Goal: Feedback & Contribution: Submit feedback/report problem

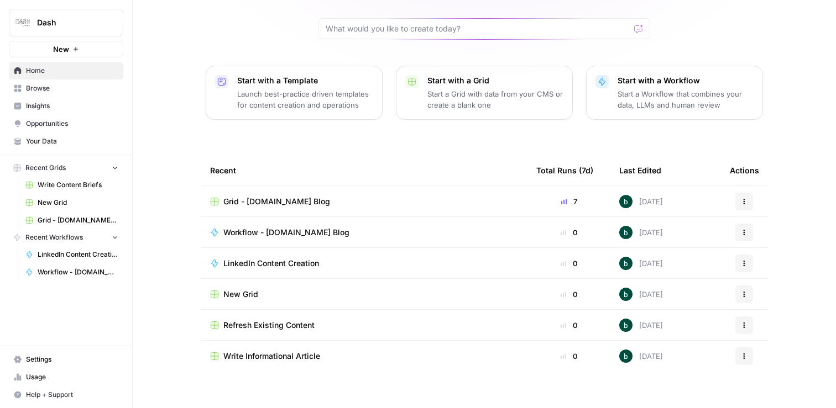
scroll to position [100, 0]
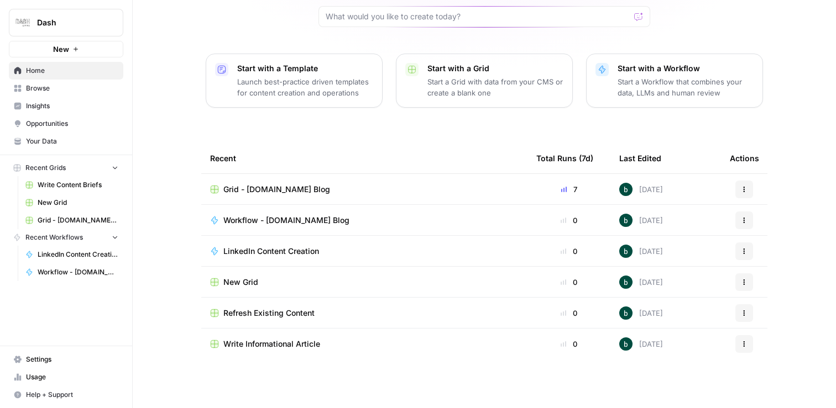
click at [279, 249] on span "LinkedIn Content Creation" at bounding box center [271, 251] width 96 height 11
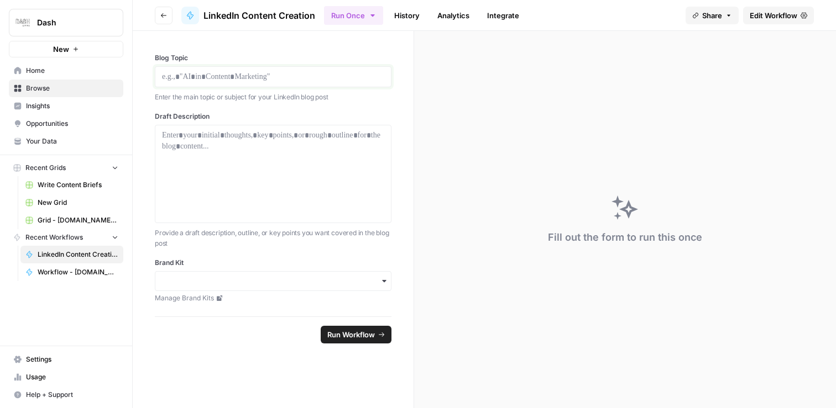
click at [314, 81] on p at bounding box center [273, 76] width 222 height 11
click at [385, 281] on icon "button" at bounding box center [384, 281] width 4 height 2
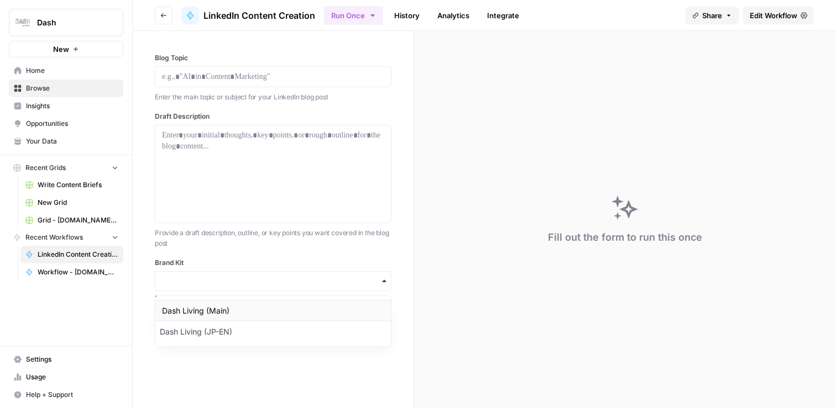
click at [354, 307] on div "Dash Living (Main)" at bounding box center [272, 311] width 235 height 21
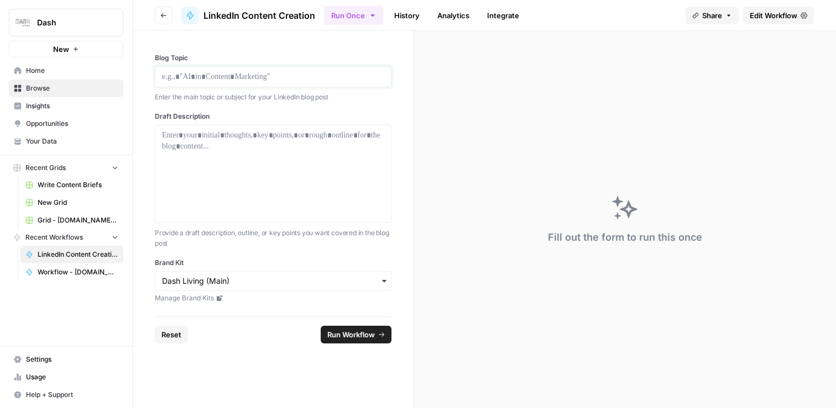
click at [274, 80] on p at bounding box center [273, 76] width 222 height 11
click at [274, 166] on div at bounding box center [273, 174] width 222 height 88
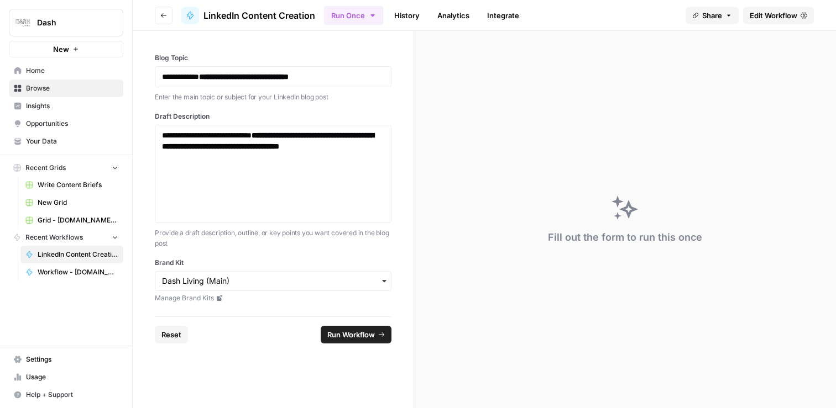
click at [357, 339] on span "Run Workflow" at bounding box center [351, 334] width 48 height 11
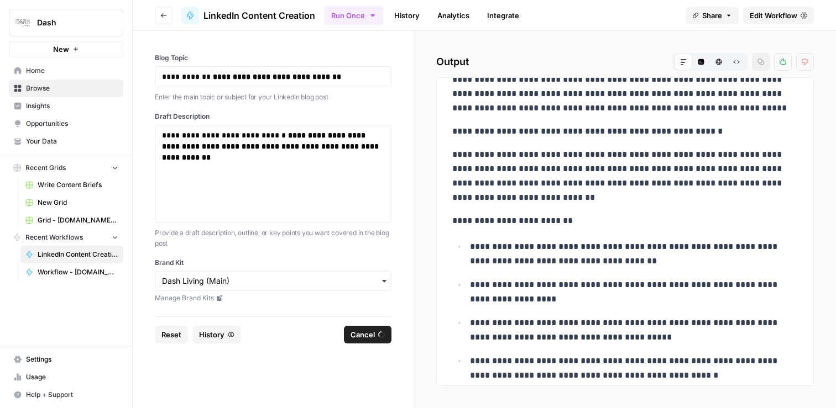
scroll to position [825, 0]
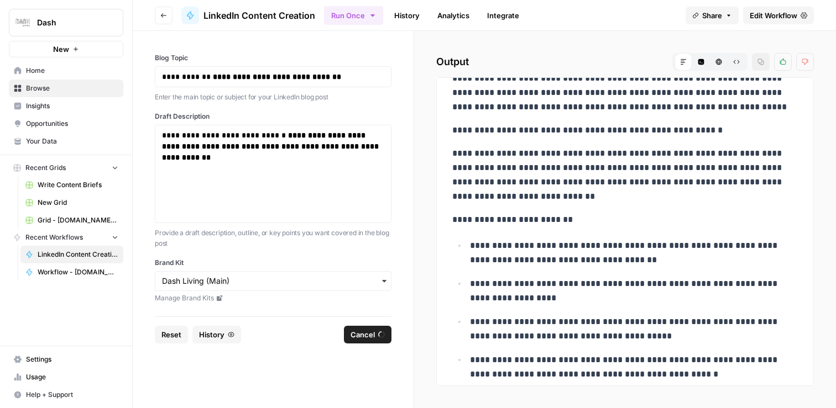
click at [370, 15] on icon "button" at bounding box center [372, 15] width 9 height 9
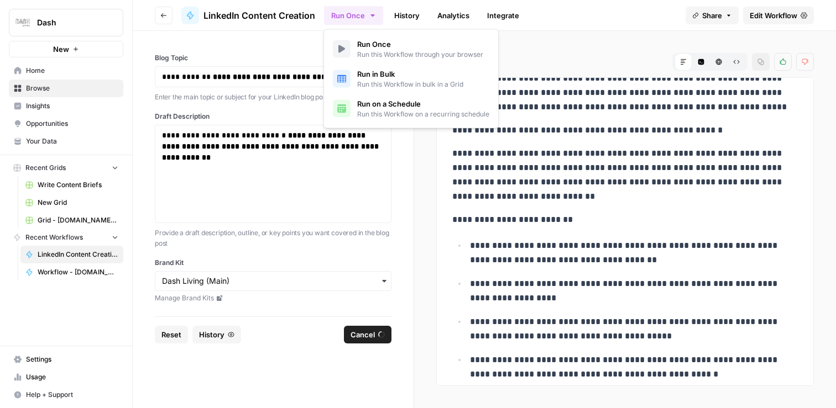
click at [632, 8] on div "Run Once History Analytics Integrate" at bounding box center [500, 15] width 353 height 22
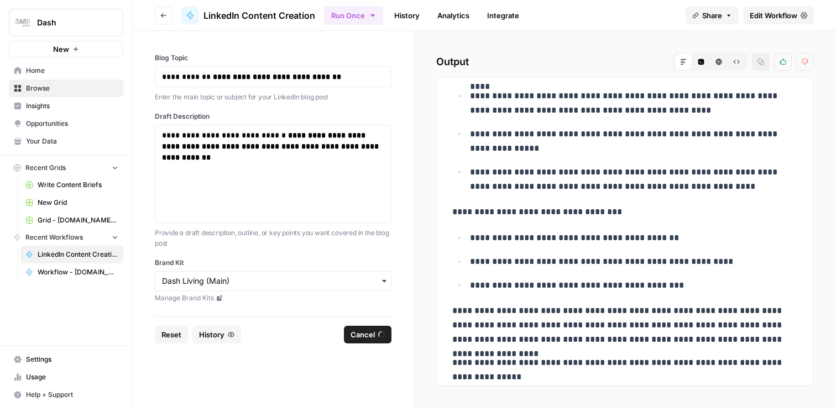
scroll to position [3790, 0]
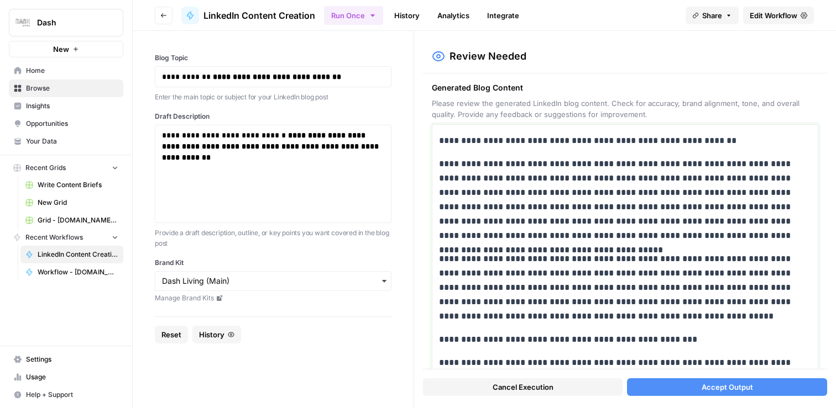
click at [606, 272] on p "**********" at bounding box center [625, 288] width 372 height 72
click at [597, 223] on p "**********" at bounding box center [625, 200] width 372 height 86
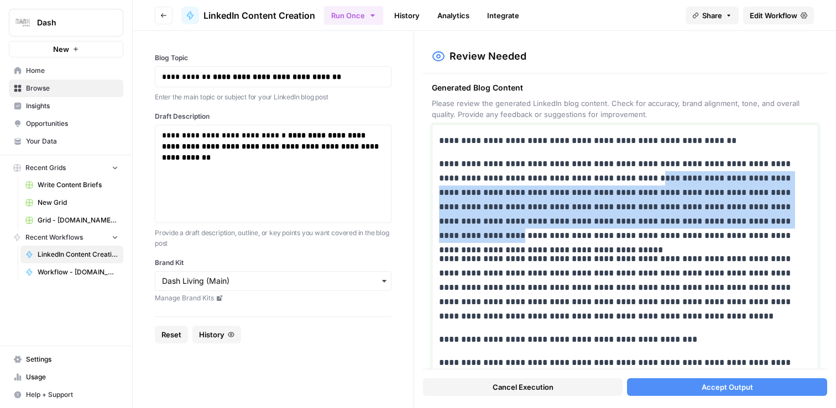
drag, startPoint x: 579, startPoint y: 182, endPoint x: 627, endPoint y: 217, distance: 59.5
click at [627, 217] on p "**********" at bounding box center [625, 200] width 372 height 86
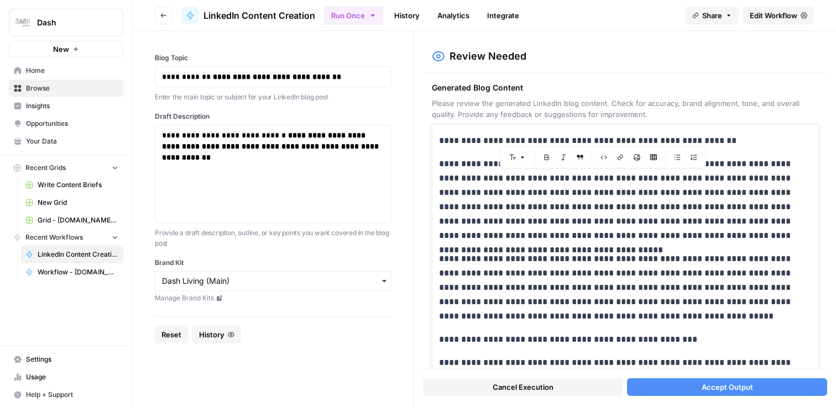
click at [610, 253] on p "**********" at bounding box center [625, 288] width 372 height 72
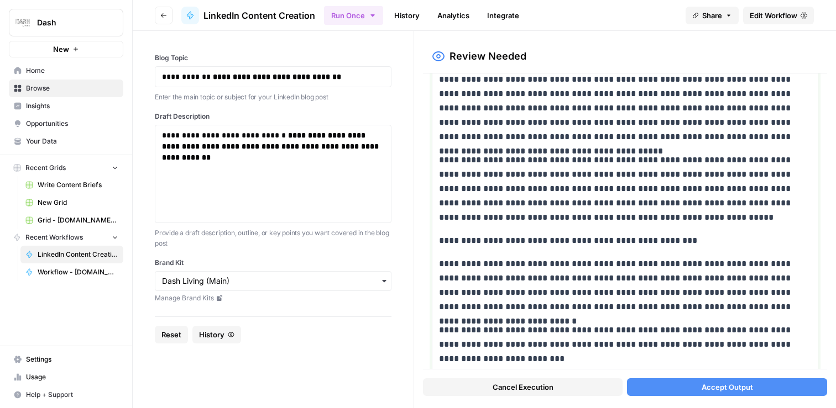
scroll to position [0, 0]
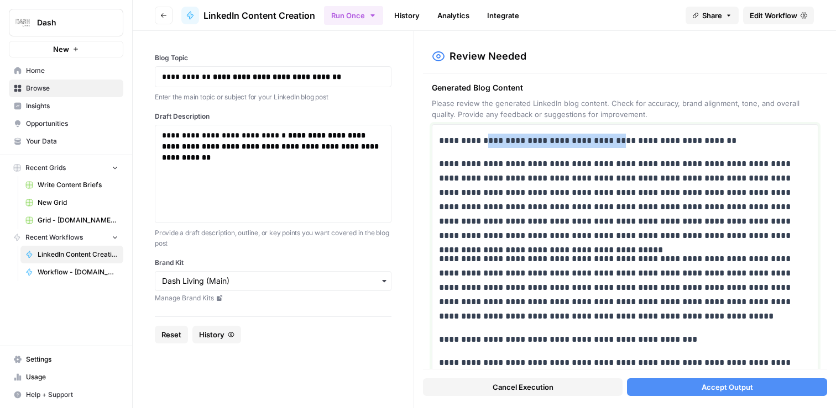
drag, startPoint x: 493, startPoint y: 139, endPoint x: 628, endPoint y: 139, distance: 134.9
click at [628, 139] on p "**********" at bounding box center [625, 141] width 372 height 14
click at [659, 77] on div "**********" at bounding box center [625, 222] width 404 height 296
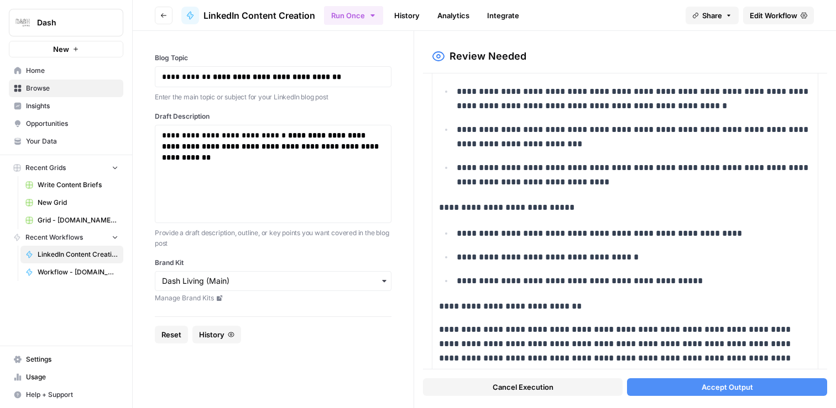
scroll to position [3624, 0]
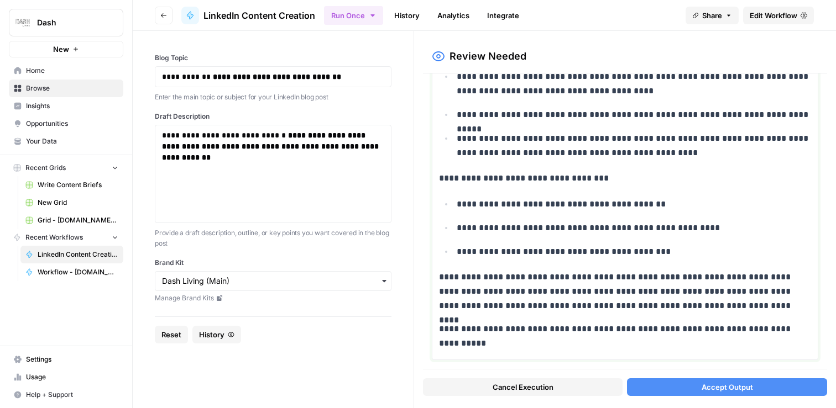
click at [495, 344] on p "**********" at bounding box center [625, 336] width 372 height 29
click at [547, 243] on ul "**********" at bounding box center [625, 228] width 372 height 62
click at [509, 253] on p "**********" at bounding box center [634, 252] width 354 height 14
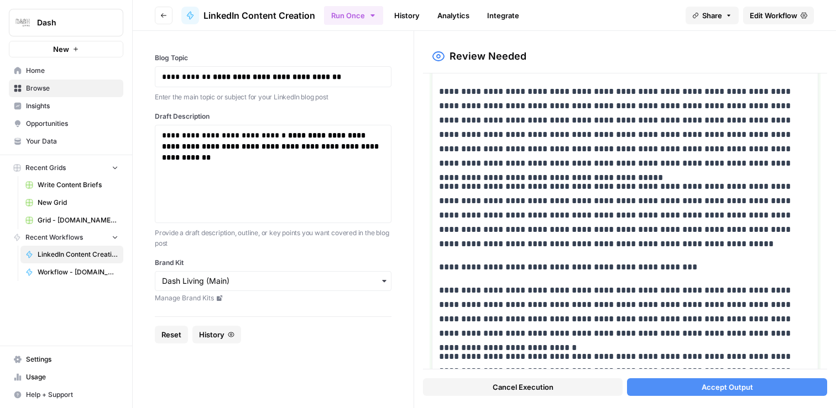
scroll to position [0, 0]
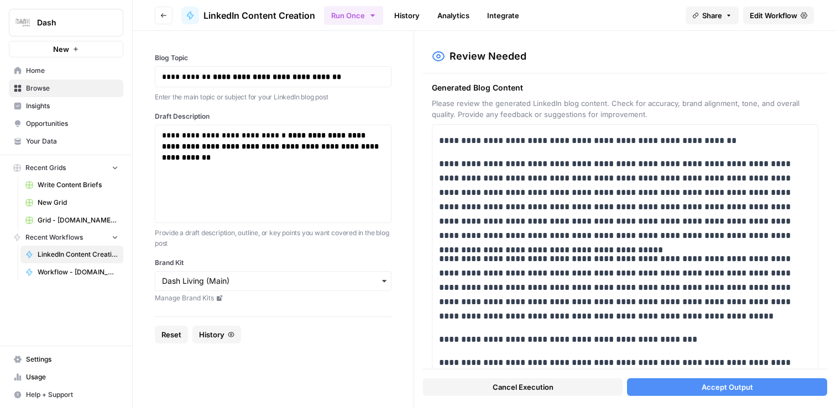
click at [556, 387] on button "Cancel Execution" at bounding box center [523, 388] width 200 height 18
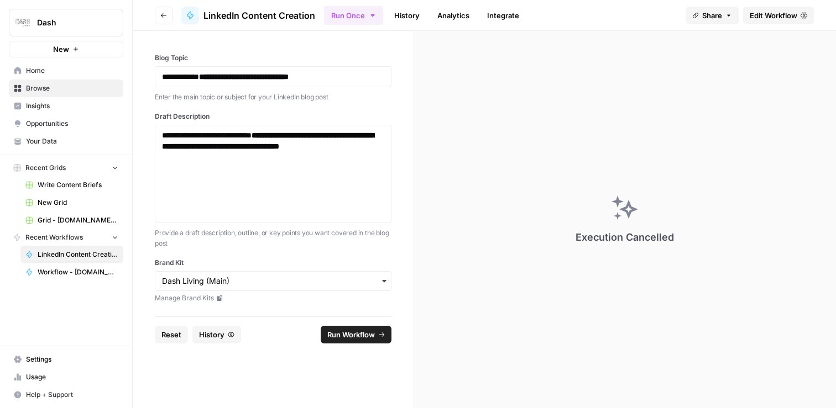
click at [787, 12] on span "Edit Workflow" at bounding box center [773, 15] width 48 height 11
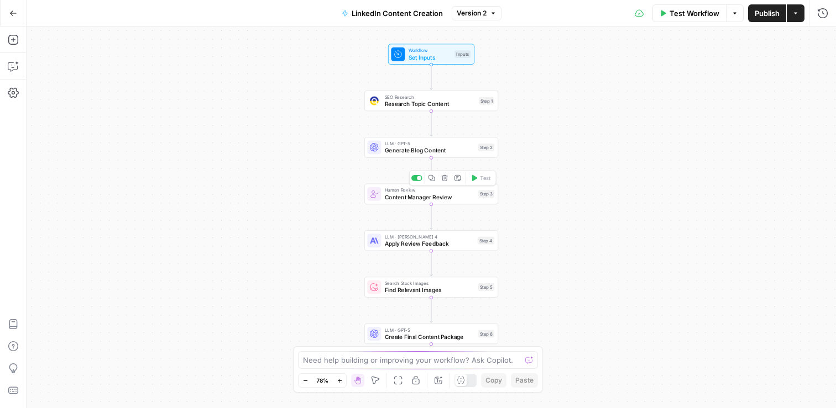
click at [432, 196] on span "Content Manager Review" at bounding box center [430, 197] width 90 height 9
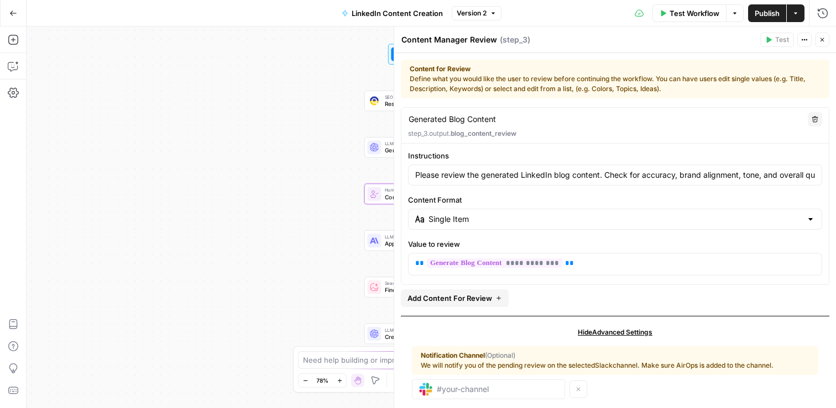
scroll to position [18, 0]
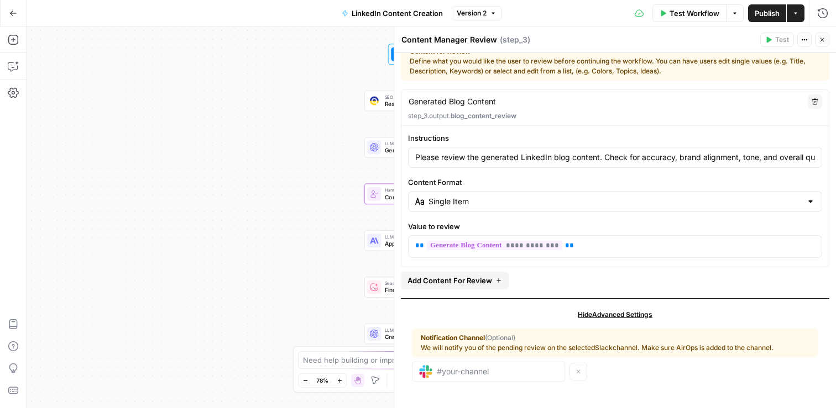
click at [485, 281] on span "Add Content For Review" at bounding box center [449, 280] width 85 height 11
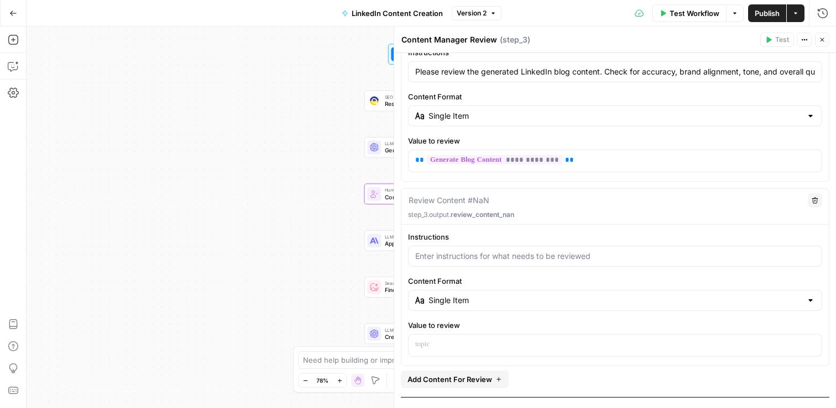
scroll to position [112, 0]
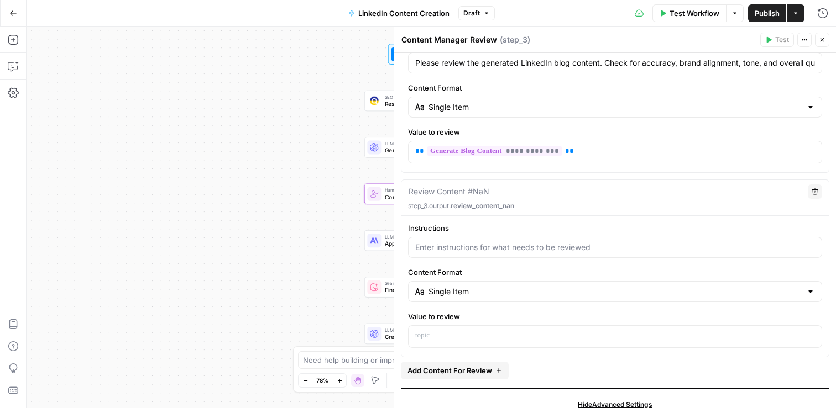
click at [819, 192] on button "Delete" at bounding box center [815, 192] width 14 height 14
click at [812, 193] on icon "button" at bounding box center [814, 191] width 7 height 7
click at [818, 42] on span "E" at bounding box center [819, 37] width 8 height 11
click at [822, 38] on icon "button" at bounding box center [822, 39] width 7 height 7
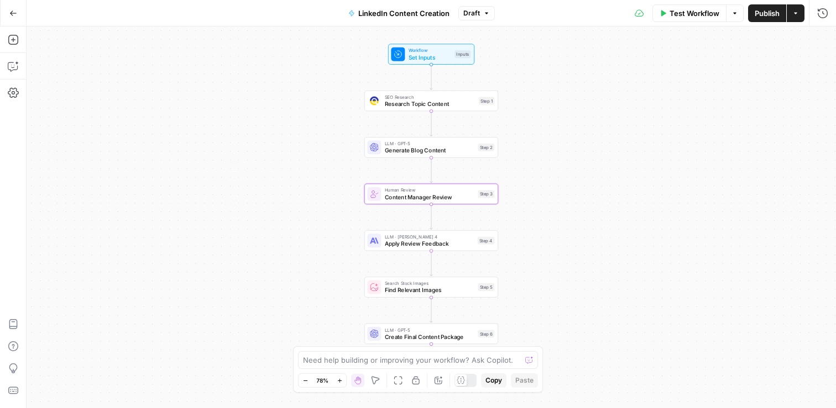
click at [680, 175] on div "Workflow Set Inputs Inputs SEO Research Research Topic Content Step 1 LLM · GPT…" at bounding box center [431, 218] width 809 height 382
click at [423, 193] on span "Content Manager Review" at bounding box center [430, 197] width 90 height 9
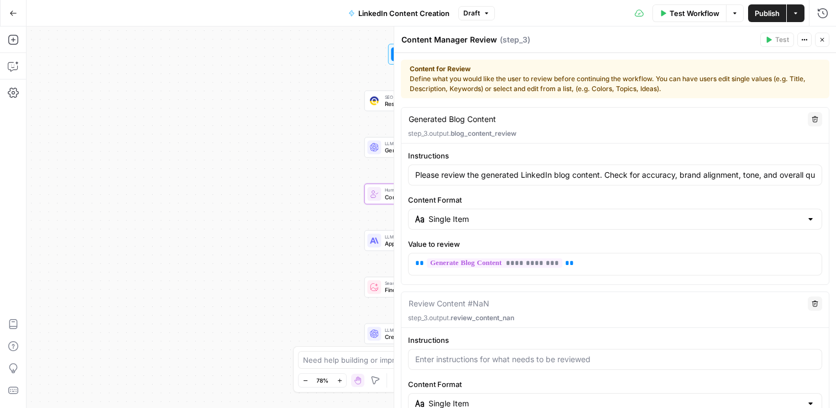
click at [825, 39] on icon "button" at bounding box center [822, 39] width 7 height 7
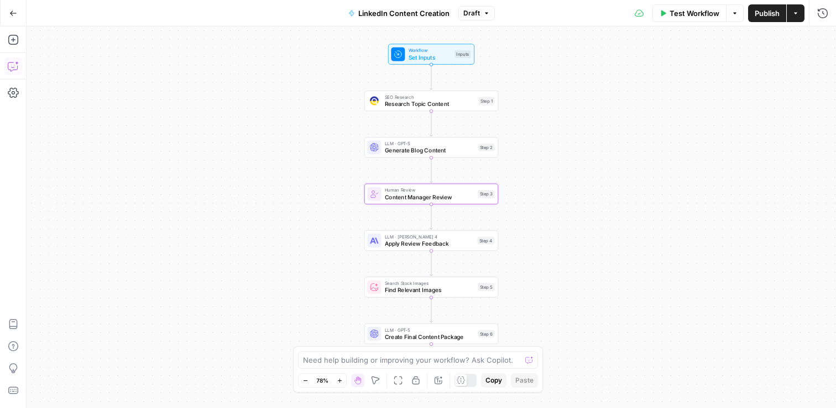
click at [10, 65] on icon "button" at bounding box center [13, 66] width 11 height 11
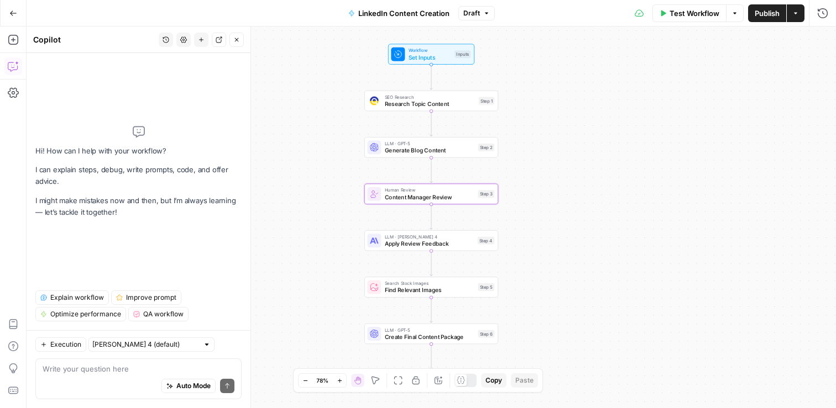
click at [113, 365] on textarea at bounding box center [139, 369] width 192 height 11
click at [394, 242] on span "Apply Review Feedback" at bounding box center [430, 243] width 90 height 9
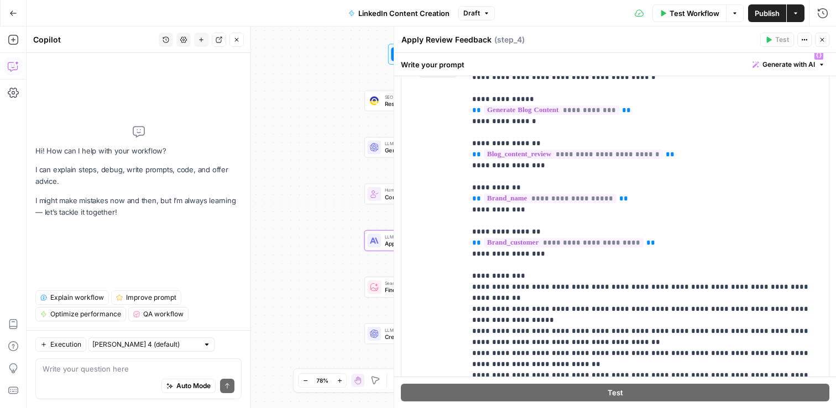
scroll to position [167, 0]
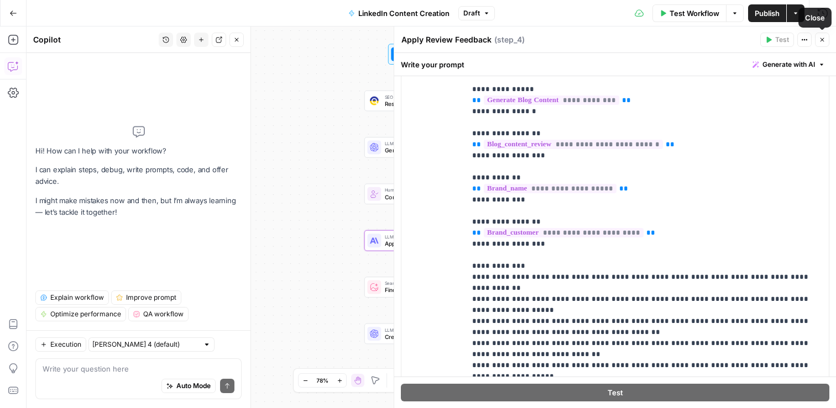
click at [823, 41] on icon "button" at bounding box center [822, 39] width 7 height 7
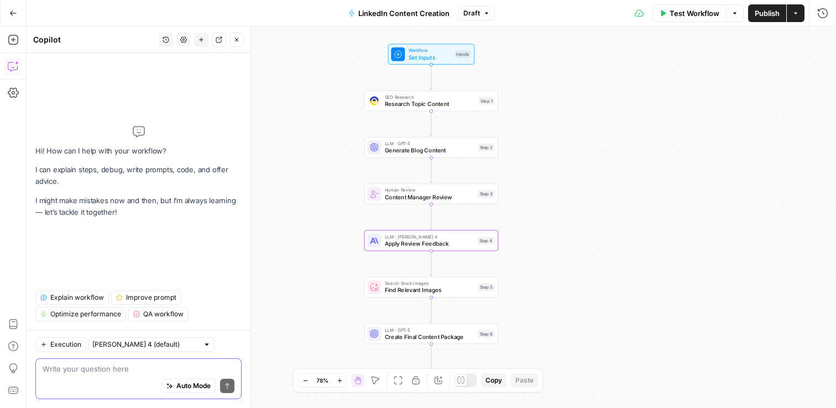
click at [91, 369] on textarea at bounding box center [139, 369] width 192 height 11
type textarea "A"
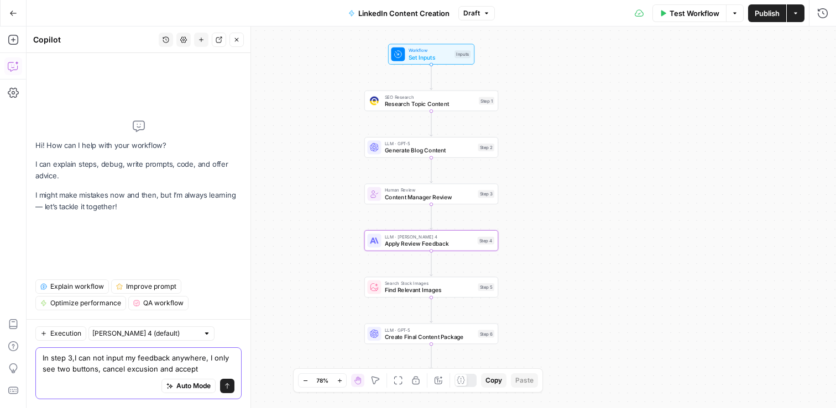
click at [135, 370] on textarea "In step 3,I can not input my feedback anywhere, I only see two buttons, cancel …" at bounding box center [139, 364] width 192 height 22
click at [133, 370] on textarea "In step 3,I can not input my feedback anywhere, I only see two buttons, cancel …" at bounding box center [139, 364] width 192 height 22
click at [166, 364] on textarea "In step 3,I can not input my feedback anywhere, I only see two buttons, cancel …" at bounding box center [139, 364] width 192 height 22
click at [223, 369] on textarea "In step 3,I can not input my feedback anywhere, I only see two buttons, cancel …" at bounding box center [139, 364] width 192 height 22
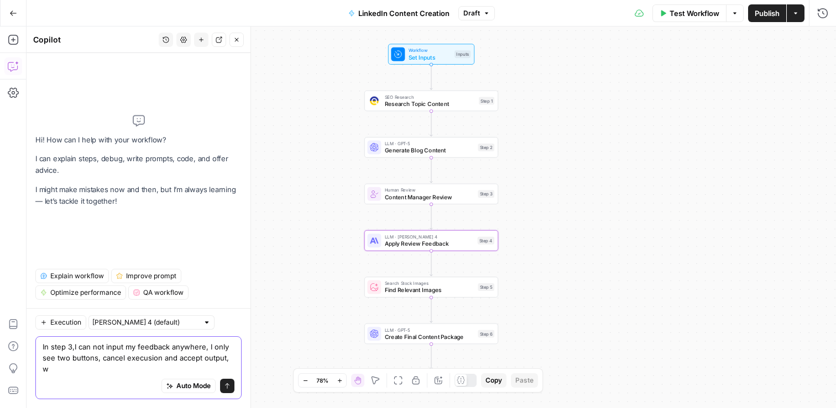
scroll to position [0, 0]
click at [117, 372] on textarea "In step 3,I can not input my feedback anywhere, I only see two buttons, cancel …" at bounding box center [139, 358] width 192 height 33
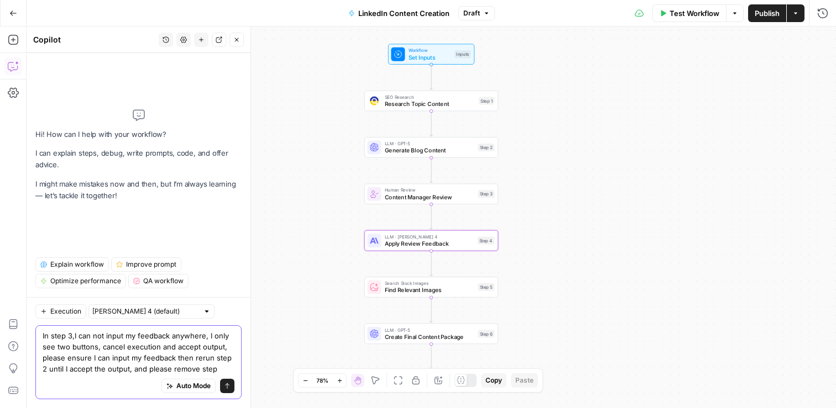
type textarea "In step 3,I can not input my feedback anywhere, I only see two buttons, cancel …"
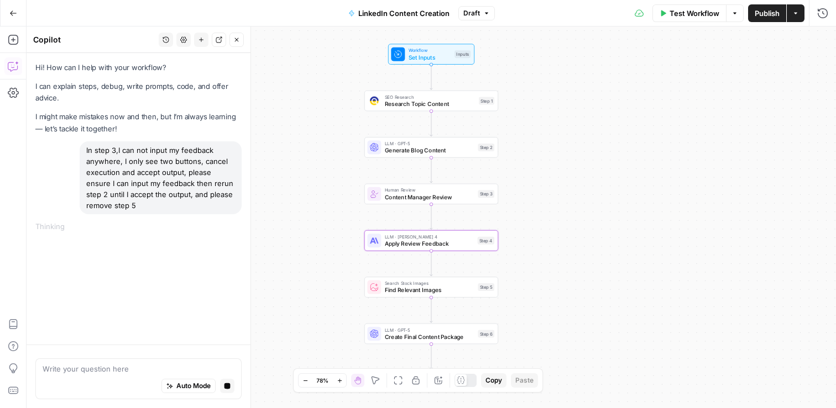
click at [125, 258] on div "Hi! How can I help with your workflow? I can explain steps, debug, write prompt…" at bounding box center [139, 199] width 224 height 292
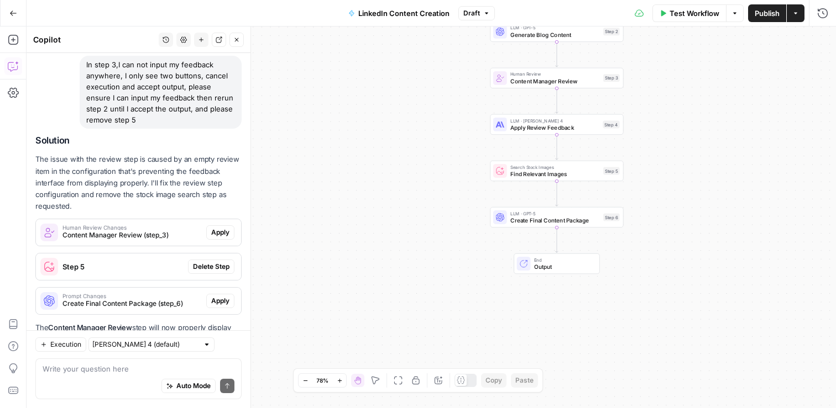
scroll to position [76, 0]
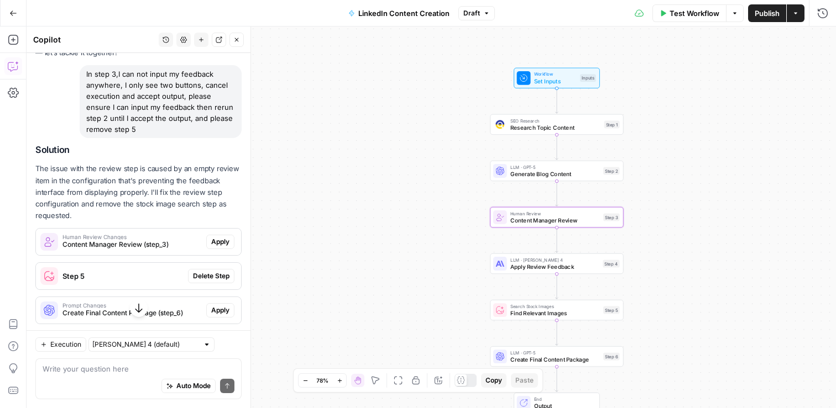
click at [222, 245] on span "Apply" at bounding box center [220, 242] width 18 height 10
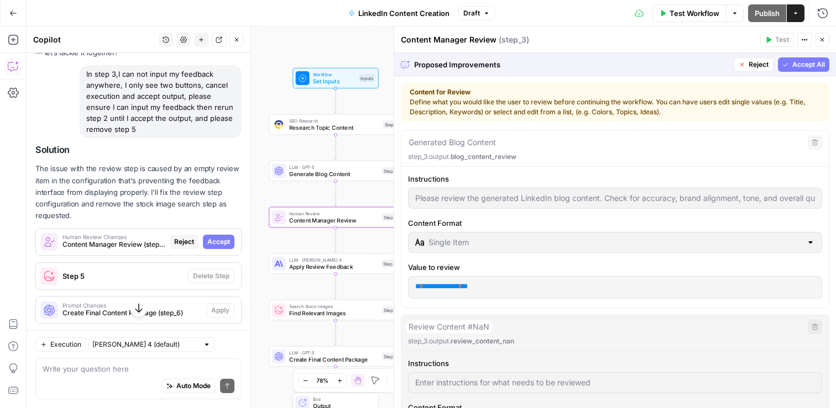
click at [219, 242] on span "Accept" at bounding box center [218, 242] width 23 height 10
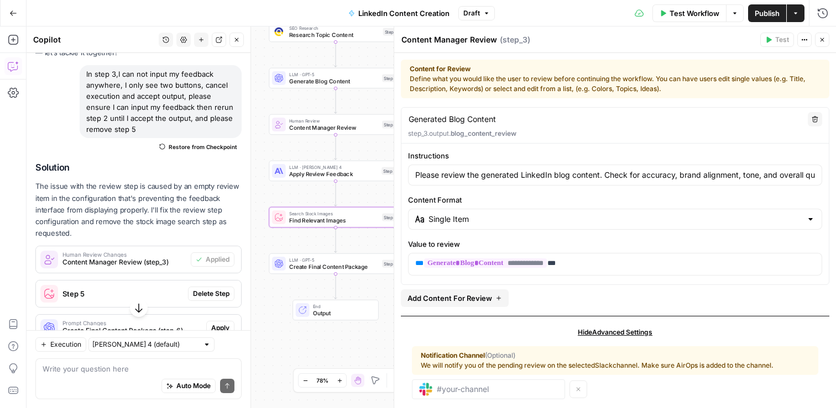
click at [218, 295] on span "Delete Step" at bounding box center [211, 294] width 36 height 10
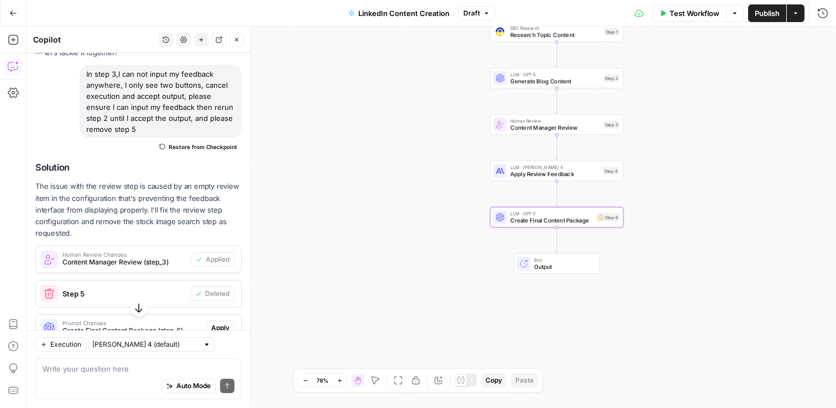
click at [225, 329] on span "Apply" at bounding box center [220, 328] width 18 height 10
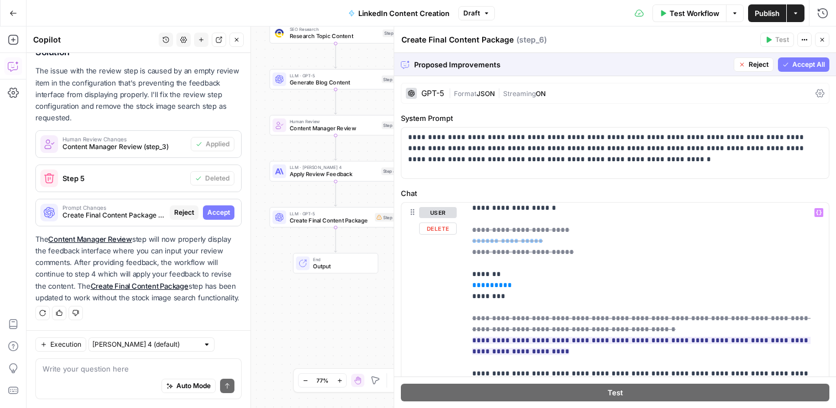
scroll to position [0, 0]
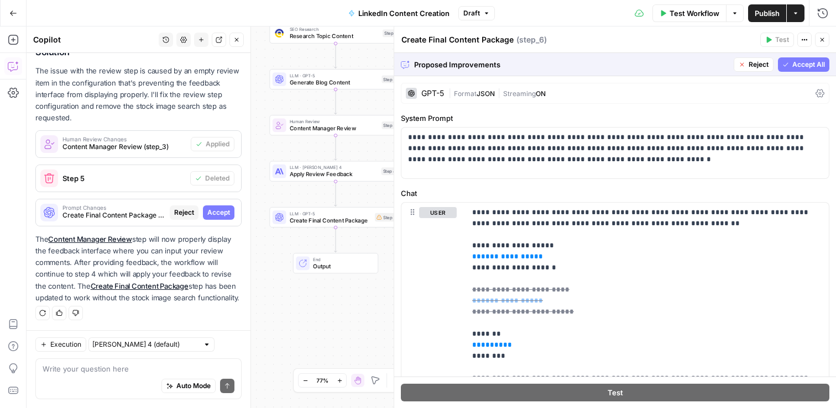
click at [804, 62] on span "Accept All" at bounding box center [808, 65] width 33 height 10
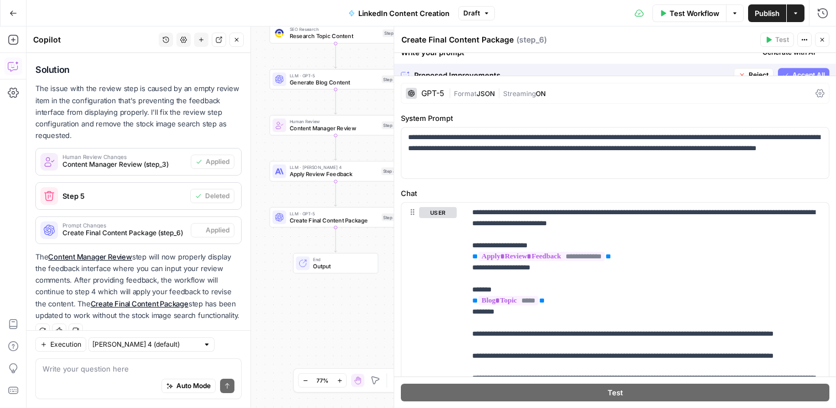
scroll to position [192, 0]
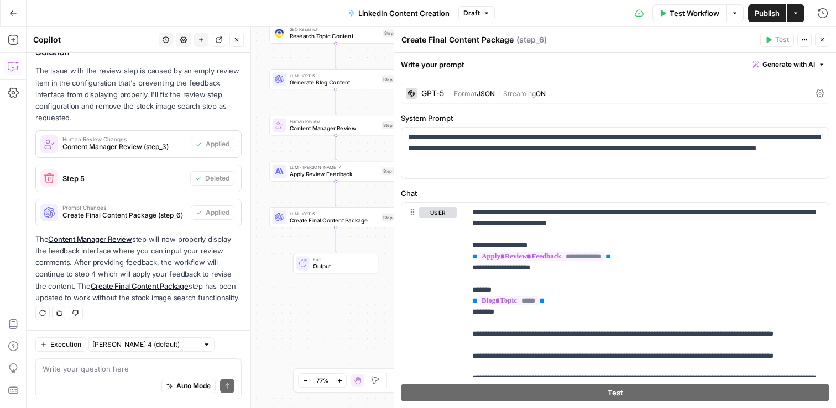
click at [821, 43] on button "Close" at bounding box center [822, 40] width 14 height 14
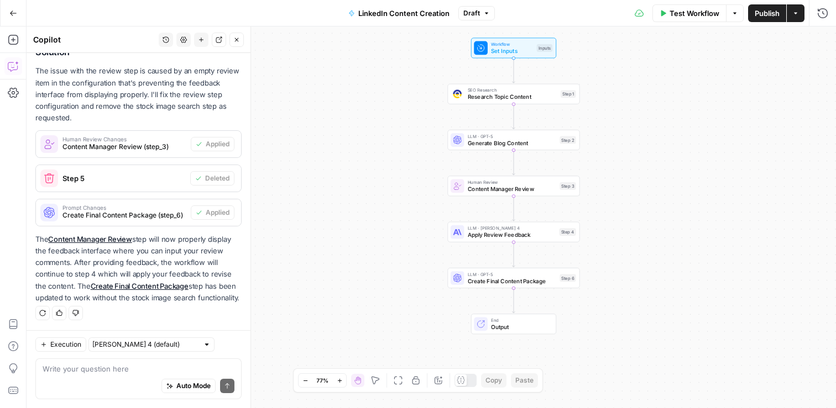
drag, startPoint x: 401, startPoint y: 151, endPoint x: 358, endPoint y: 211, distance: 74.1
click at [358, 212] on div "Workflow Set Inputs Inputs SEO Research Research Topic Content Step 1 LLM · GPT…" at bounding box center [431, 218] width 809 height 382
click at [471, 149] on div "LLM · GPT-5 Generate Blog Content Step 2 Copy step Delete step Add Note Test" at bounding box center [513, 140] width 132 height 20
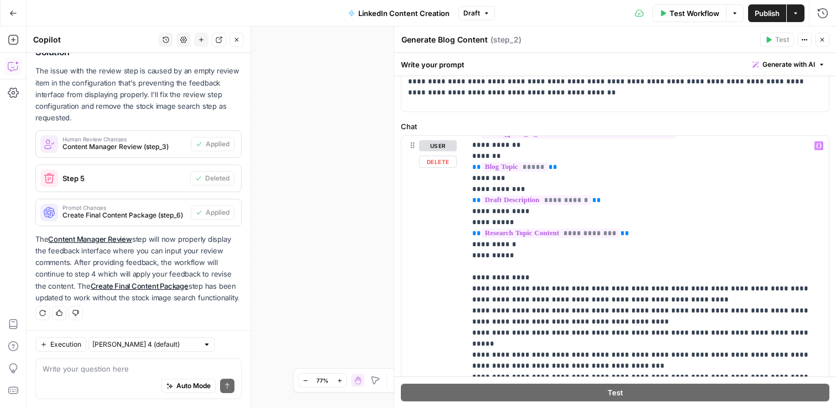
scroll to position [166, 0]
click at [819, 40] on icon "button" at bounding box center [822, 39] width 7 height 7
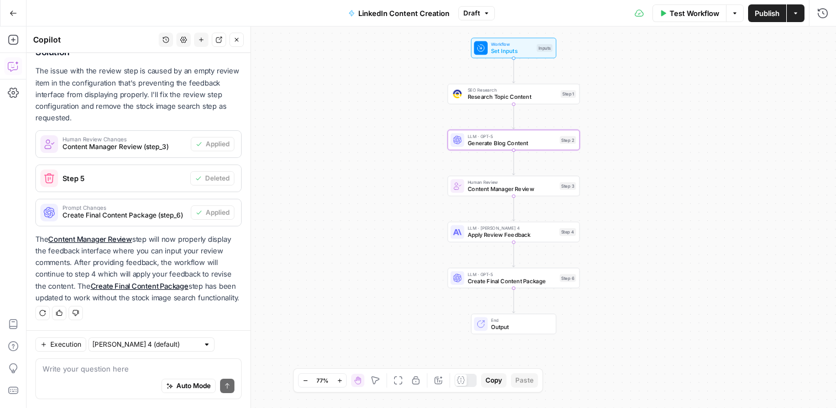
click at [513, 193] on span "Content Manager Review" at bounding box center [512, 189] width 88 height 8
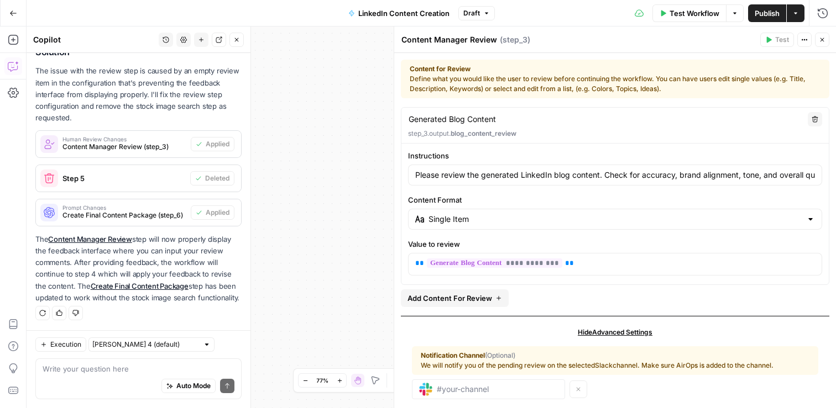
scroll to position [18, 0]
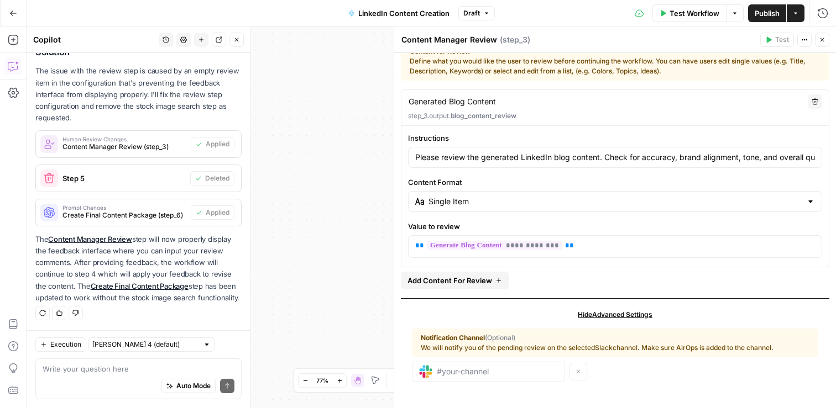
click at [812, 202] on div at bounding box center [810, 201] width 9 height 11
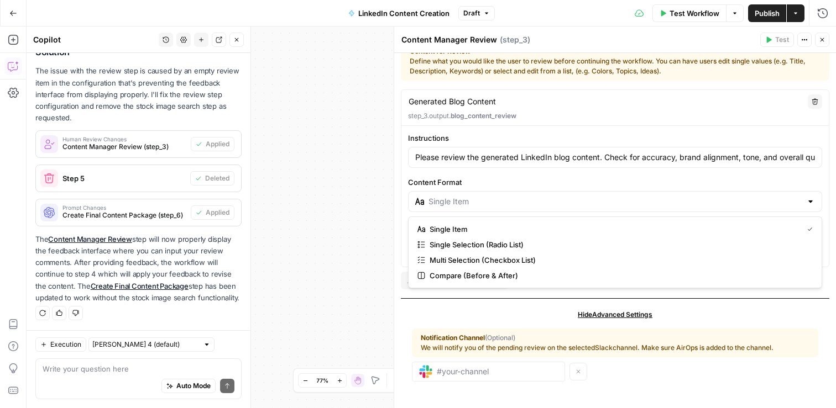
click at [812, 202] on div at bounding box center [810, 201] width 9 height 11
type input "Single Item"
click at [689, 166] on div "Please review the generated LinkedIn blog content. Check for accuracy, brand al…" at bounding box center [615, 157] width 414 height 21
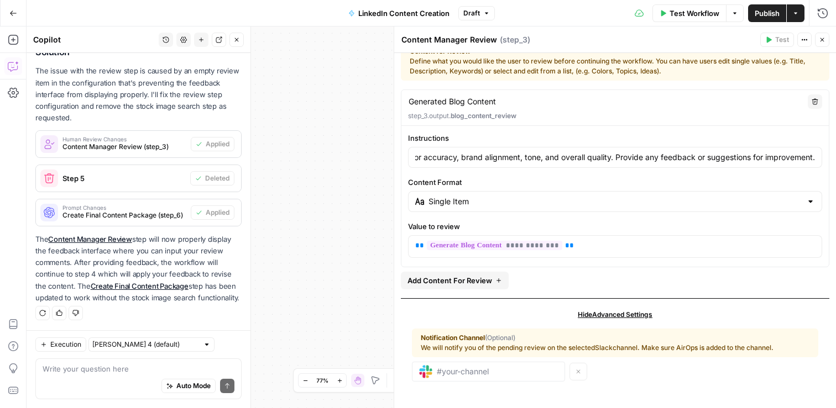
scroll to position [0, 0]
click at [639, 184] on label "Content Format" at bounding box center [615, 182] width 414 height 11
click at [639, 196] on input "Single Item" at bounding box center [614, 201] width 373 height 11
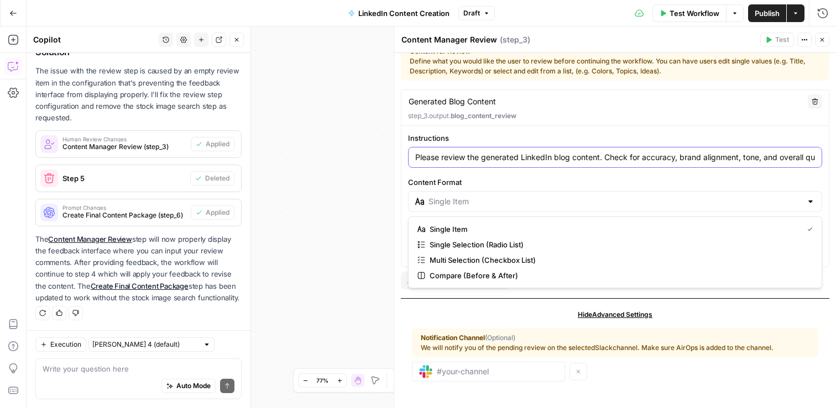
type input "Single Item"
click at [573, 159] on input "Please review the generated LinkedIn blog content. Check for accuracy, brand al…" at bounding box center [615, 157] width 400 height 11
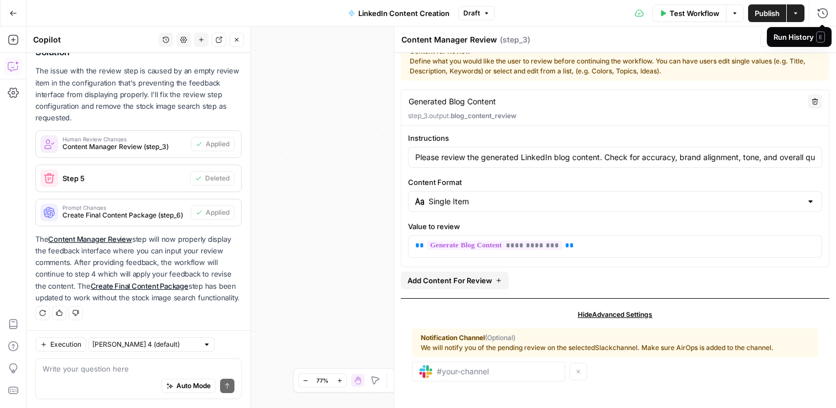
click at [820, 39] on span "E" at bounding box center [820, 37] width 9 height 11
click at [821, 39] on icon "button" at bounding box center [822, 40] width 4 height 4
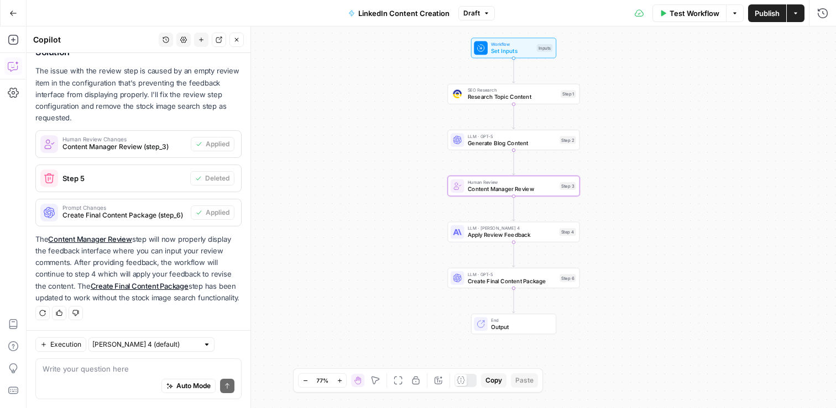
click at [772, 17] on span "Publish" at bounding box center [766, 13] width 25 height 11
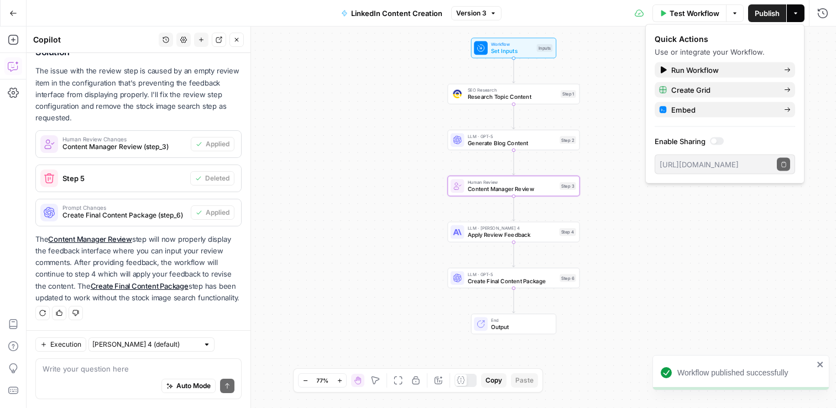
click at [628, 257] on div "Workflow Set Inputs Inputs SEO Research Research Topic Content Step 1 LLM · GPT…" at bounding box center [431, 218] width 809 height 382
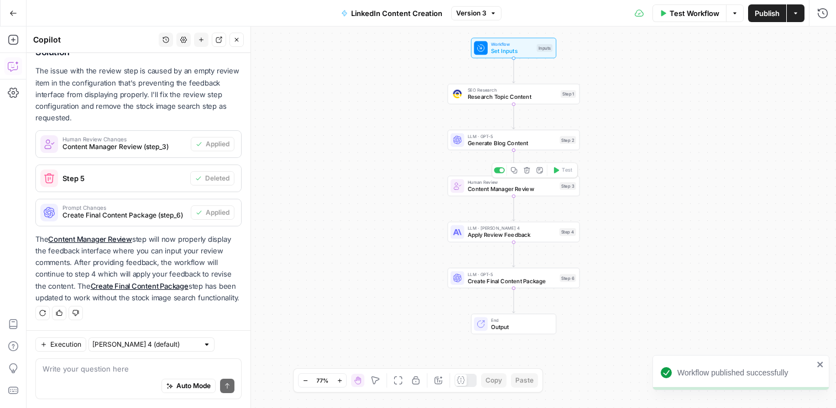
click at [521, 190] on span "Content Manager Review" at bounding box center [512, 189] width 88 height 8
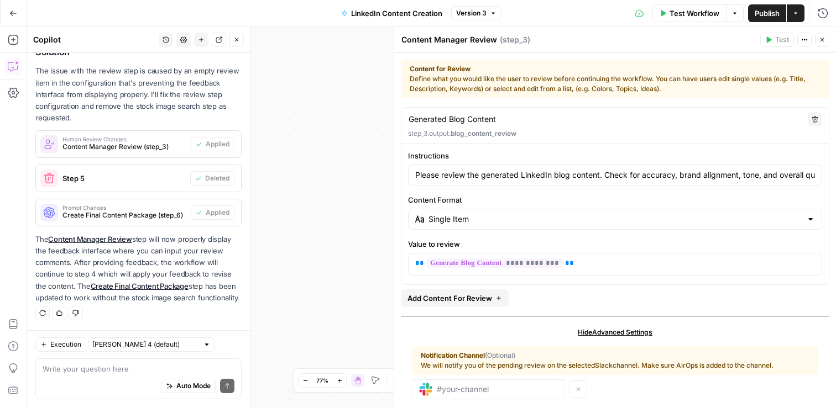
click at [818, 43] on button "Close" at bounding box center [822, 40] width 14 height 14
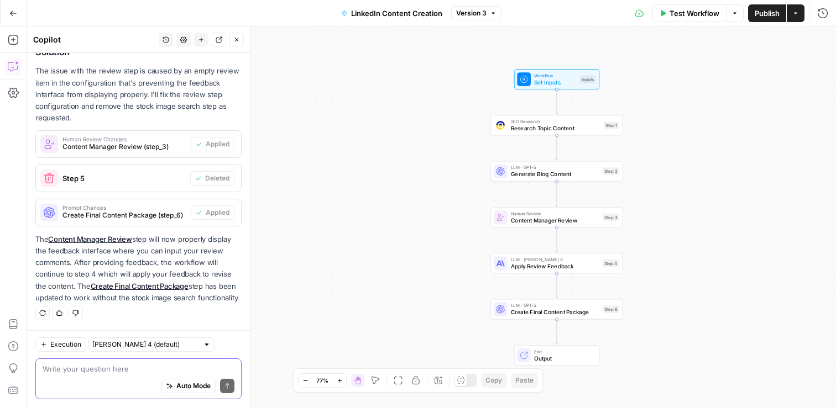
click at [103, 373] on textarea at bounding box center [139, 369] width 192 height 11
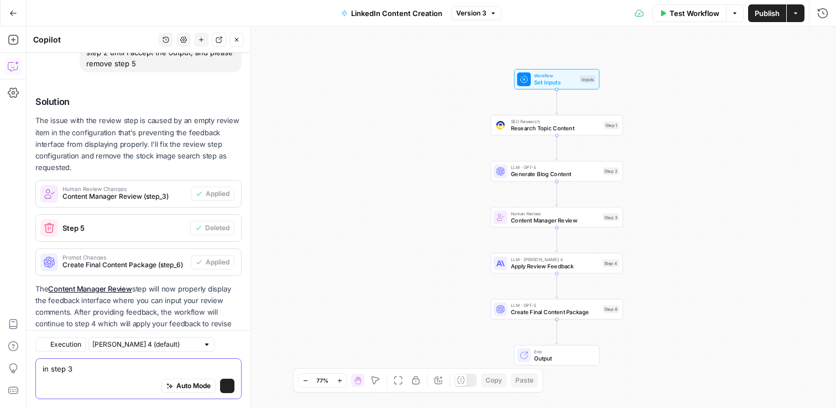
scroll to position [192, 0]
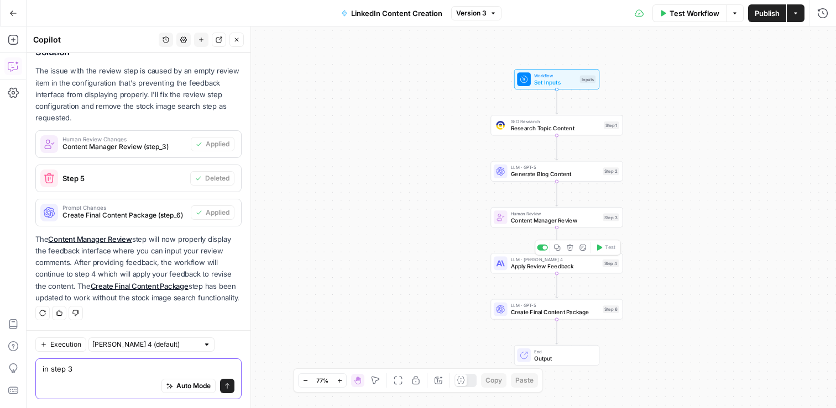
type textarea "in step 3"
click at [539, 268] on span "Apply Review Feedback" at bounding box center [555, 267] width 88 height 8
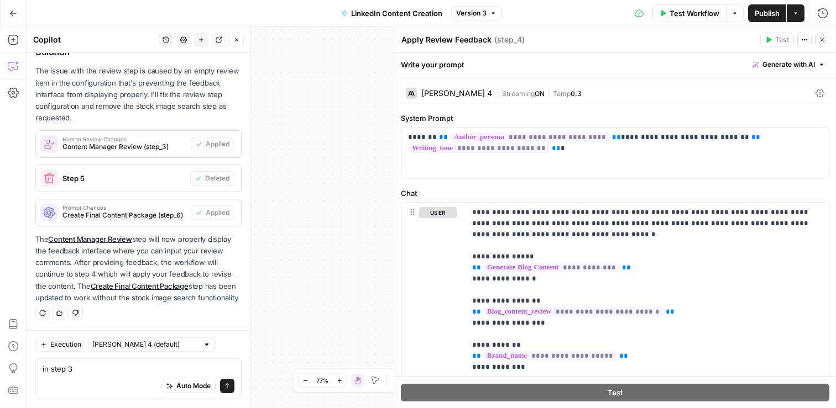
click at [462, 97] on div "Claude Sonnet 4" at bounding box center [456, 94] width 71 height 8
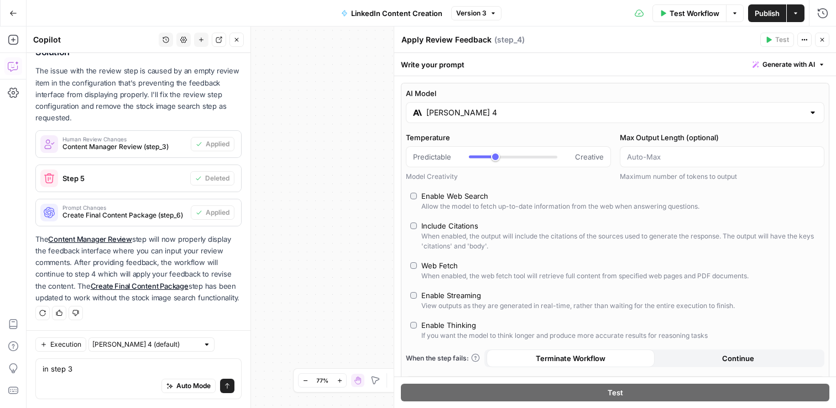
click at [463, 118] on input "Claude Sonnet 4" at bounding box center [615, 112] width 378 height 11
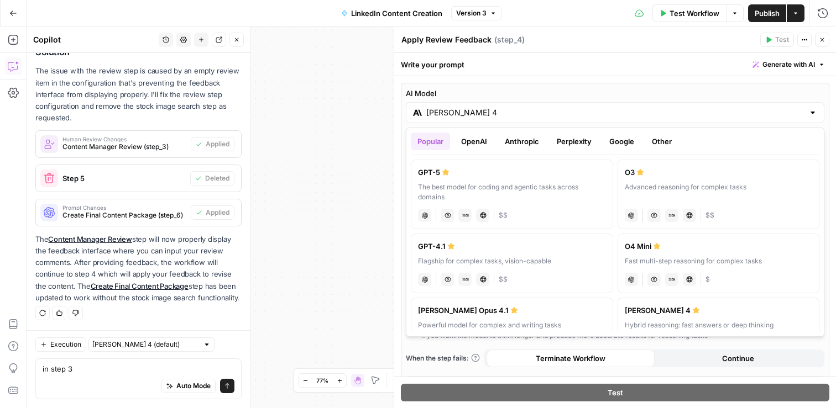
click at [470, 187] on div "The best model for coding and agentic tasks across domains" at bounding box center [512, 192] width 188 height 20
type input "GPT-5"
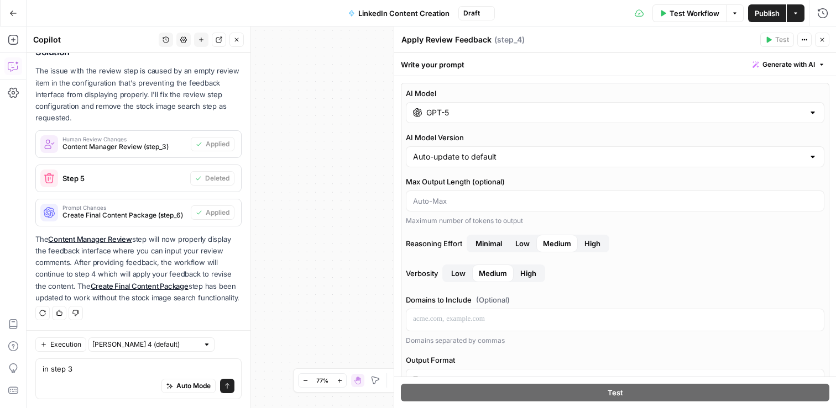
click at [819, 41] on icon "button" at bounding box center [822, 39] width 7 height 7
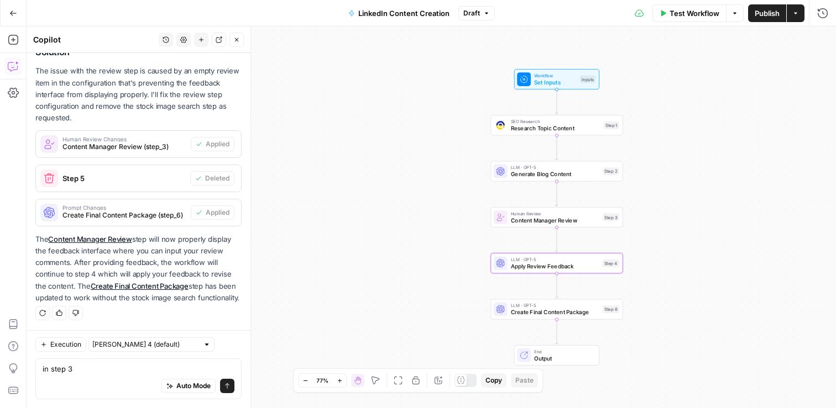
click at [771, 18] on span "Publish" at bounding box center [766, 13] width 25 height 11
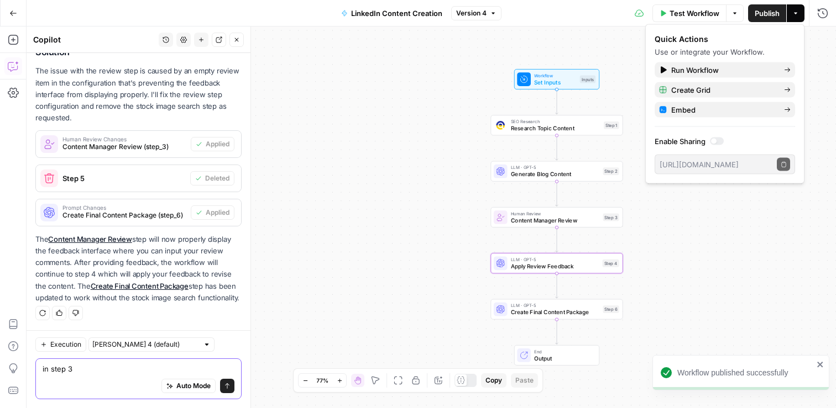
click at [93, 366] on textarea "in step 3" at bounding box center [139, 369] width 192 height 11
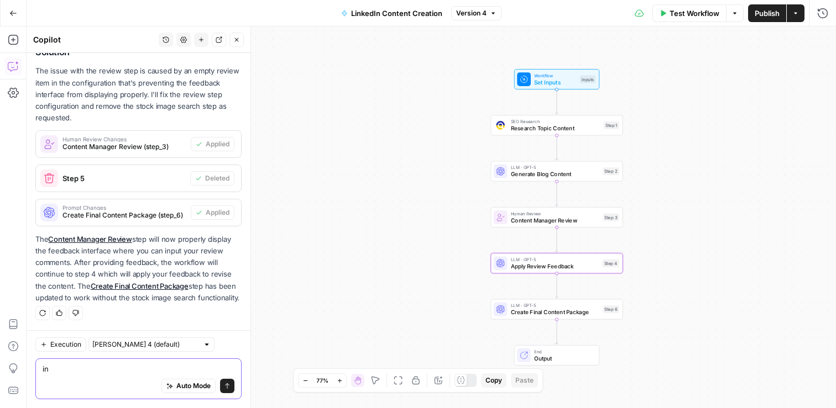
type textarea "i"
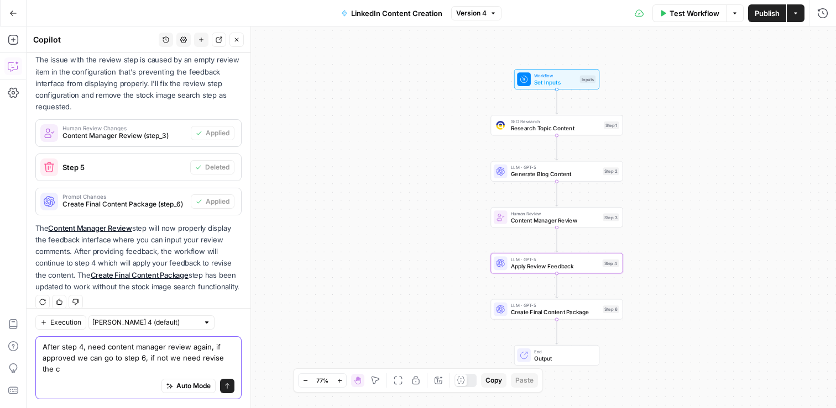
scroll to position [214, 0]
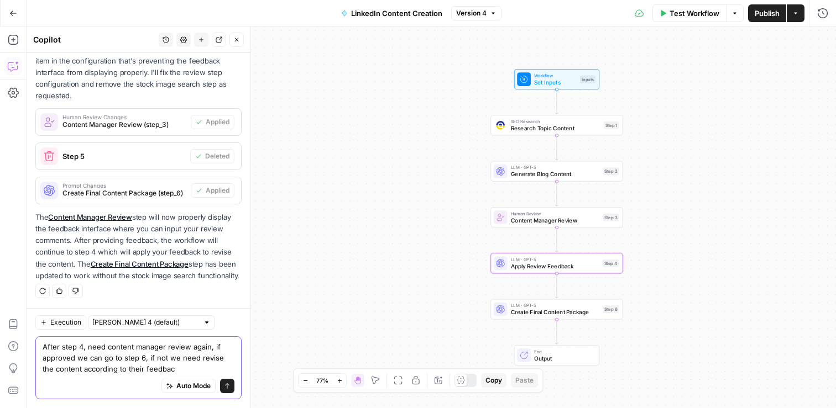
type textarea "After step 4, need content manager review again, if approved we can go to step …"
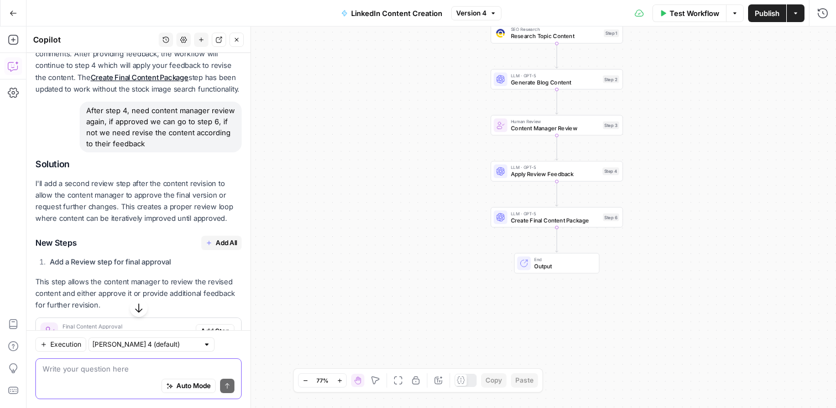
scroll to position [433, 0]
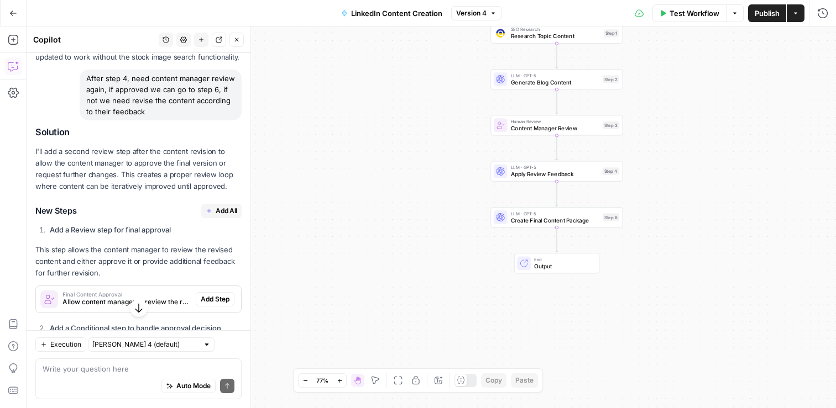
click at [228, 211] on span "Add All" at bounding box center [227, 211] width 22 height 10
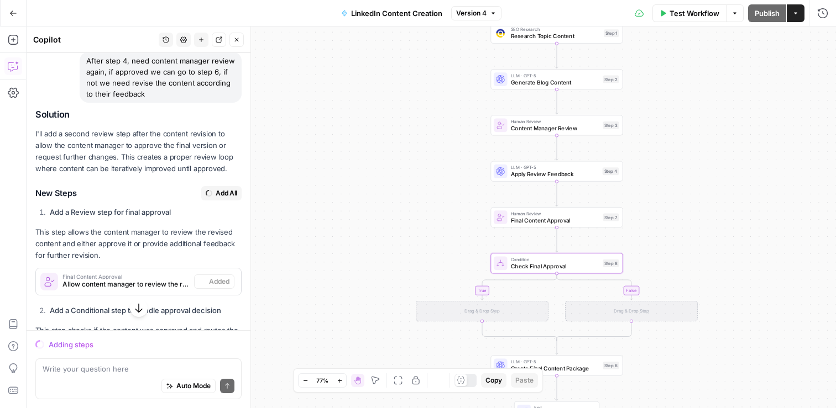
scroll to position [415, 0]
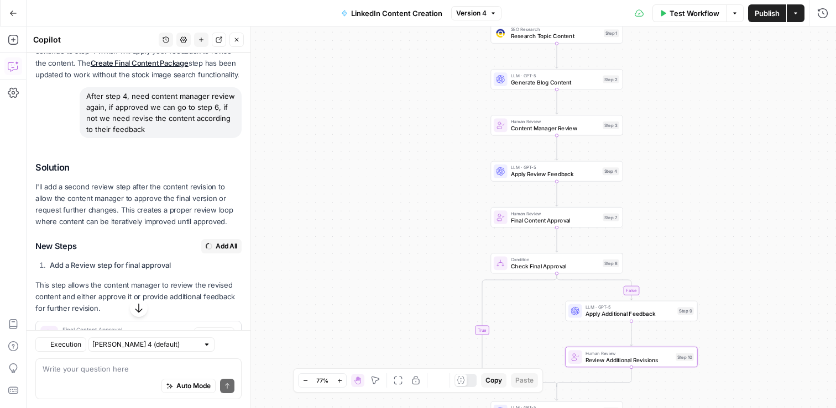
type textarea "Review Additional Revisions"
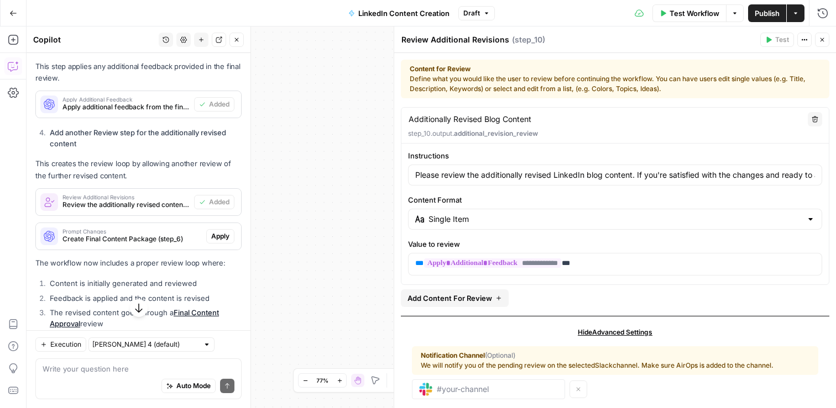
scroll to position [925, 0]
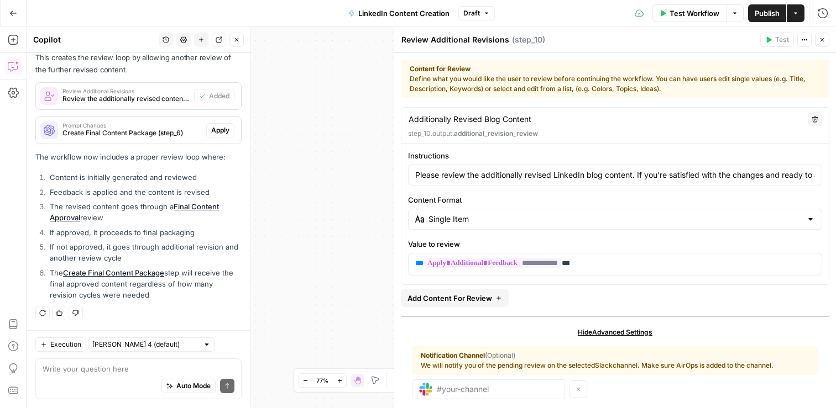
click at [819, 40] on icon "button" at bounding box center [822, 39] width 7 height 7
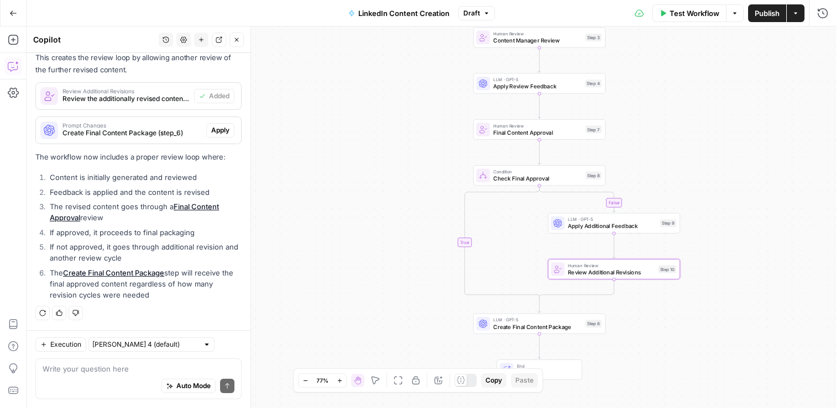
click at [766, 14] on span "Publish" at bounding box center [766, 13] width 25 height 11
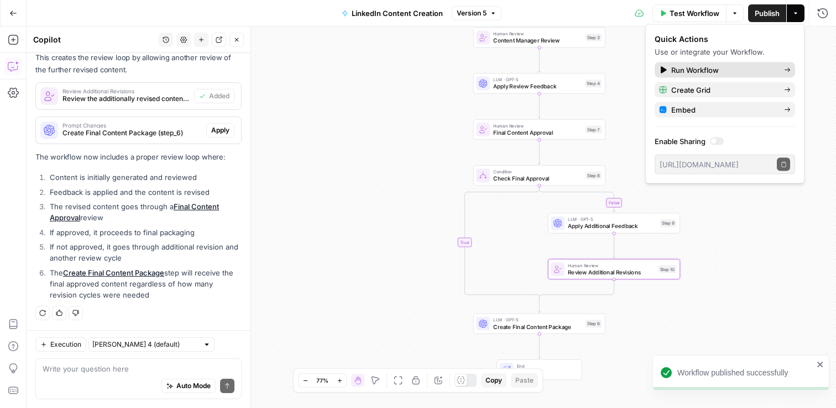
click at [695, 70] on span "Run Workflow" at bounding box center [723, 70] width 104 height 11
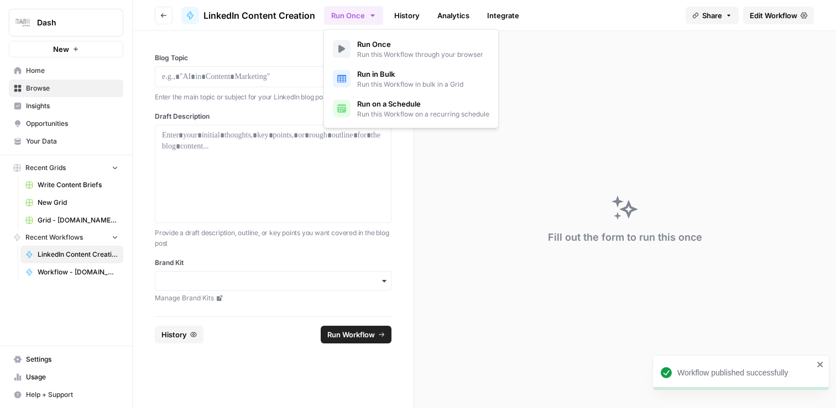
click at [361, 15] on button "Run Once" at bounding box center [353, 15] width 59 height 19
click at [589, 109] on div "Fill out the form to run this once" at bounding box center [625, 220] width 422 height 378
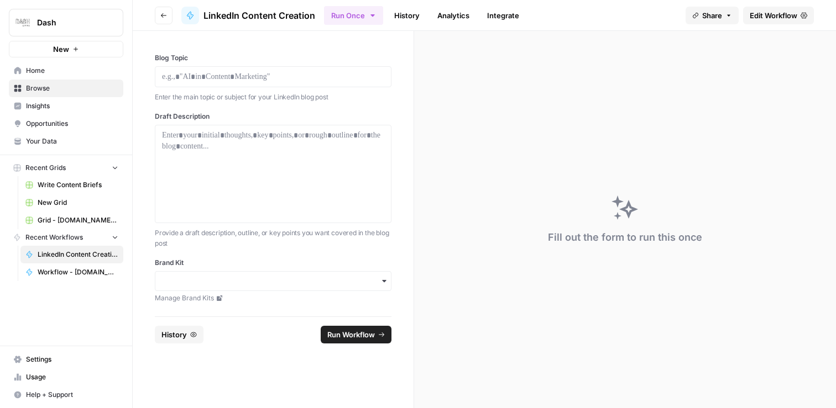
click at [161, 12] on icon "button" at bounding box center [163, 15] width 7 height 7
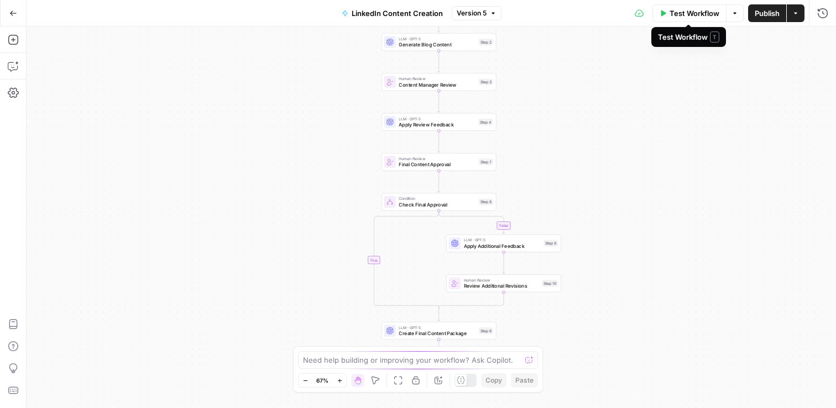
click at [703, 17] on span "Test Workflow" at bounding box center [694, 13] width 50 height 11
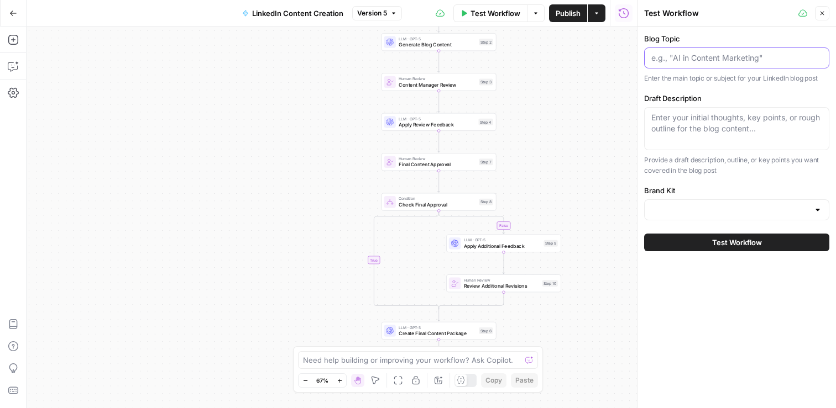
click at [692, 59] on input "Blog Topic" at bounding box center [736, 58] width 171 height 11
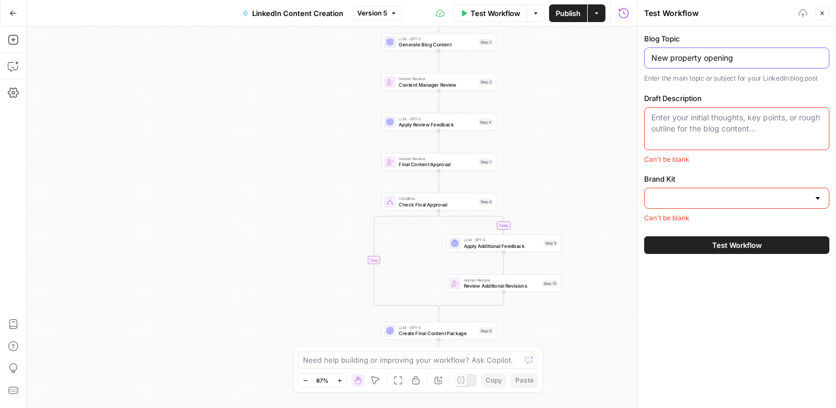
paste input "DASH LIVING MINAMI AZABU"
type input "New property opening DASH LIVING MINAMI AZABU"
click at [694, 114] on textarea "Draft Description" at bounding box center [736, 123] width 171 height 22
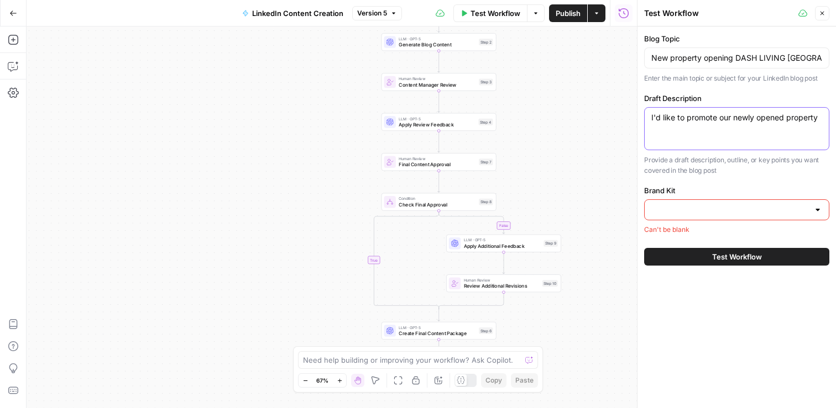
paste textarea "DASH LIVING MINAMI AZABU"
type textarea "I'd like to promote our newly opened property DASH LIVING MINAMI AZABU"
click at [663, 211] on input "Brand Kit" at bounding box center [730, 210] width 158 height 11
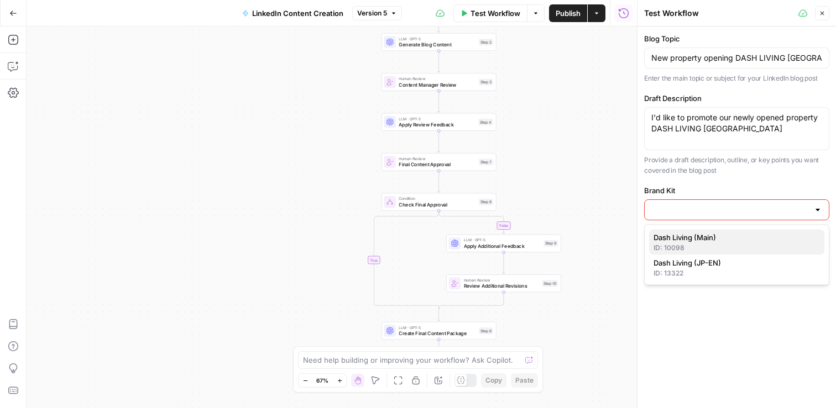
click at [684, 234] on span "Dash Living (Main)" at bounding box center [734, 237] width 162 height 11
type input "Dash Living (Main)"
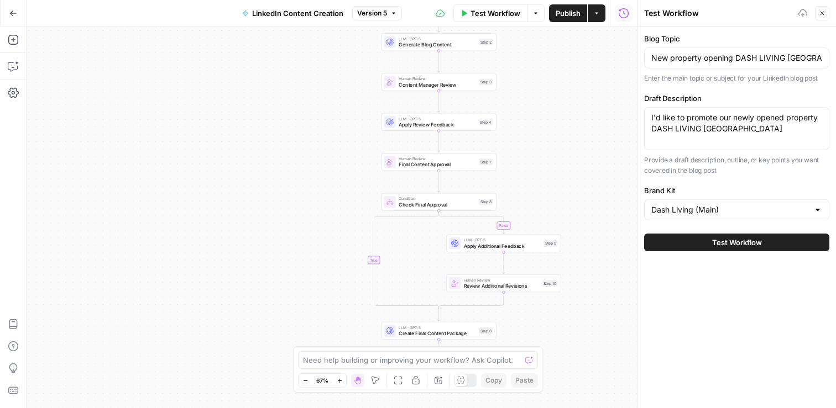
click at [719, 242] on span "Test Workflow" at bounding box center [737, 242] width 50 height 11
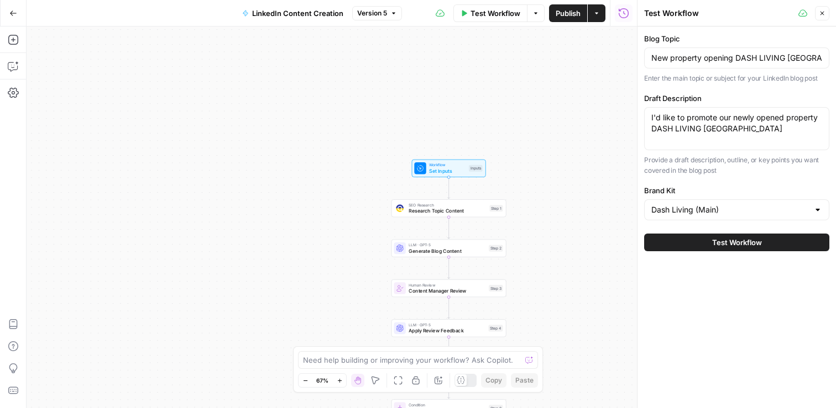
click at [728, 239] on span "Test Workflow" at bounding box center [737, 242] width 50 height 11
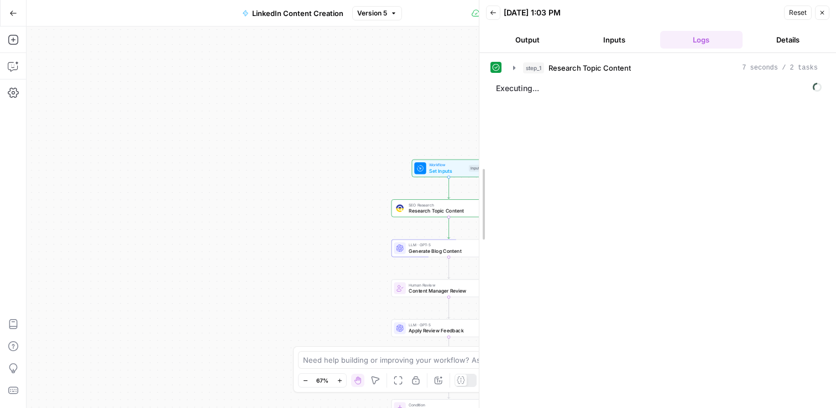
drag, startPoint x: 640, startPoint y: 192, endPoint x: 483, endPoint y: 192, distance: 157.0
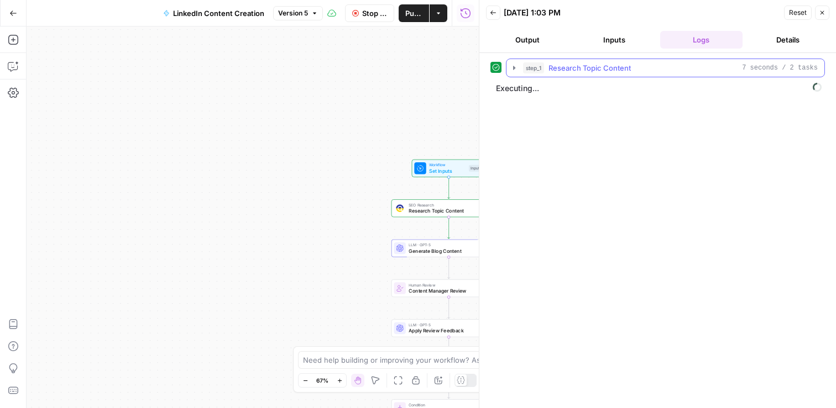
click at [512, 69] on icon "button" at bounding box center [514, 68] width 9 height 9
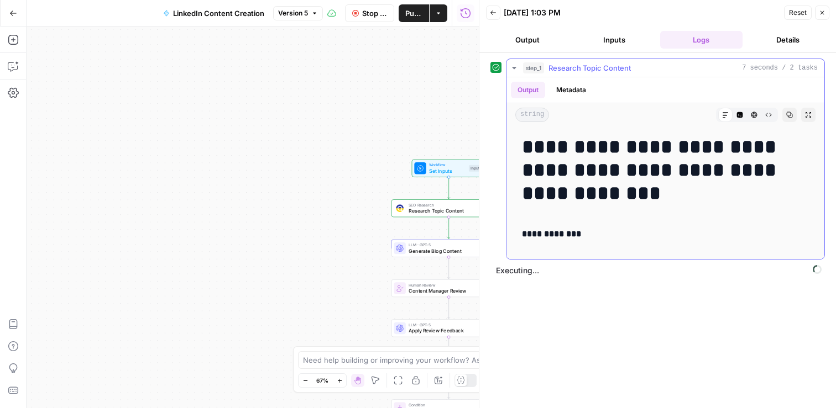
click at [514, 67] on icon "button" at bounding box center [514, 68] width 4 height 2
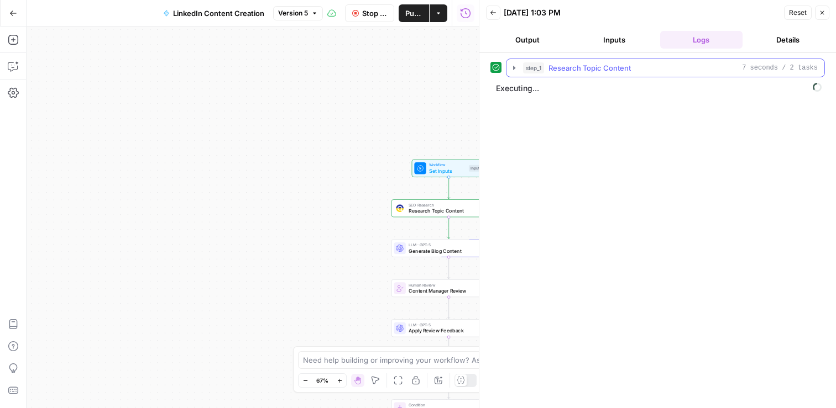
click at [512, 71] on icon "button" at bounding box center [514, 68] width 9 height 9
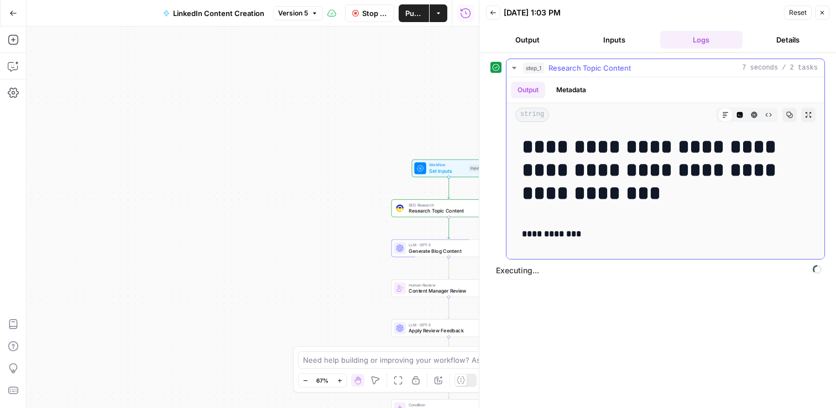
click at [512, 71] on icon "button" at bounding box center [514, 68] width 9 height 9
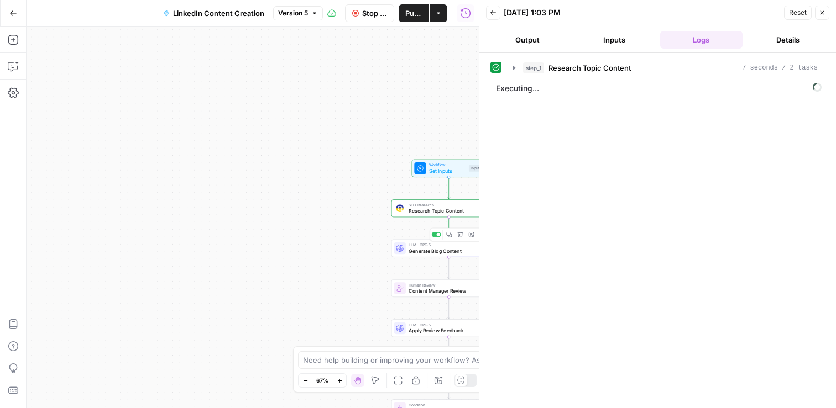
click at [419, 249] on span "Generate Blog Content" at bounding box center [446, 251] width 77 height 7
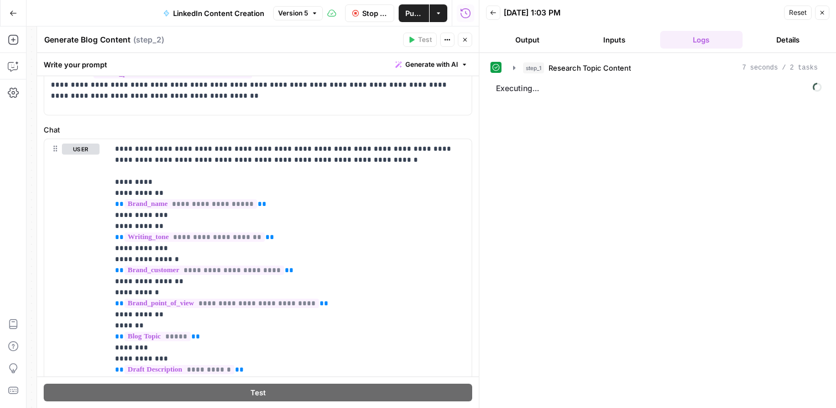
click at [465, 36] on icon "button" at bounding box center [465, 39] width 7 height 7
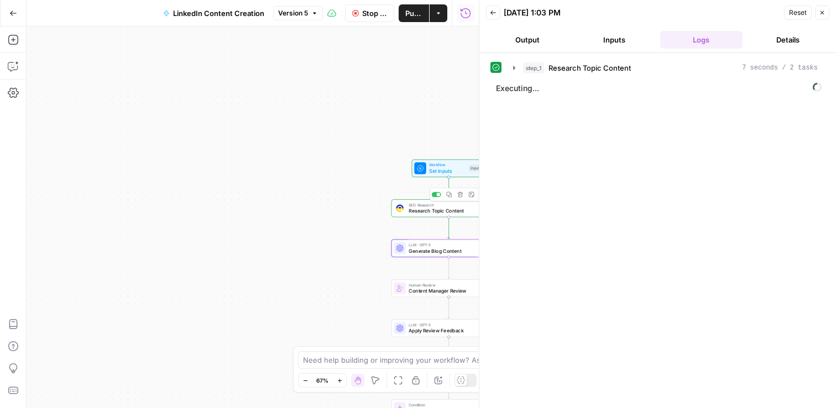
click at [408, 212] on div "SEO Research Research Topic Content Step 1 Copy step Delete step Add Note Test" at bounding box center [448, 208] width 109 height 13
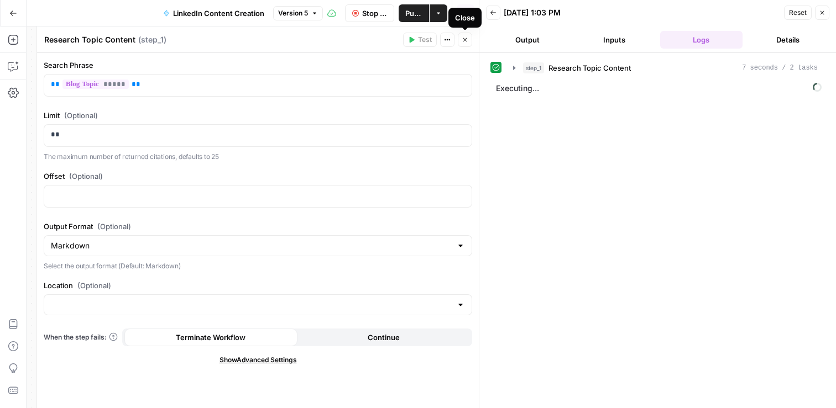
click at [467, 42] on icon "button" at bounding box center [465, 39] width 7 height 7
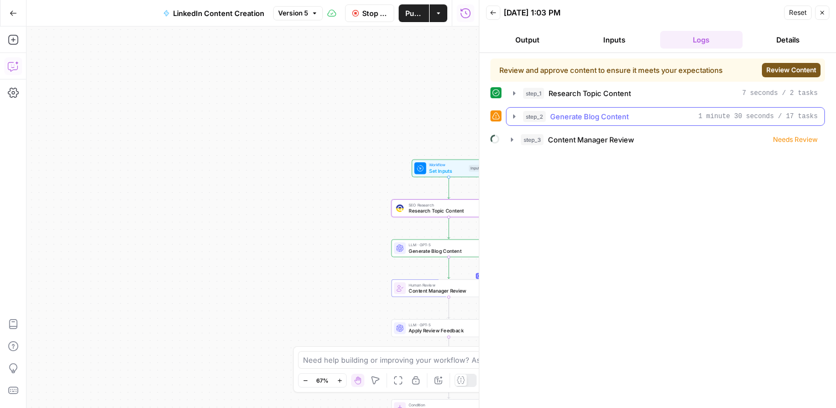
click at [575, 120] on span "Generate Blog Content" at bounding box center [589, 116] width 78 height 11
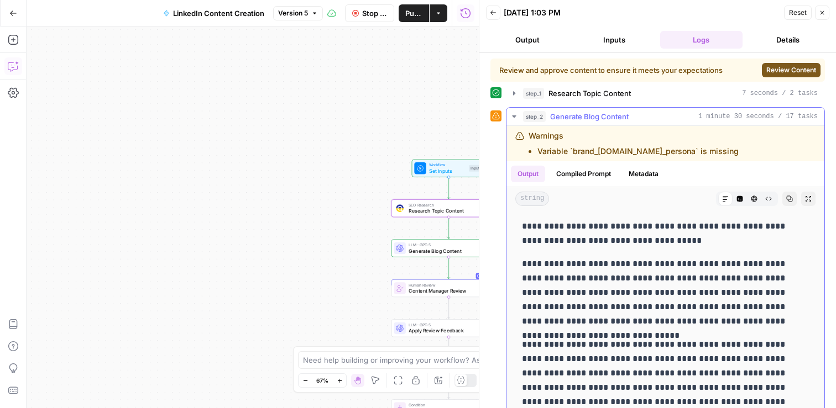
click at [514, 115] on icon "button" at bounding box center [514, 116] width 9 height 9
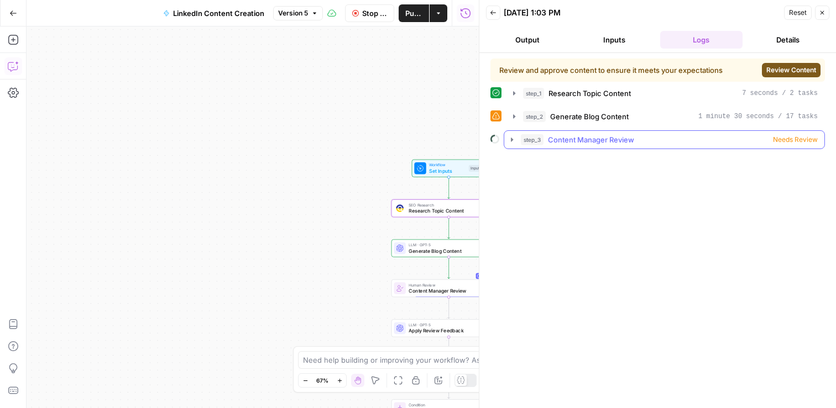
click at [578, 144] on span "Content Manager Review" at bounding box center [591, 139] width 86 height 11
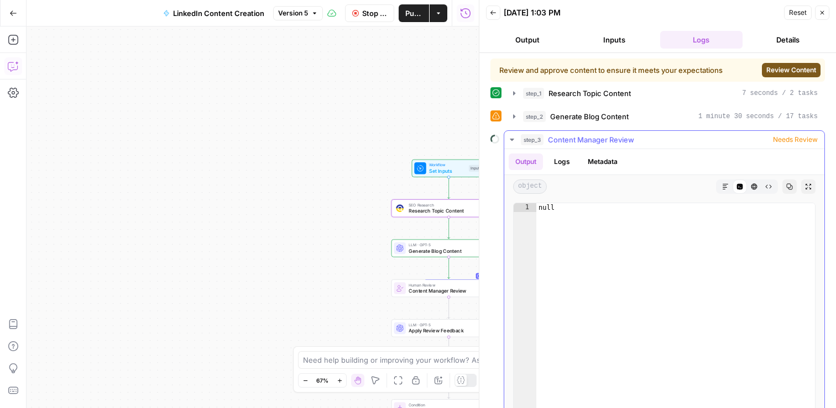
click at [510, 140] on icon "button" at bounding box center [511, 139] width 9 height 9
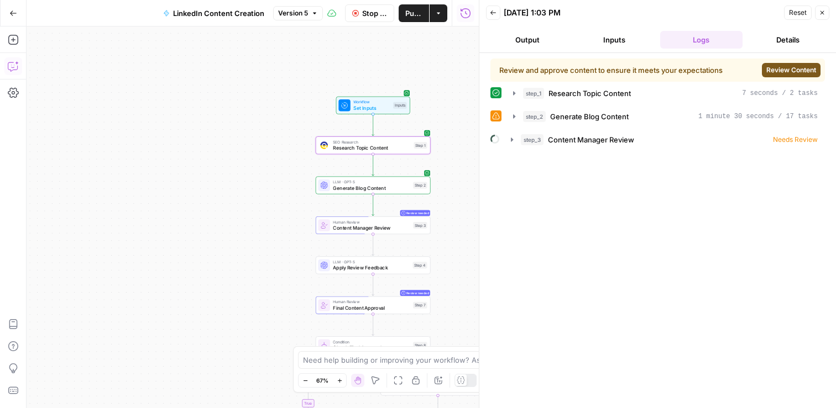
drag, startPoint x: 337, startPoint y: 167, endPoint x: 255, endPoint y: 94, distance: 110.0
click at [255, 94] on div "false true Workflow Set Inputs Inputs SEO Research Research Topic Content Step …" at bounding box center [253, 218] width 452 height 382
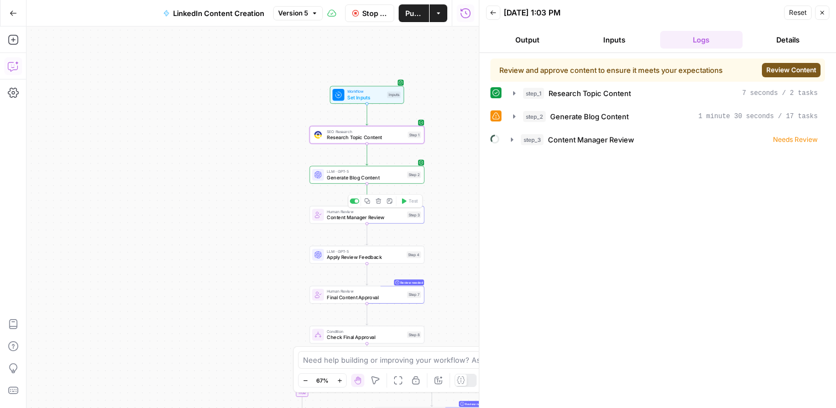
click at [380, 218] on span "Content Manager Review" at bounding box center [365, 217] width 77 height 7
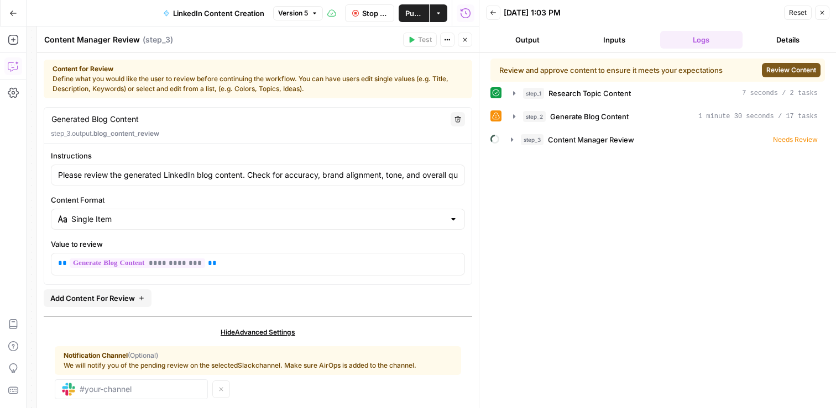
click at [467, 40] on icon "button" at bounding box center [465, 39] width 7 height 7
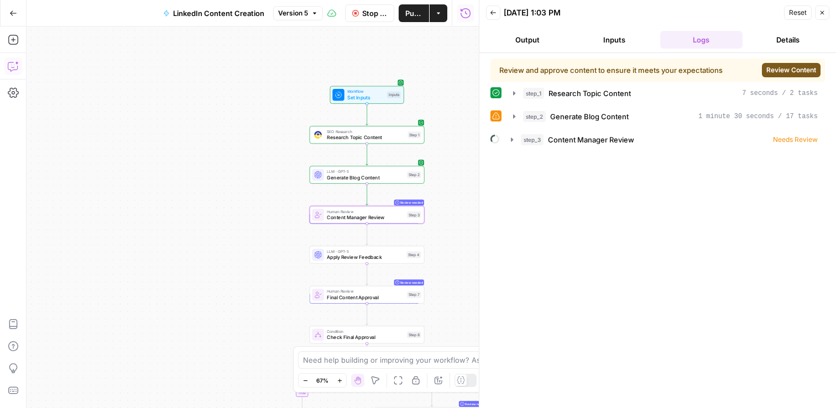
click at [548, 36] on button "Output" at bounding box center [527, 40] width 82 height 18
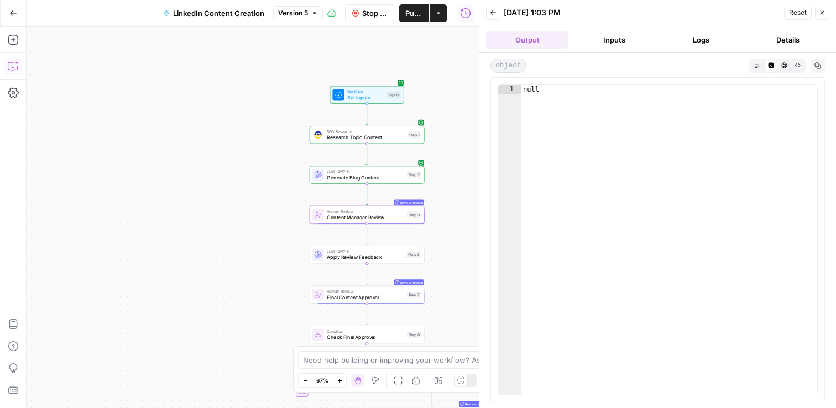
click at [804, 40] on button "Details" at bounding box center [788, 40] width 82 height 18
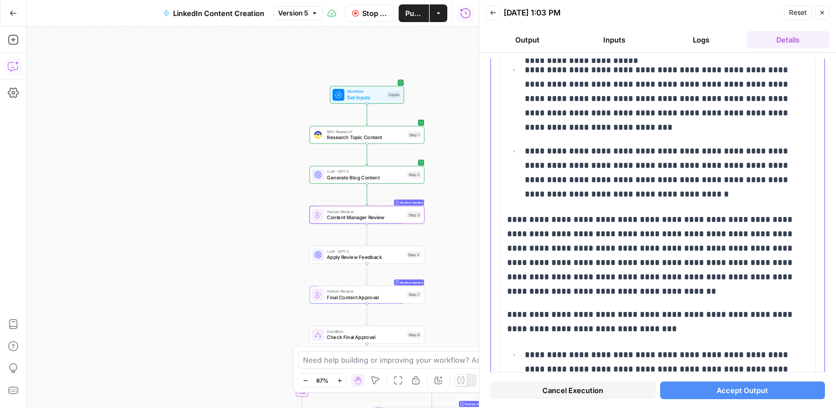
scroll to position [489, 0]
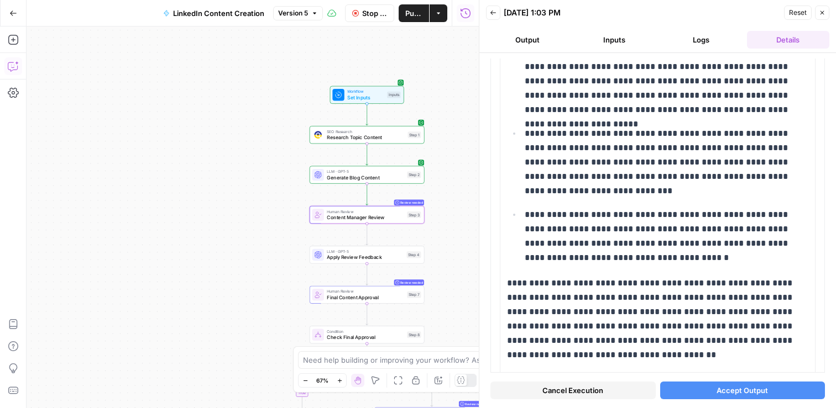
click at [534, 40] on button "Output" at bounding box center [527, 40] width 82 height 18
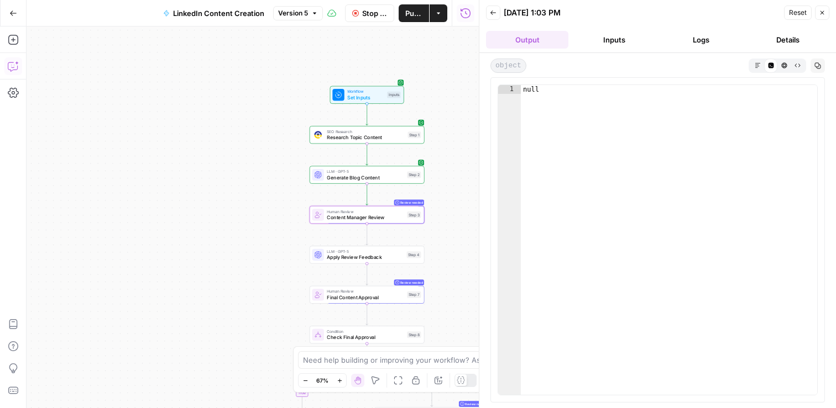
click at [781, 41] on button "Details" at bounding box center [788, 40] width 82 height 18
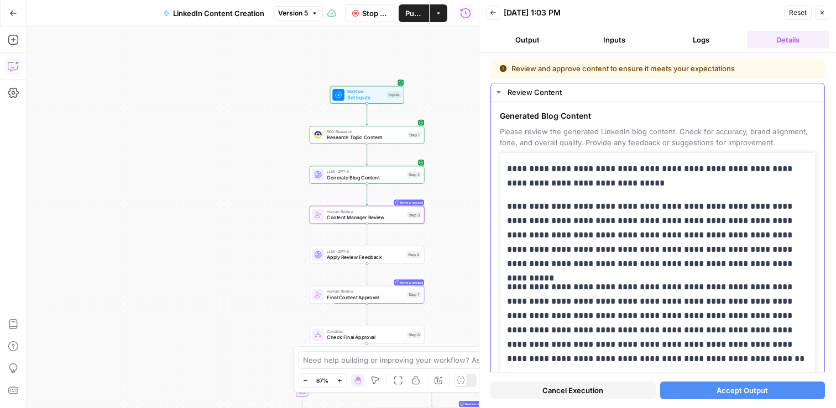
click at [507, 167] on p "**********" at bounding box center [657, 176] width 301 height 29
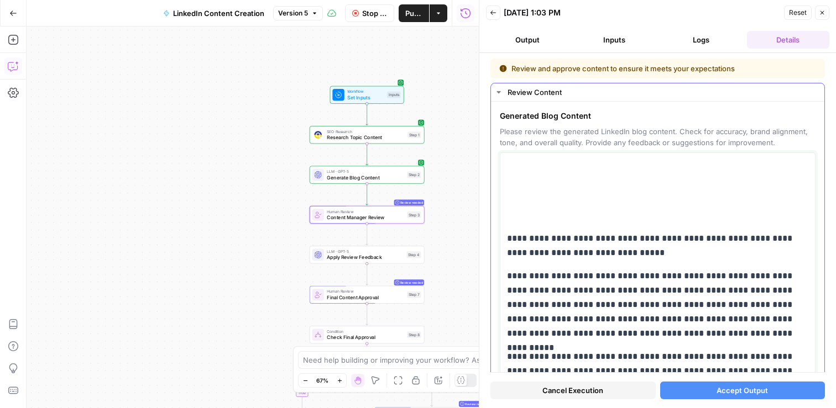
click at [538, 167] on p at bounding box center [657, 169] width 301 height 14
click at [539, 45] on button "Output" at bounding box center [527, 40] width 82 height 18
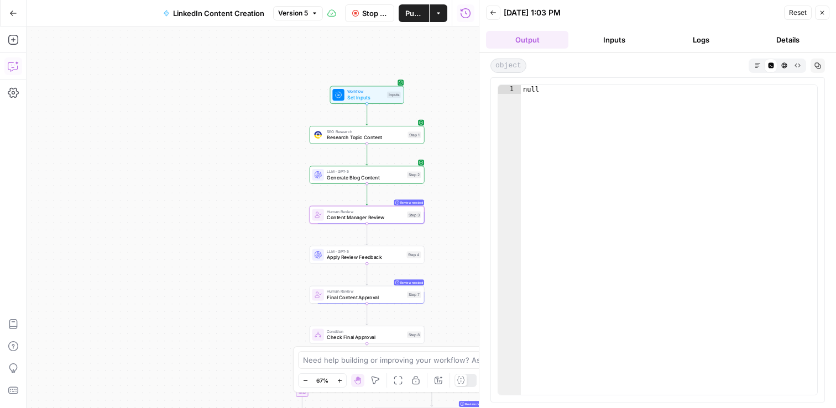
click at [602, 46] on button "Inputs" at bounding box center [614, 40] width 82 height 18
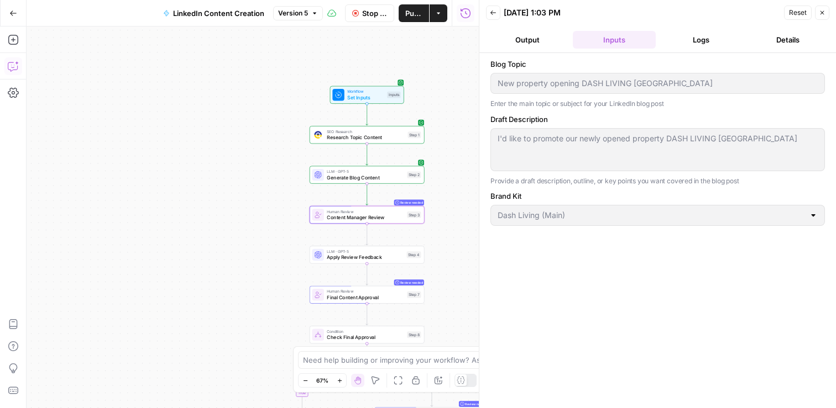
click at [707, 40] on button "Logs" at bounding box center [701, 40] width 82 height 18
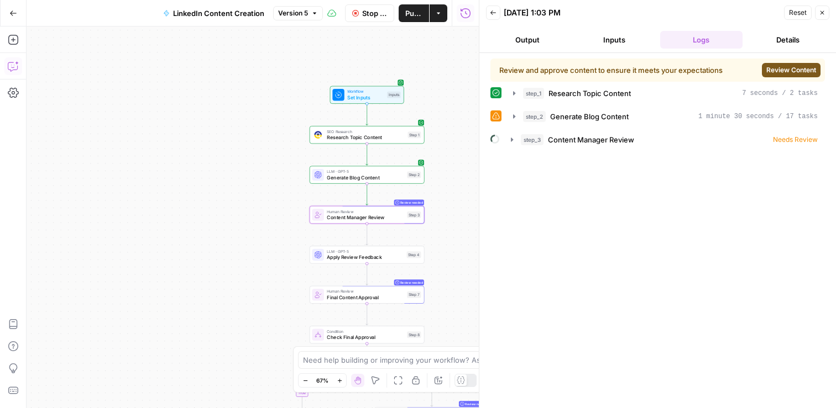
click at [772, 43] on button "Details" at bounding box center [788, 40] width 82 height 18
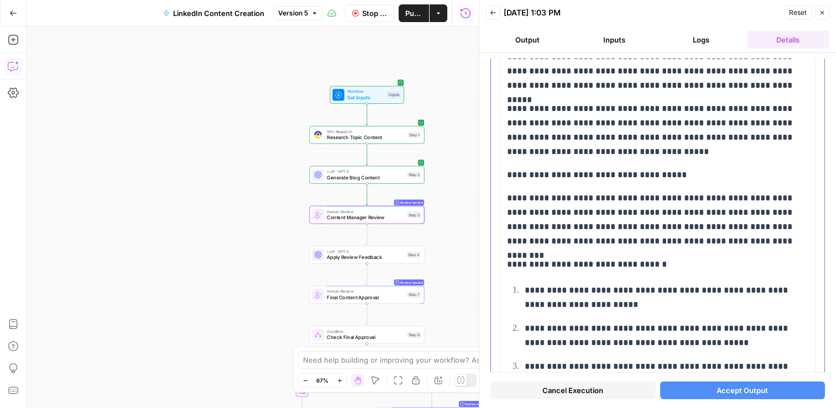
scroll to position [4662, 0]
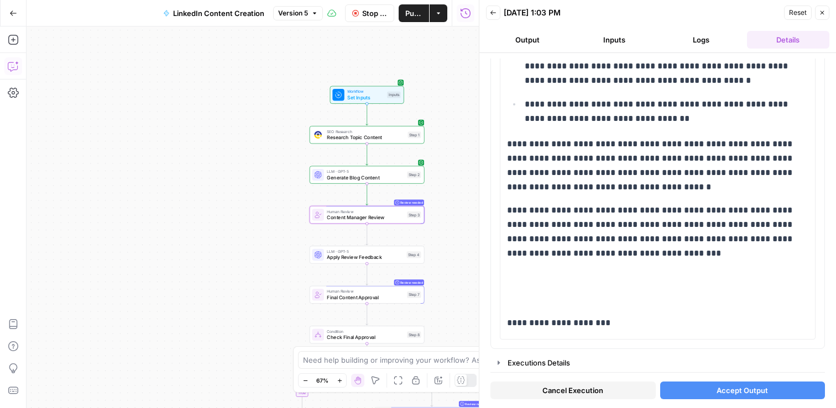
click at [717, 387] on span "Accept Output" at bounding box center [741, 390] width 51 height 11
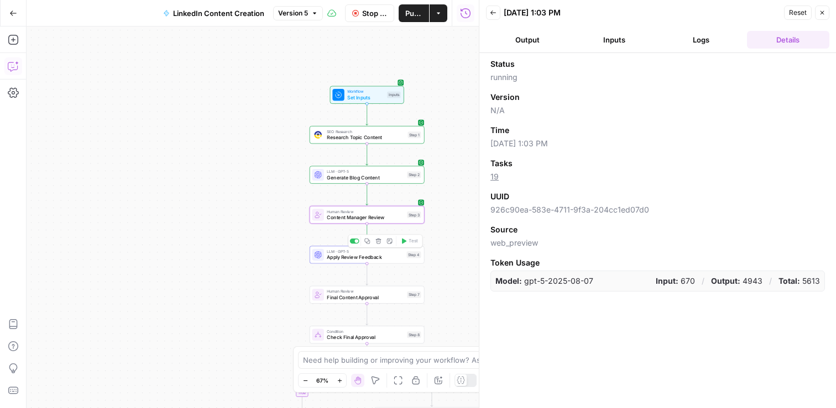
click at [342, 263] on div "LLM · GPT-5 Apply Review Feedback Step 4 Copy step Delete step Add Note Test" at bounding box center [367, 255] width 115 height 18
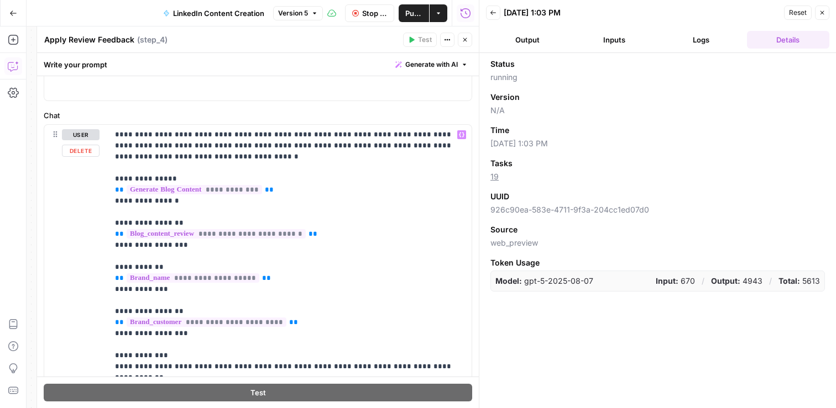
scroll to position [75, 0]
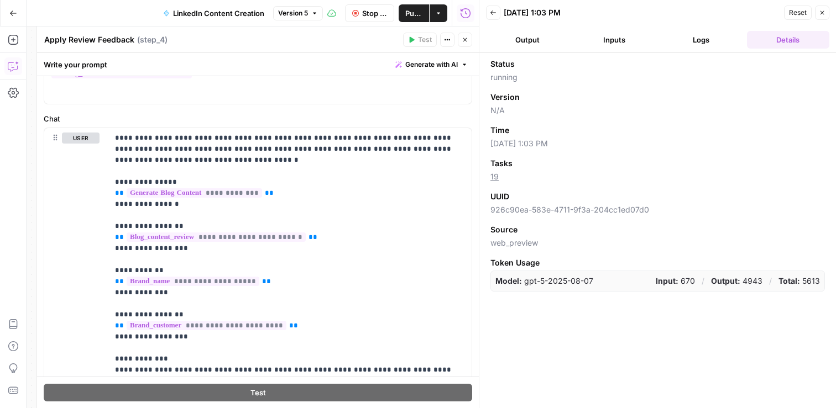
click at [465, 40] on icon "button" at bounding box center [465, 40] width 4 height 4
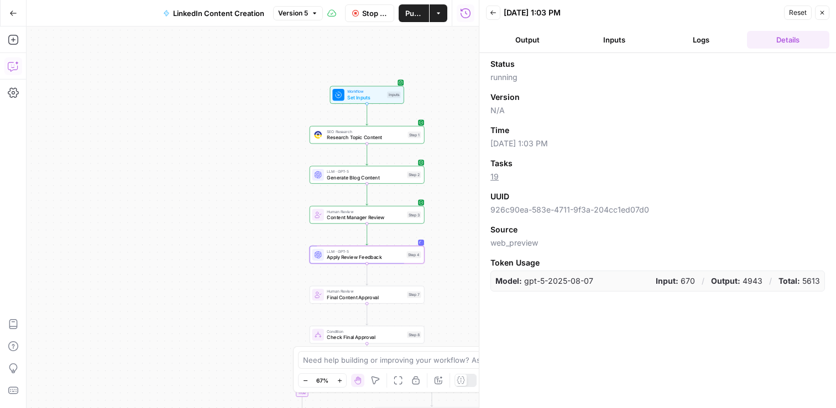
click at [541, 40] on button "Output" at bounding box center [527, 40] width 82 height 18
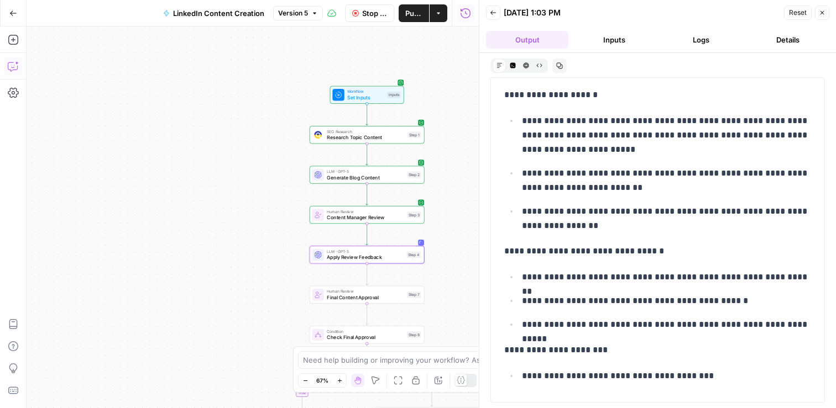
scroll to position [5794, 0]
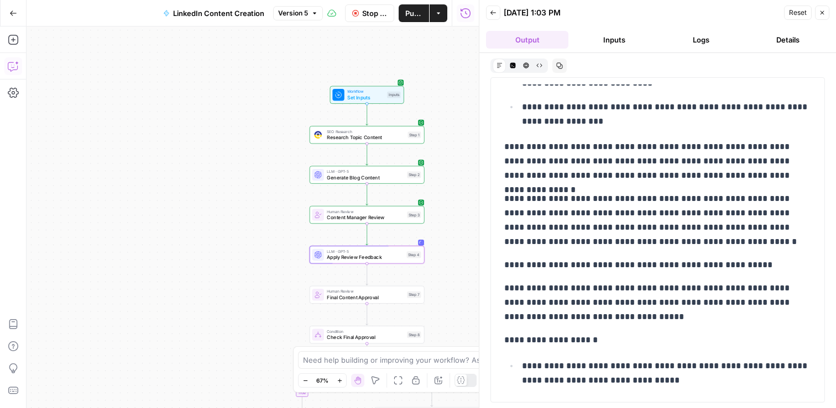
scroll to position [7312, 0]
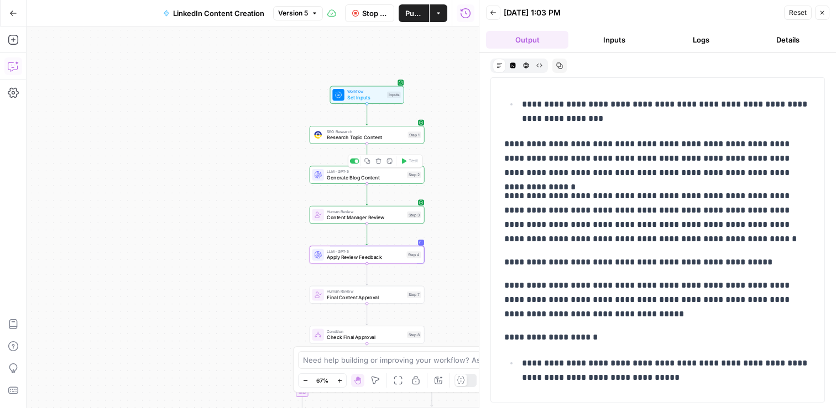
click at [352, 179] on span "Generate Blog Content" at bounding box center [365, 177] width 77 height 7
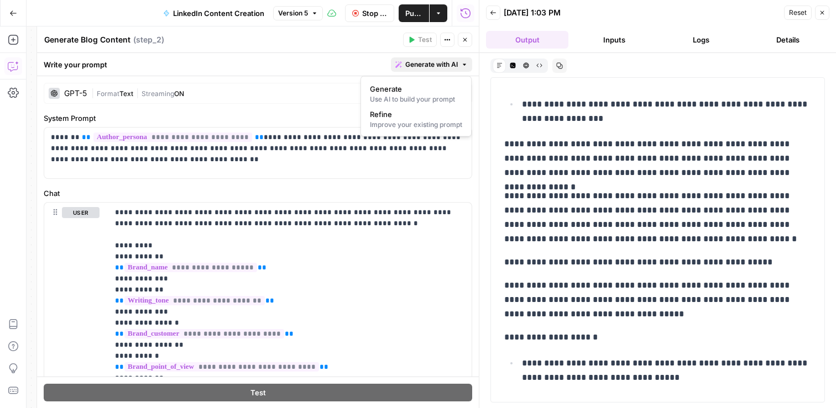
click at [448, 65] on span "Generate with AI" at bounding box center [431, 65] width 53 height 10
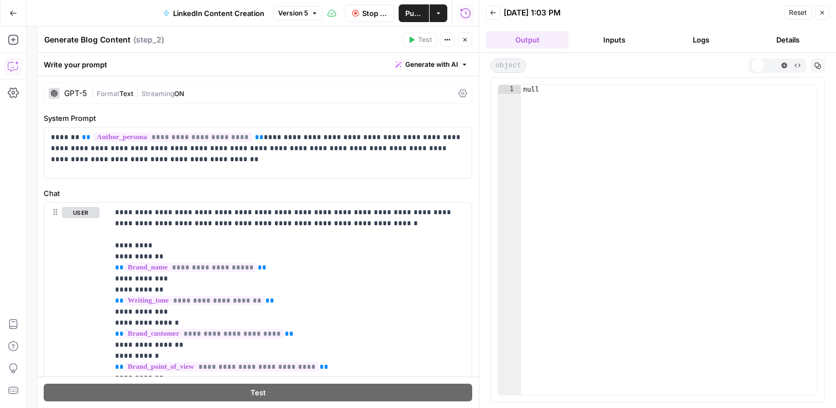
click at [448, 65] on span "Generate with AI" at bounding box center [431, 65] width 53 height 10
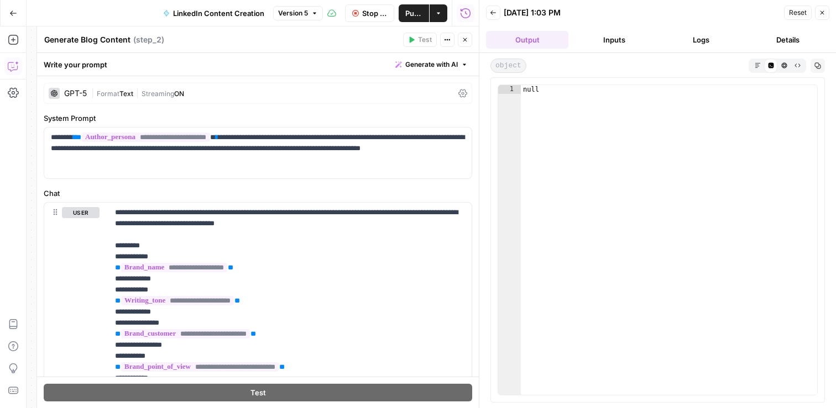
click at [465, 38] on icon "button" at bounding box center [465, 39] width 7 height 7
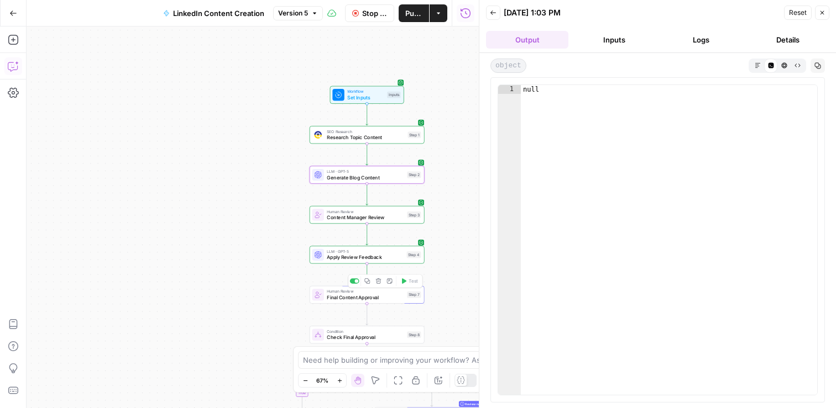
click at [344, 295] on span "Final Content Approval" at bounding box center [365, 297] width 77 height 7
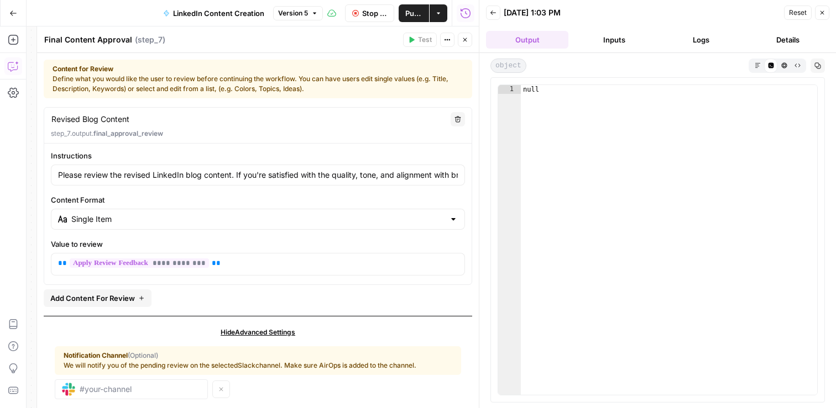
click at [783, 46] on button "Details" at bounding box center [788, 40] width 82 height 18
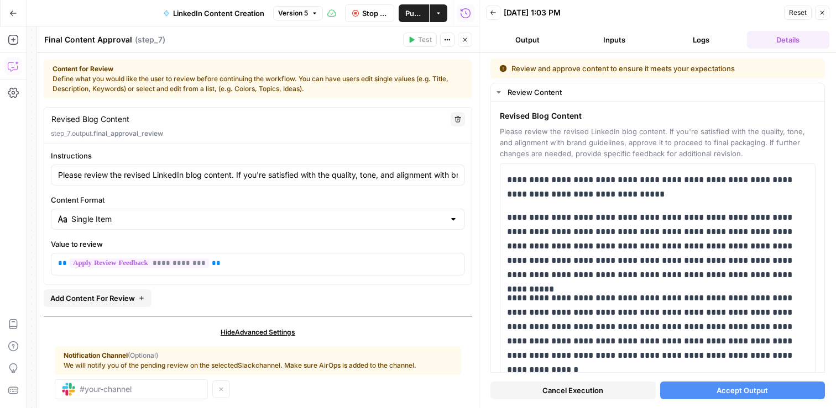
click at [533, 35] on button "Output" at bounding box center [527, 40] width 82 height 18
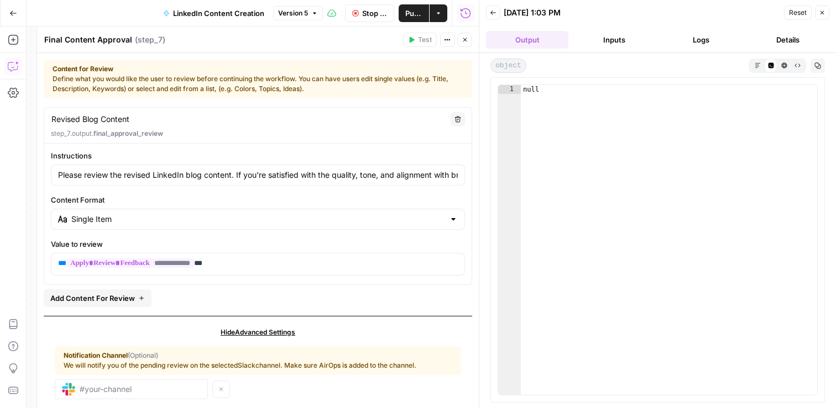
click at [805, 38] on button "Details" at bounding box center [788, 40] width 82 height 18
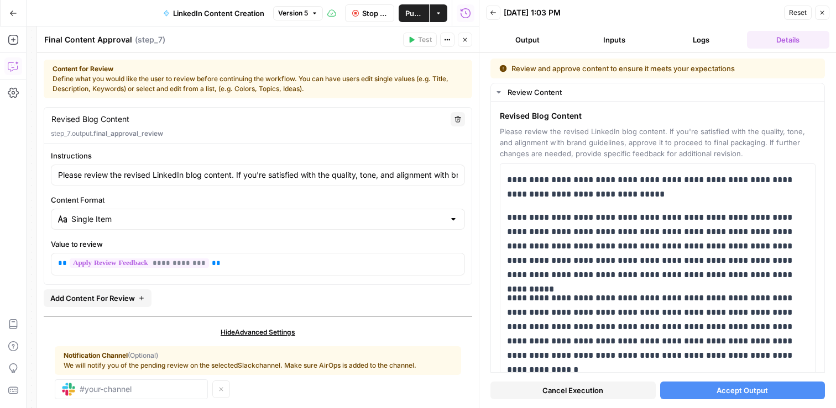
click at [564, 393] on span "Cancel Execution" at bounding box center [572, 390] width 61 height 11
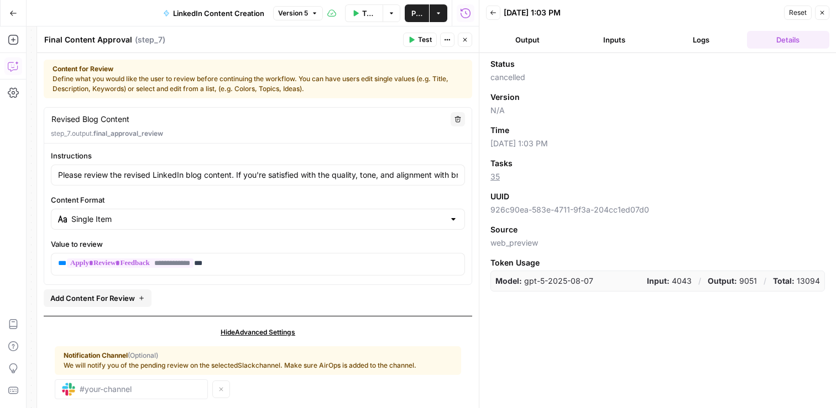
click at [822, 12] on icon "button" at bounding box center [822, 13] width 4 height 4
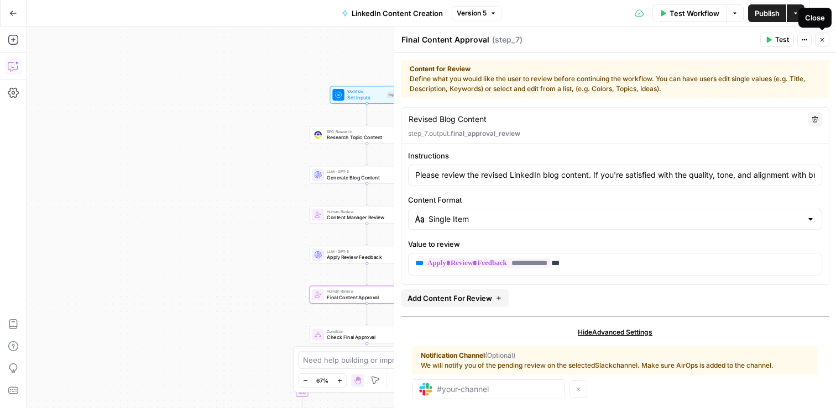
click at [824, 37] on icon "button" at bounding box center [822, 39] width 7 height 7
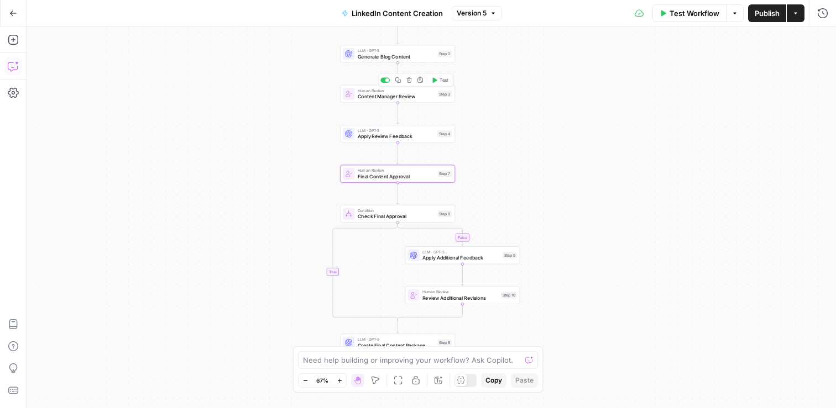
click at [407, 101] on div "Human Review Content Manager Review Step 3 Copy step Delete step Add Note Test" at bounding box center [397, 94] width 115 height 18
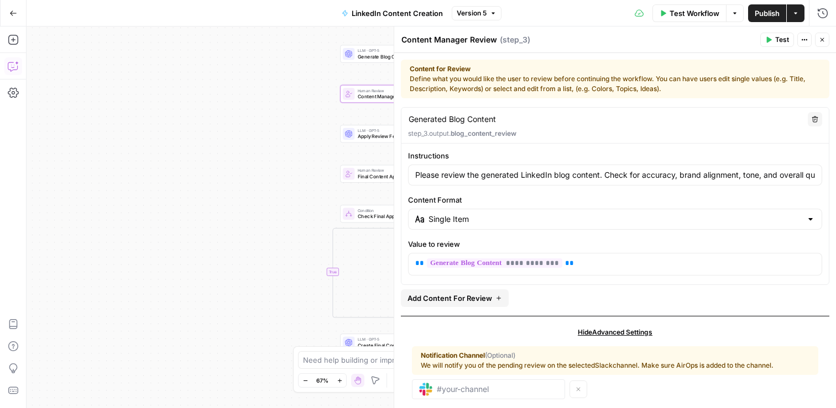
scroll to position [18, 0]
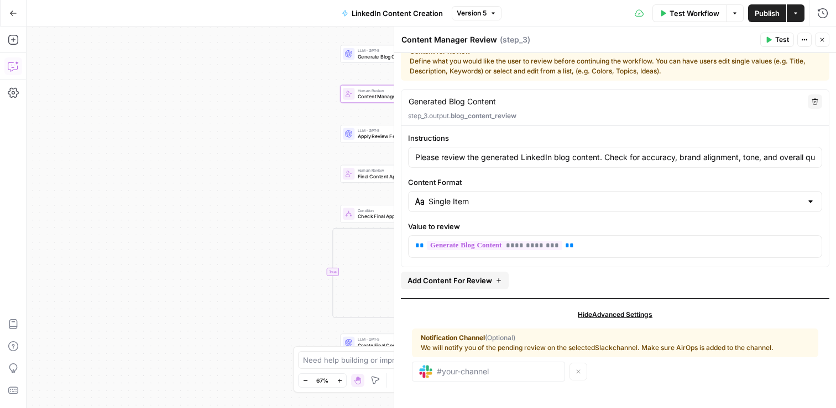
click at [822, 44] on button "Close" at bounding box center [822, 40] width 14 height 14
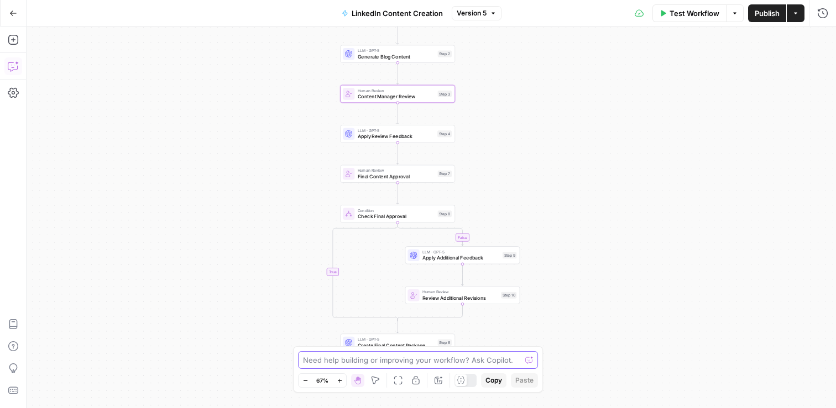
click at [351, 358] on textarea at bounding box center [412, 360] width 218 height 11
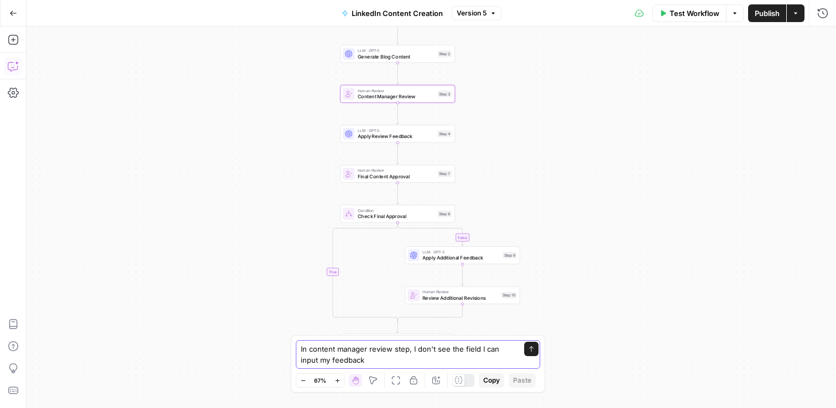
type textarea "In content manager review step, I don't see the field I can input my feedback"
click at [532, 345] on button "Send" at bounding box center [531, 349] width 14 height 14
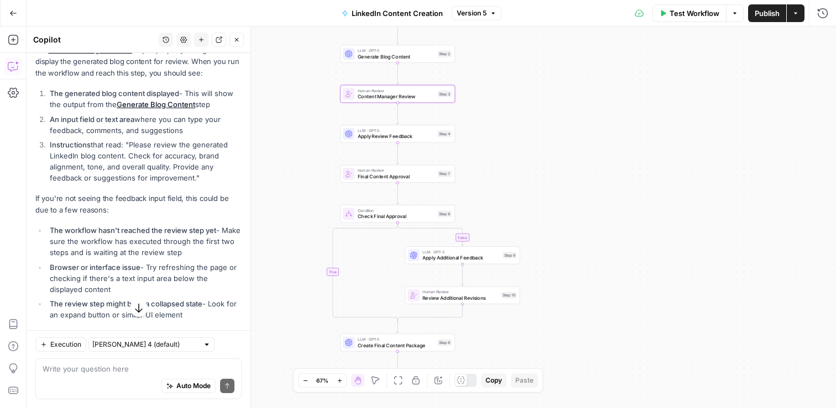
scroll to position [282, 0]
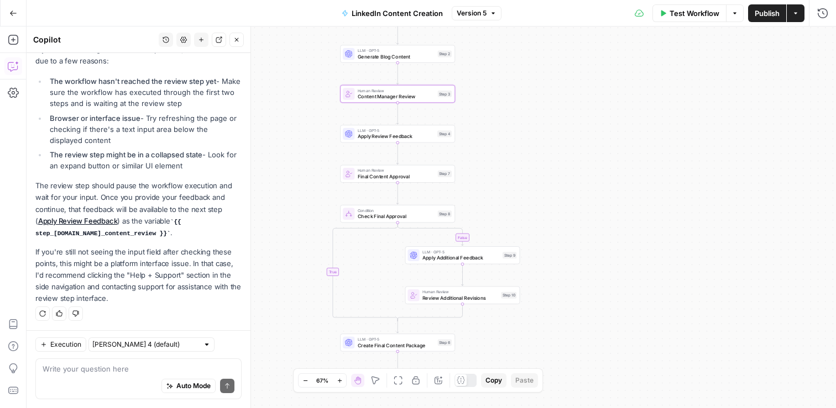
click at [104, 369] on textarea at bounding box center [139, 369] width 192 height 11
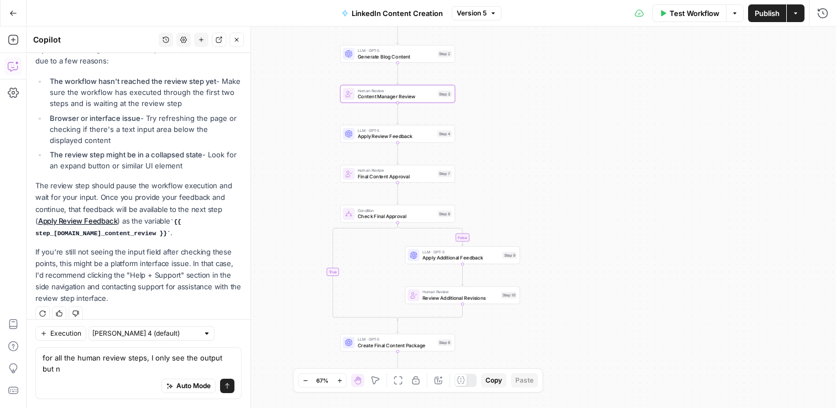
scroll to position [293, 0]
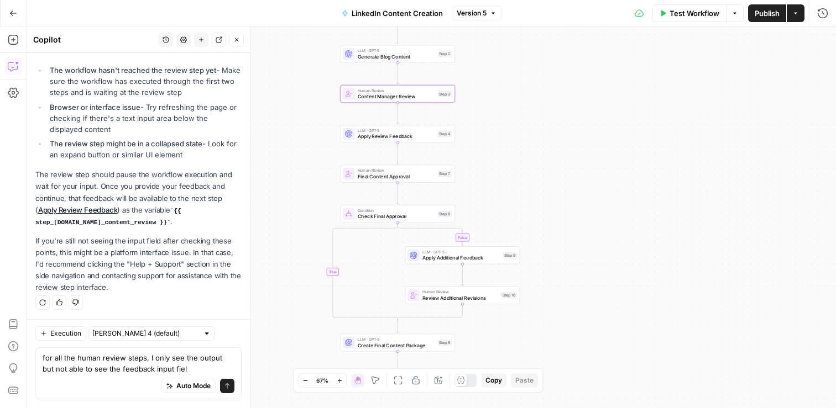
type textarea "for all the human review steps, I only see the output but not able to see the f…"
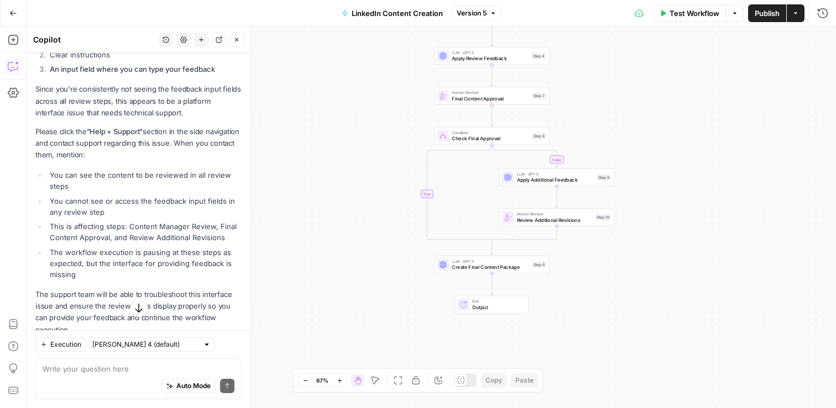
scroll to position [711, 0]
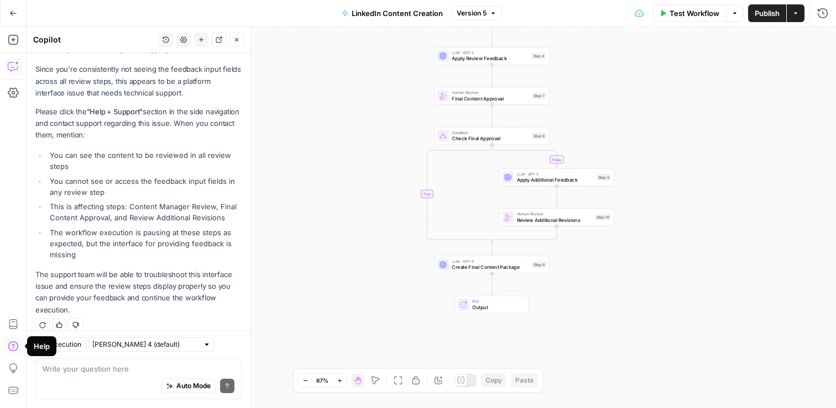
click at [14, 349] on icon "button" at bounding box center [13, 346] width 11 height 11
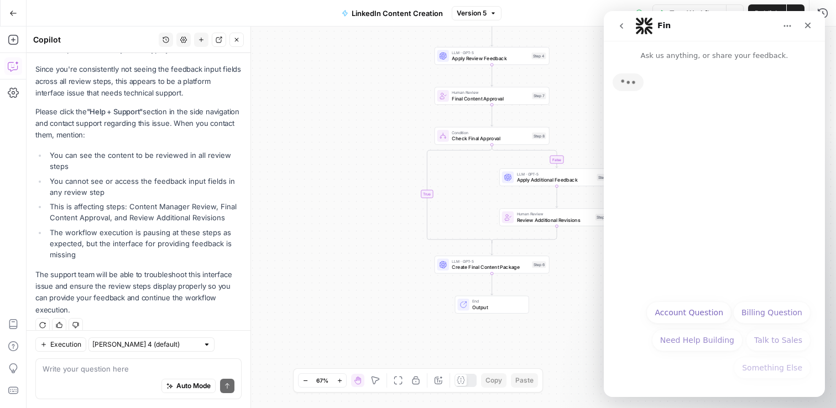
scroll to position [0, 0]
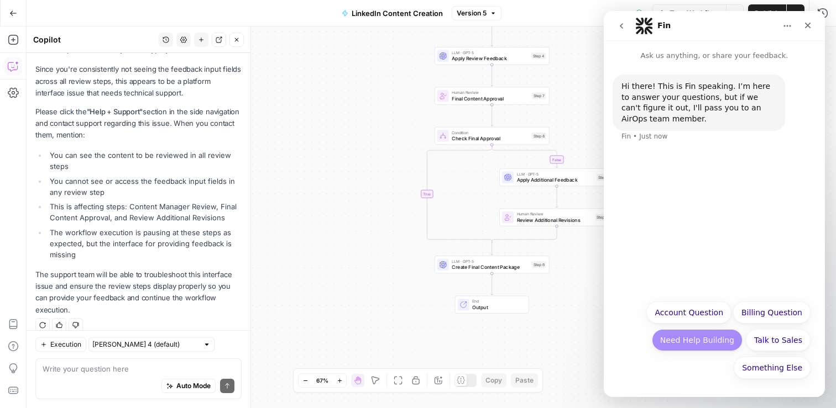
click at [702, 340] on button "Need Help Building" at bounding box center [697, 340] width 91 height 22
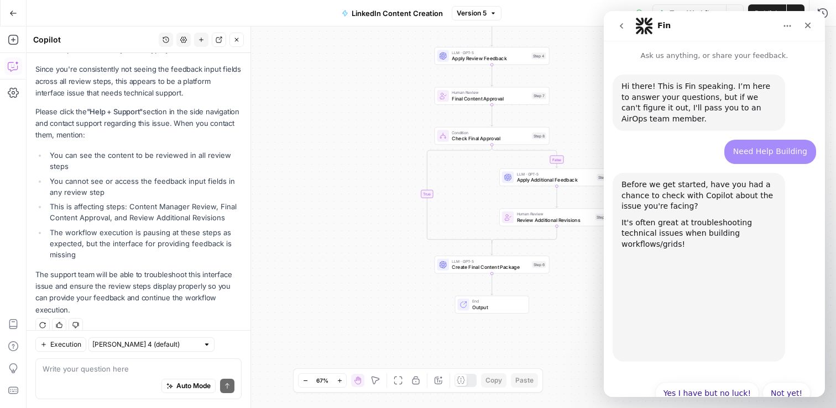
scroll to position [15, 0]
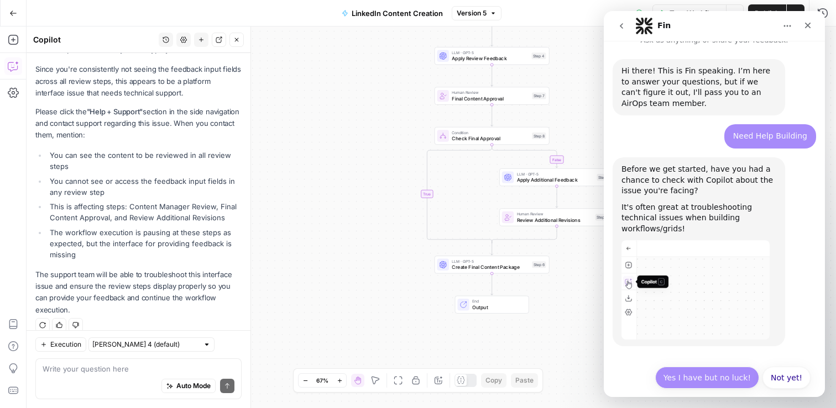
click at [716, 367] on button "Yes I have but no luck!" at bounding box center [707, 378] width 104 height 22
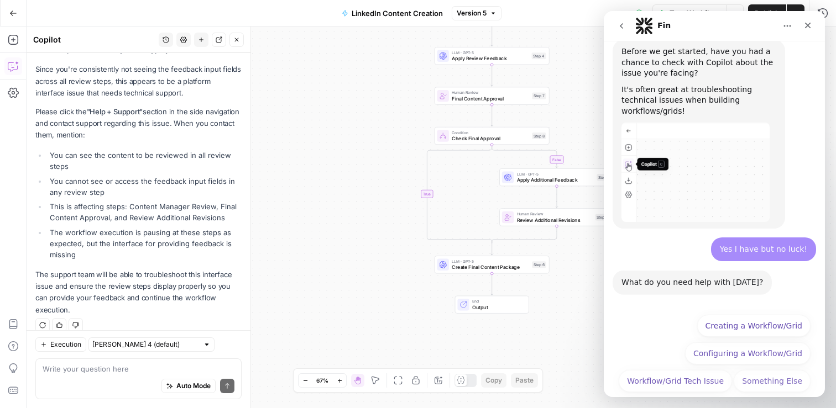
scroll to position [135, 0]
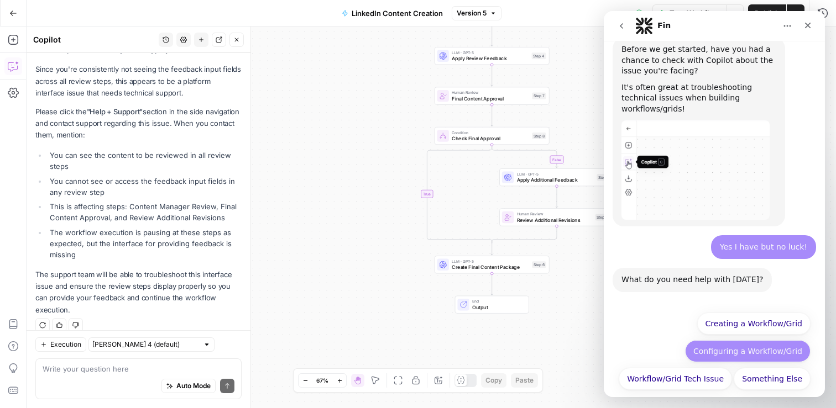
click at [740, 345] on button "Configuring a Workflow/Grid" at bounding box center [747, 351] width 125 height 22
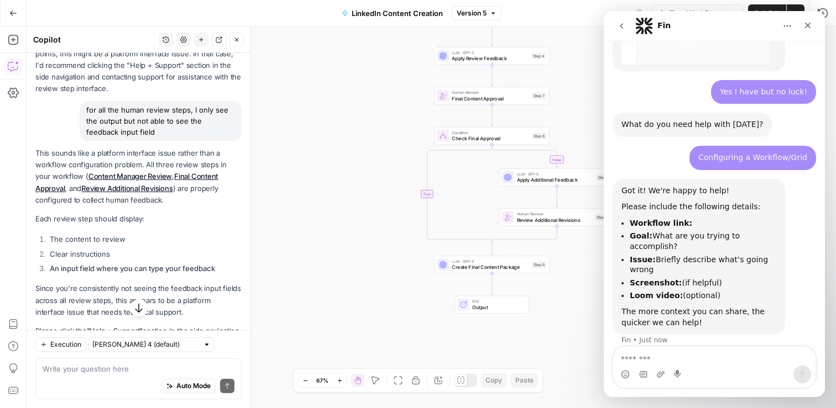
scroll to position [491, 0]
click at [665, 353] on textarea "Message…" at bounding box center [714, 356] width 202 height 19
paste textarea "**********"
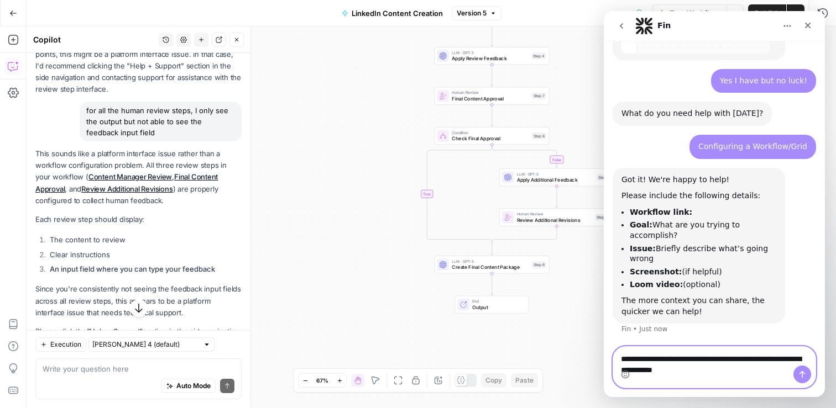
scroll to position [324, 0]
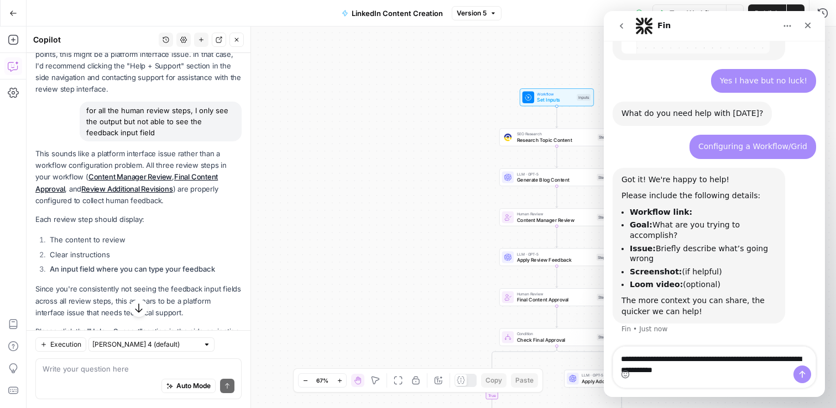
drag, startPoint x: 86, startPoint y: 109, endPoint x: 135, endPoint y: 139, distance: 58.3
click at [135, 139] on div "for all the human review steps, I only see the output but not able to see the f…" at bounding box center [161, 122] width 162 height 40
copy div "for all the human review steps, I only see the output but not able to see the f…"
click at [693, 362] on textarea "**********" at bounding box center [714, 373] width 202 height 52
paste textarea "**********"
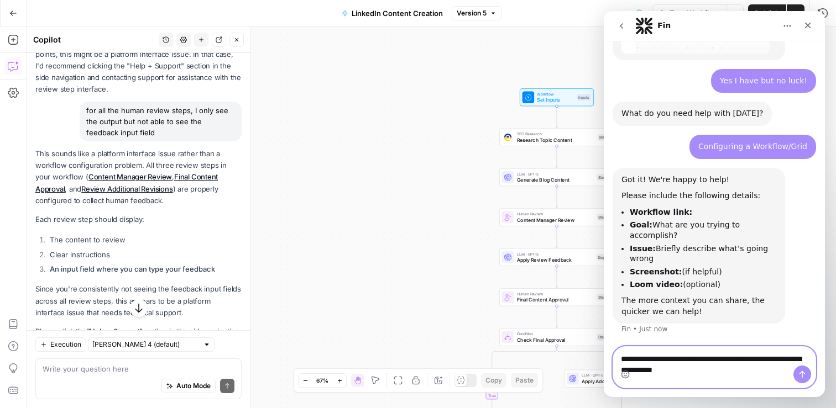
type textarea "**********"
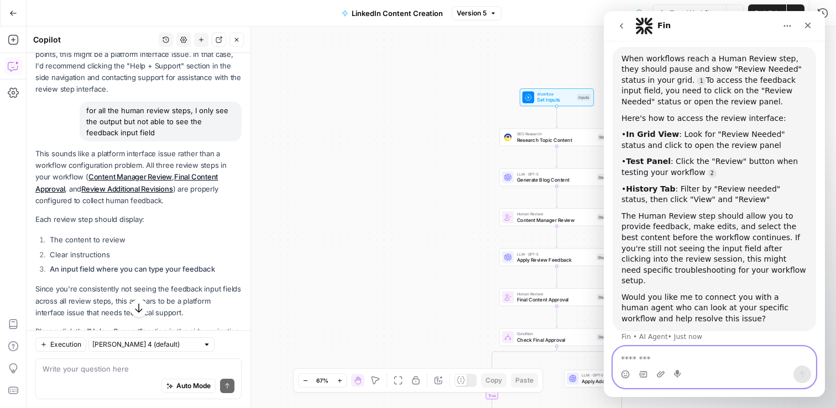
scroll to position [666, 0]
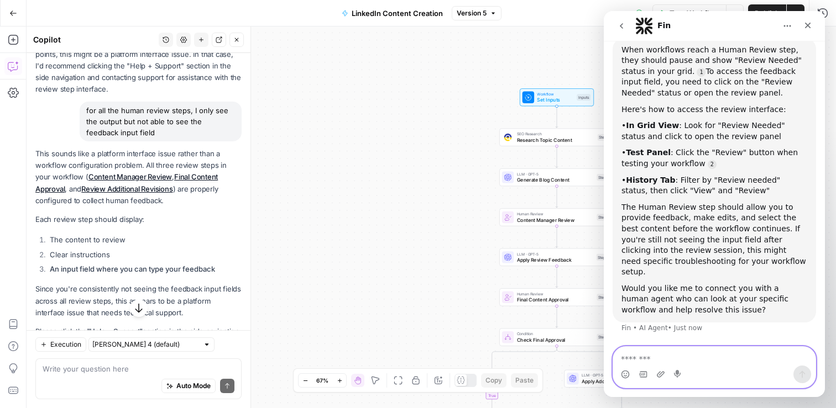
click at [679, 364] on textarea "Message…" at bounding box center [714, 356] width 202 height 19
type textarea "***"
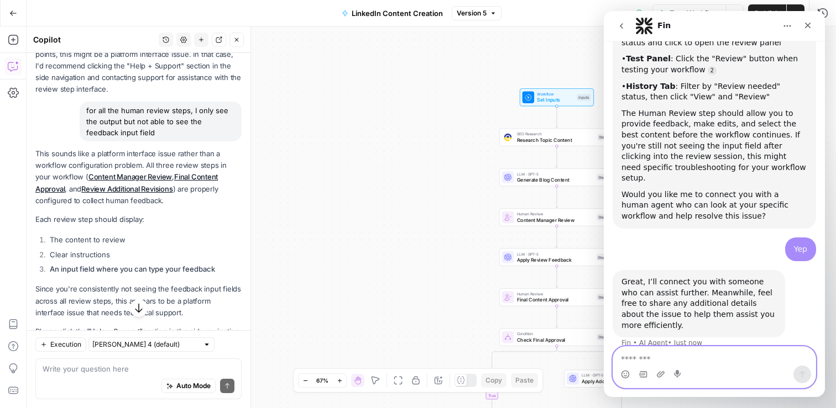
scroll to position [764, 0]
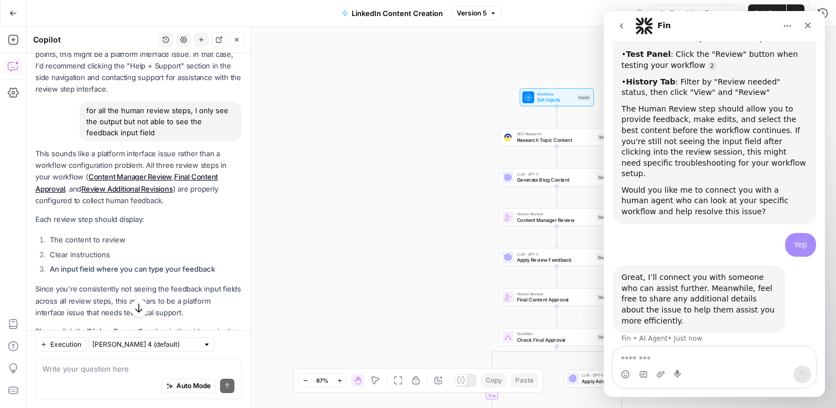
click at [789, 25] on icon "Home" at bounding box center [787, 26] width 9 height 9
click at [789, 24] on icon "Home" at bounding box center [787, 26] width 9 height 9
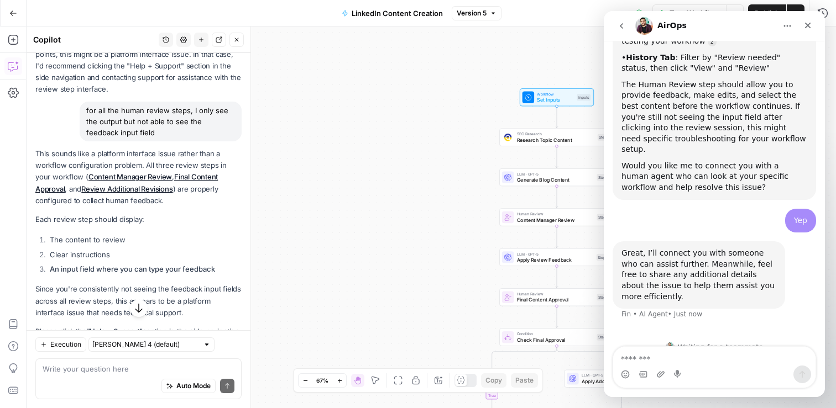
scroll to position [795, 0]
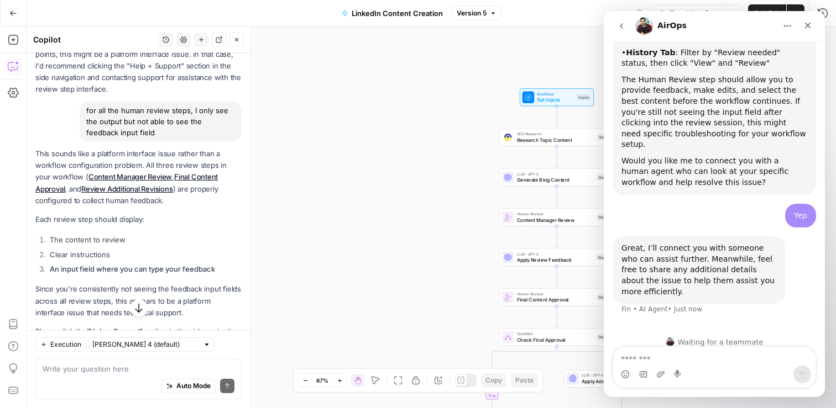
click at [169, 343] on div "Claude Sonnet 4 (default)" at bounding box center [151, 345] width 126 height 14
type input "Claude Sonnet 4 (default)"
click at [193, 348] on div "Execution Claude Sonnet 4 (default)" at bounding box center [138, 345] width 206 height 14
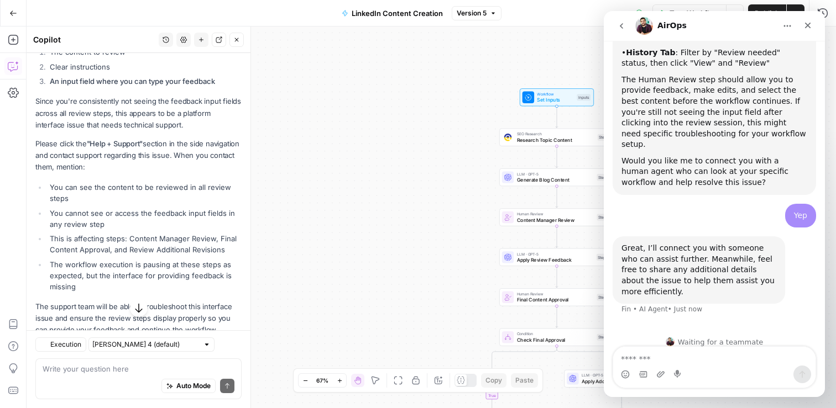
scroll to position [711, 0]
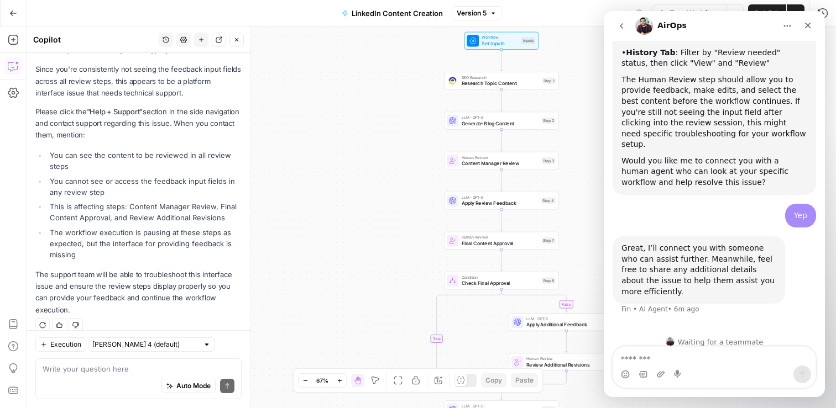
click at [473, 127] on span "Generate Blog Content" at bounding box center [500, 123] width 77 height 7
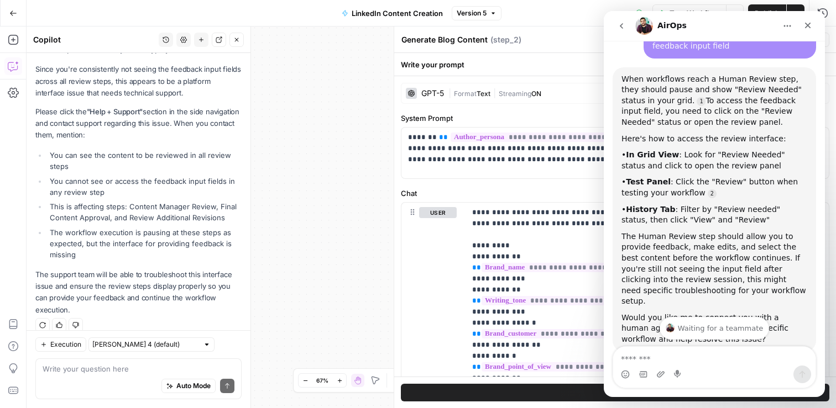
scroll to position [795, 0]
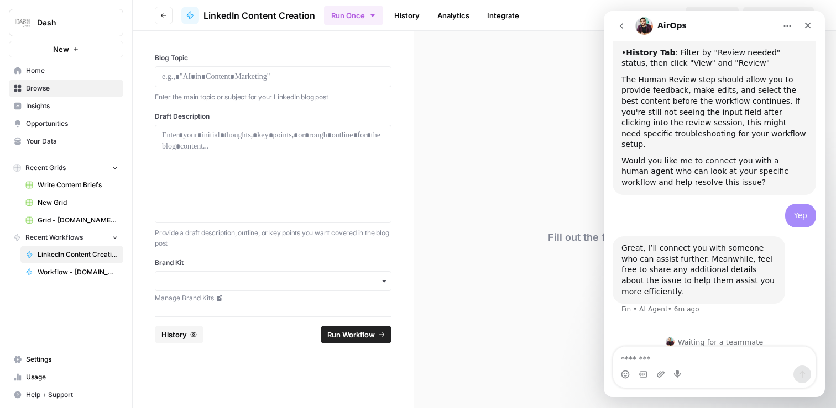
click at [504, 17] on link "Integrate" at bounding box center [502, 16] width 45 height 18
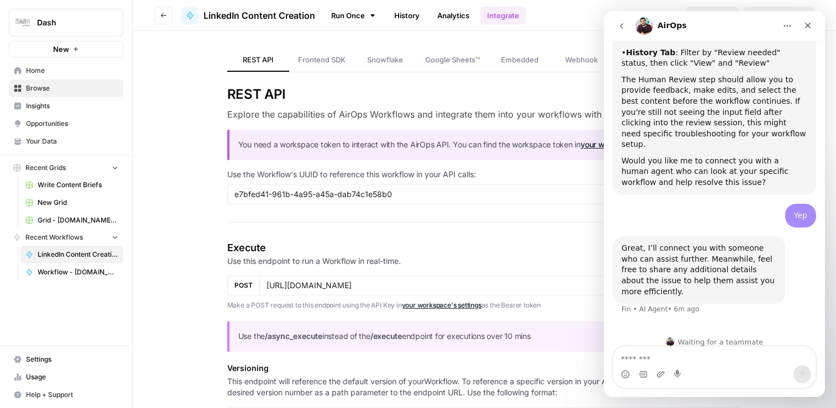
click at [448, 19] on link "Analytics" at bounding box center [453, 16] width 45 height 18
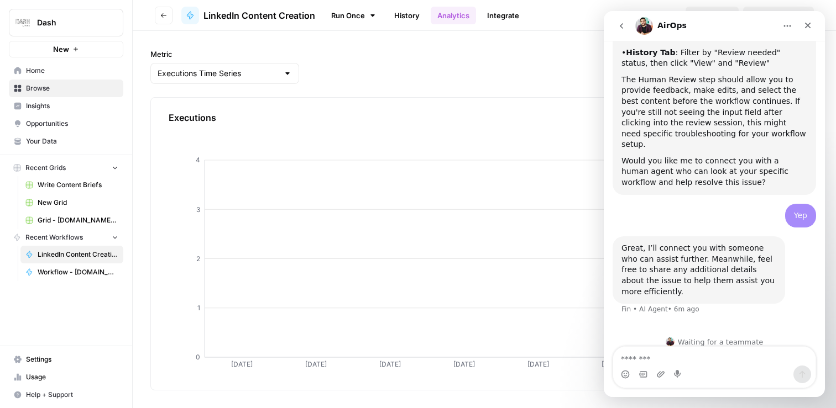
click at [397, 18] on link "History" at bounding box center [406, 16] width 39 height 18
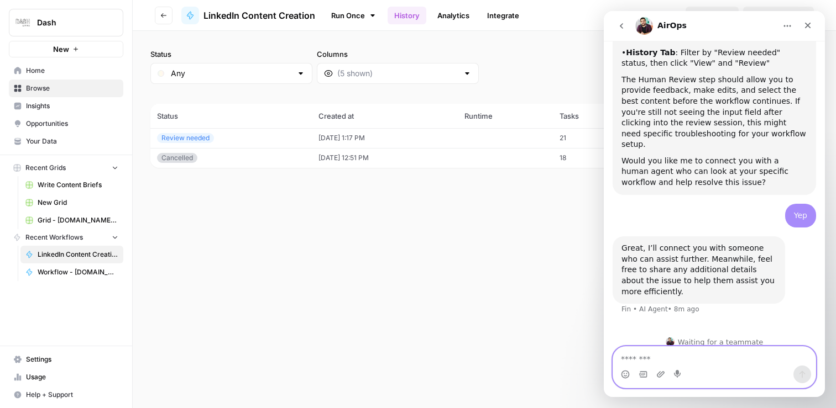
click at [685, 353] on textarea "Message…" at bounding box center [714, 356] width 202 height 19
type textarea "*******"
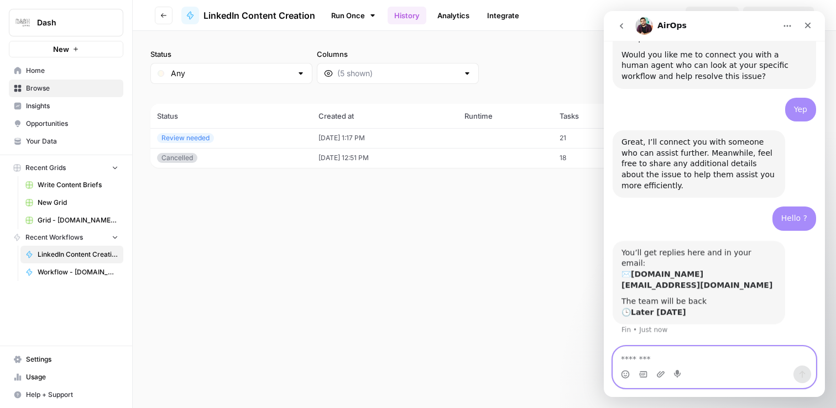
scroll to position [899, 0]
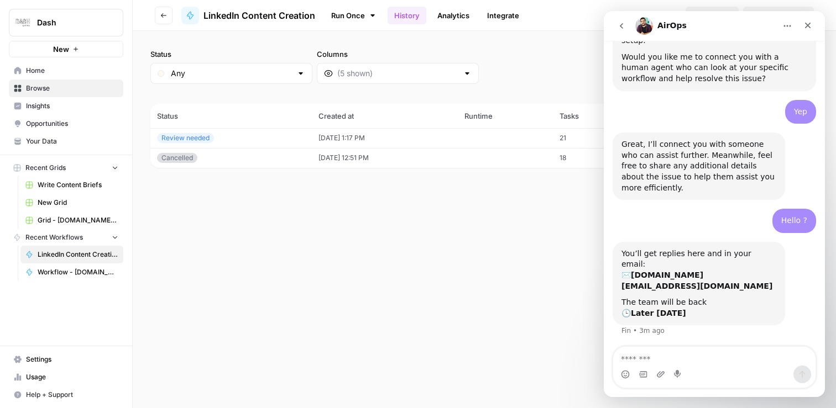
click at [644, 25] on img "Intercom messenger" at bounding box center [644, 26] width 18 height 18
click at [788, 28] on icon "Home" at bounding box center [787, 26] width 9 height 9
click at [749, 28] on div "AirOps" at bounding box center [705, 26] width 140 height 18
click at [48, 395] on span "Help + Support" at bounding box center [72, 395] width 92 height 10
click at [179, 393] on span "Chat & Support" at bounding box center [185, 390] width 74 height 10
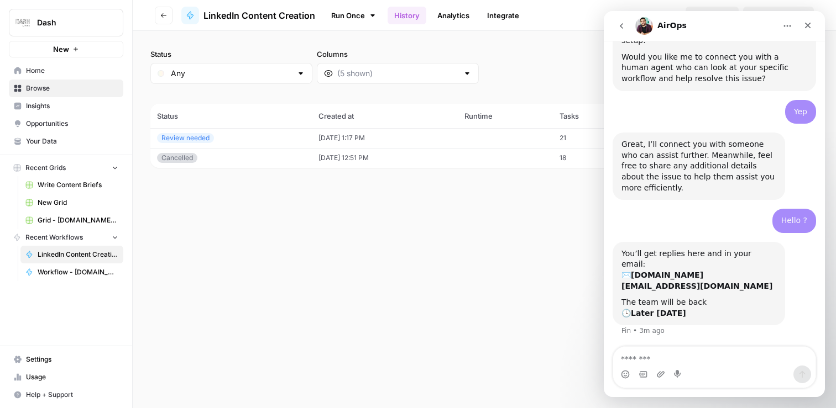
click at [54, 390] on span "Help + Support" at bounding box center [72, 395] width 92 height 10
click at [175, 358] on span "AirOps Academy" at bounding box center [185, 355] width 74 height 10
click at [806, 28] on icon "Close" at bounding box center [807, 25] width 9 height 9
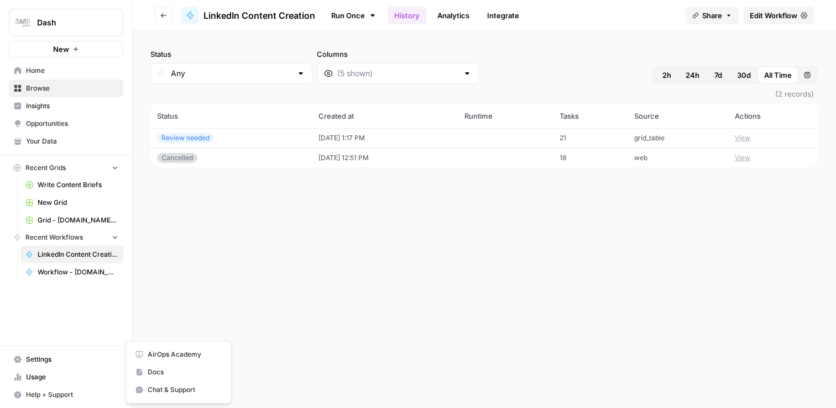
click at [167, 396] on button "Chat & Support" at bounding box center [178, 390] width 96 height 18
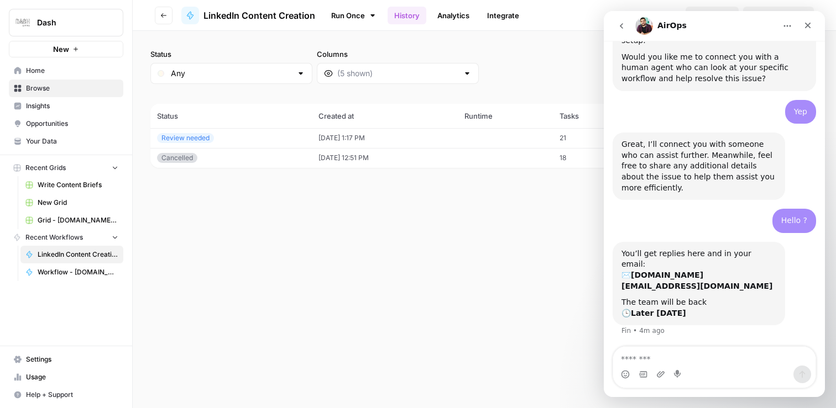
click at [698, 360] on textarea "Message…" at bounding box center [714, 356] width 202 height 19
type textarea "*******"
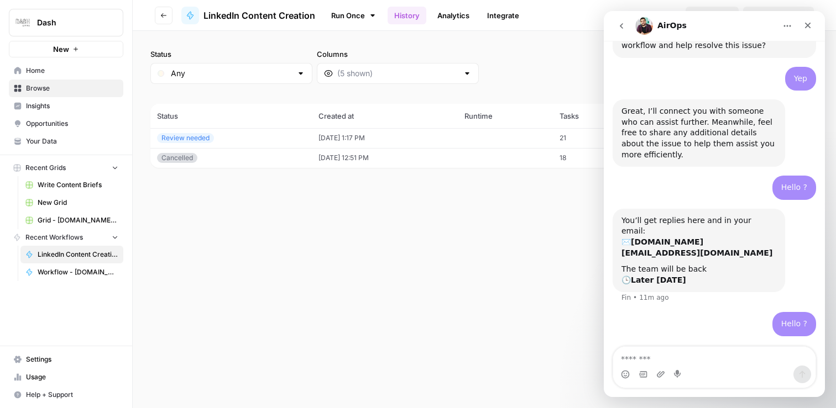
click at [215, 138] on div "Review needed" at bounding box center [231, 138] width 148 height 10
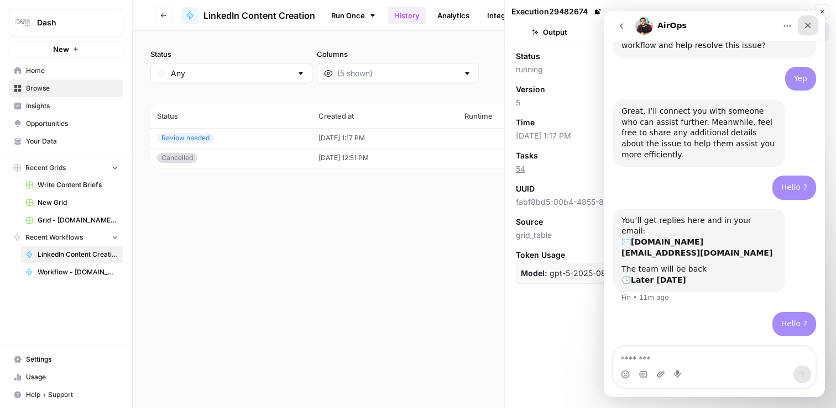
click at [810, 28] on icon "Close" at bounding box center [807, 25] width 9 height 9
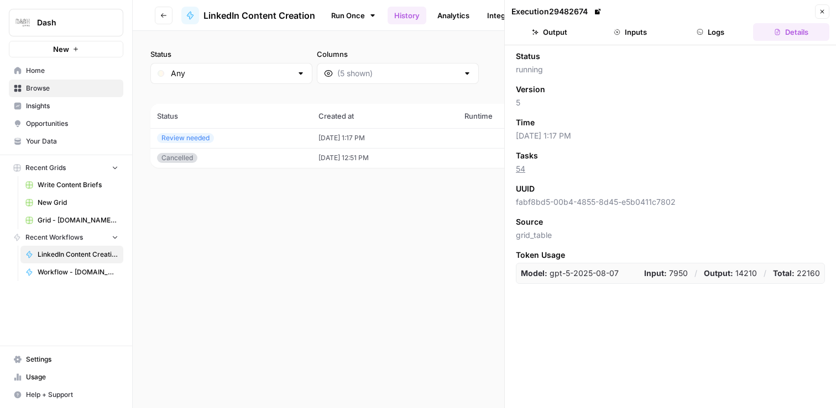
click at [739, 30] on button "Logs" at bounding box center [711, 32] width 76 height 18
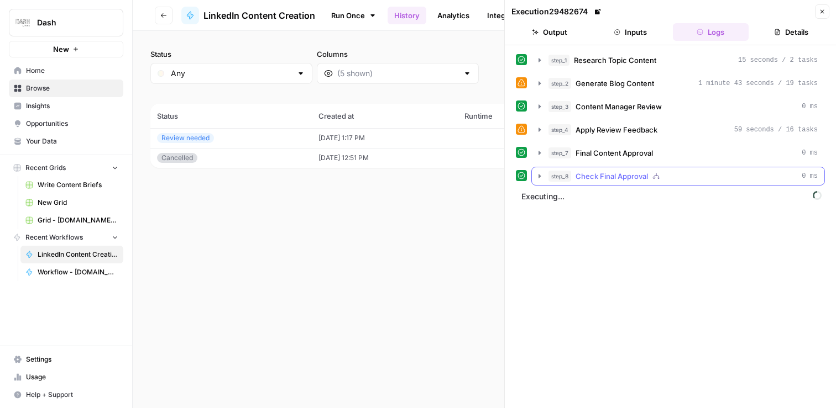
click at [688, 181] on div "step_8 Check Final Approval 0 ms" at bounding box center [682, 176] width 269 height 11
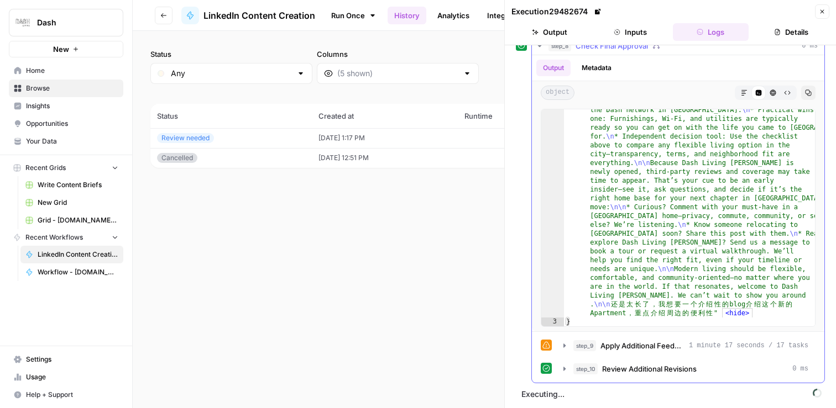
scroll to position [131, 0]
click at [565, 344] on icon "button" at bounding box center [564, 345] width 9 height 9
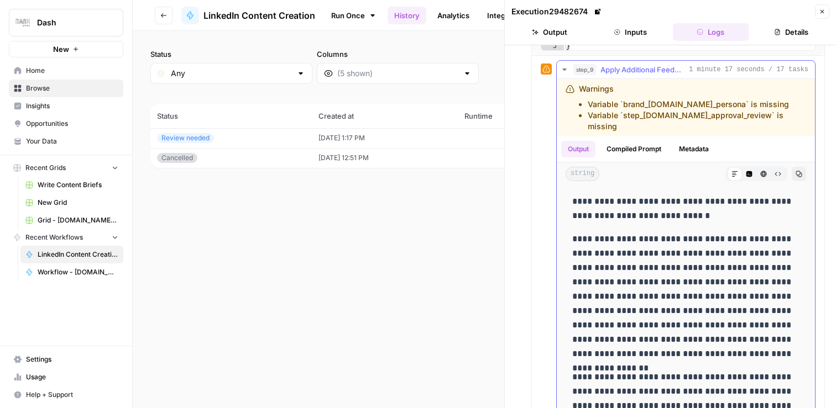
scroll to position [414, 0]
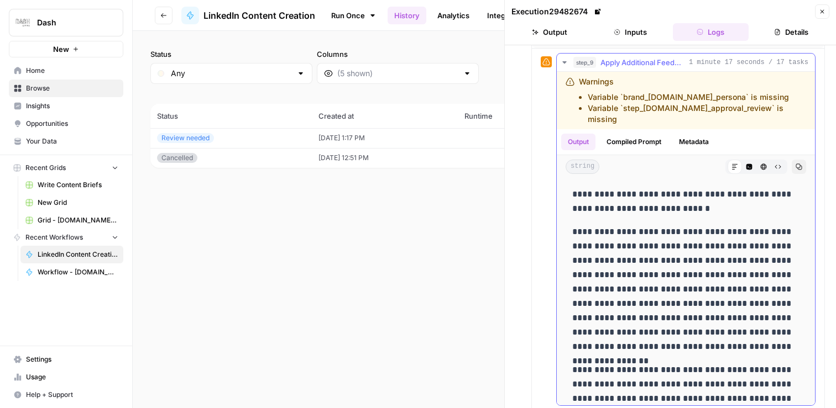
click at [655, 134] on button "Compiled Prompt" at bounding box center [634, 142] width 68 height 17
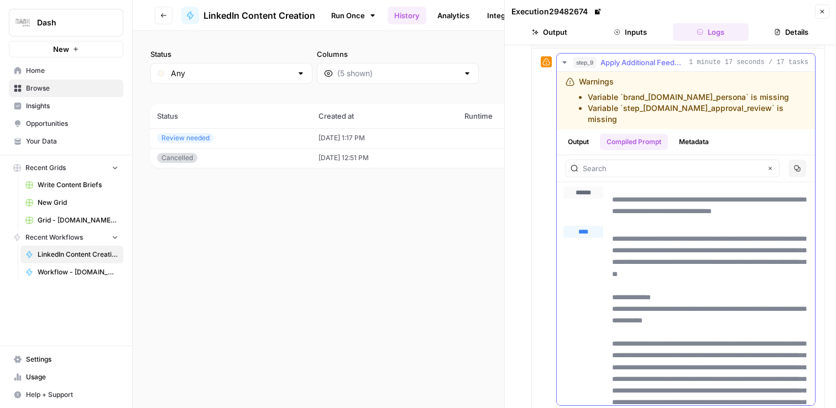
click at [705, 134] on button "Metadata" at bounding box center [693, 142] width 43 height 17
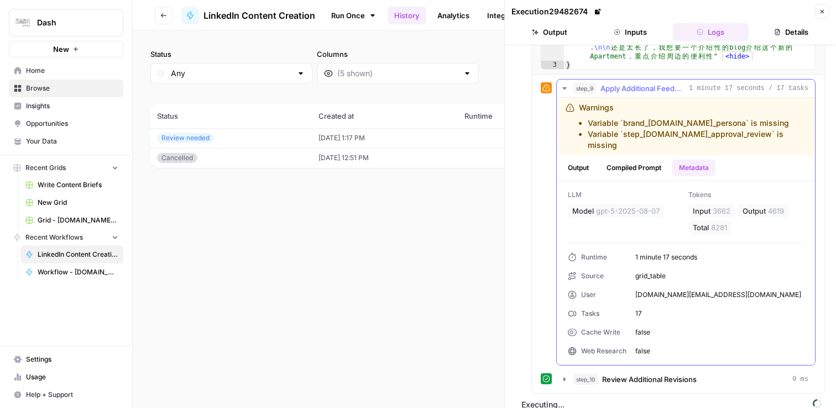
click at [639, 160] on button "Compiled Prompt" at bounding box center [634, 168] width 68 height 17
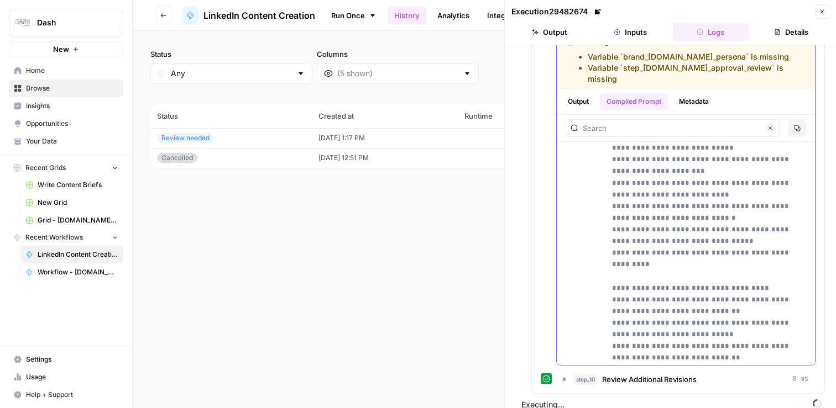
scroll to position [4533, 0]
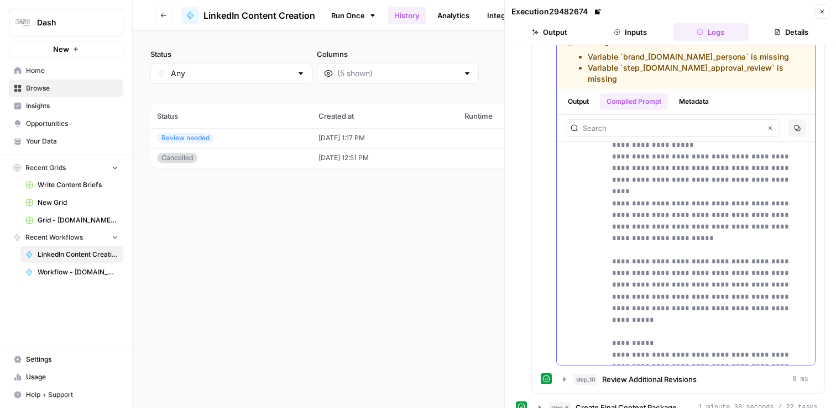
scroll to position [457, 0]
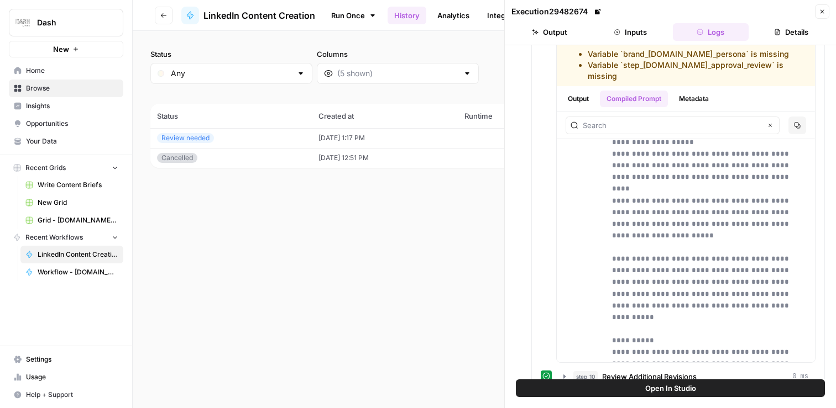
click at [826, 9] on button "Close" at bounding box center [822, 11] width 14 height 14
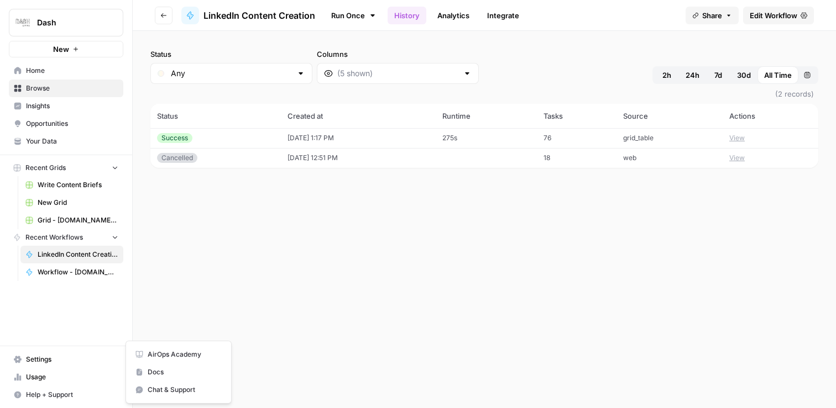
click at [53, 395] on span "Help + Support" at bounding box center [72, 395] width 92 height 10
click at [177, 391] on span "Chat & Support" at bounding box center [185, 390] width 74 height 10
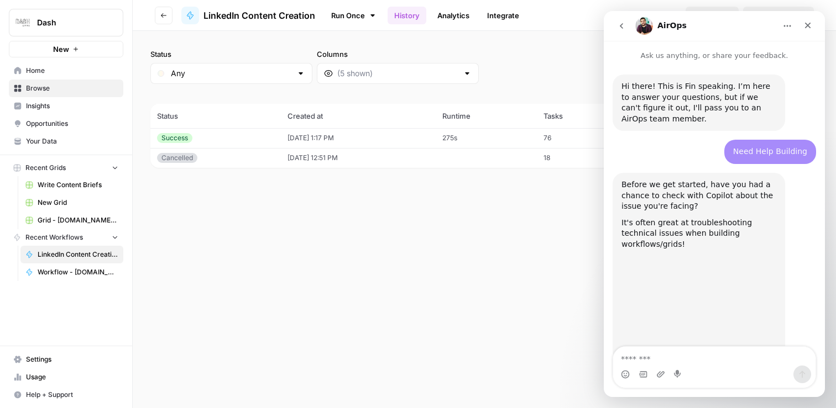
scroll to position [932, 0]
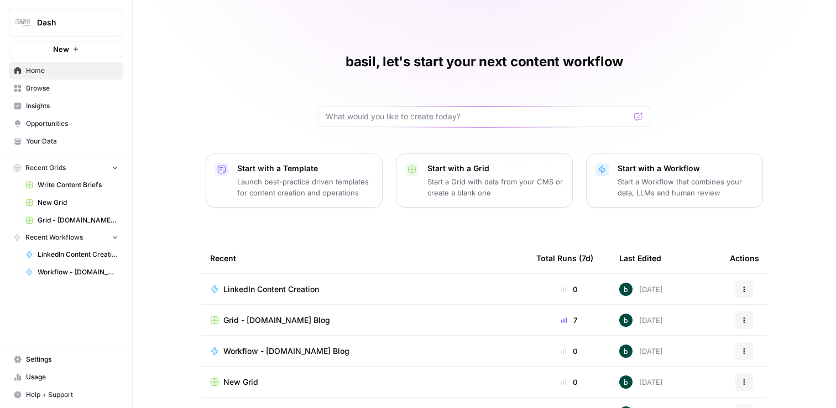
click at [38, 374] on span "Usage" at bounding box center [72, 378] width 92 height 10
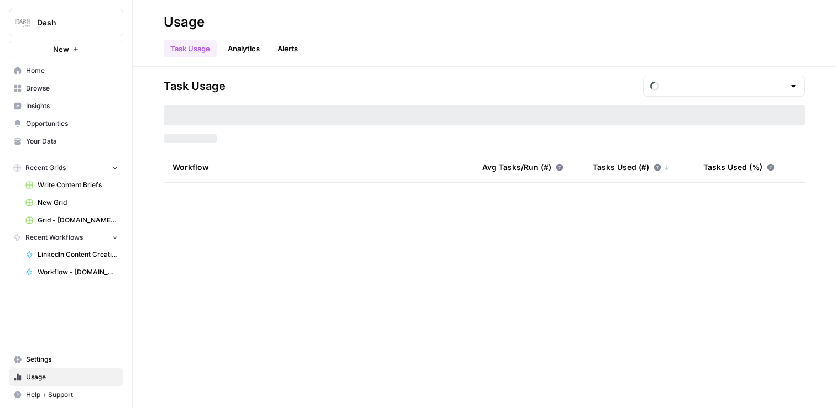
type input "September Tasks"
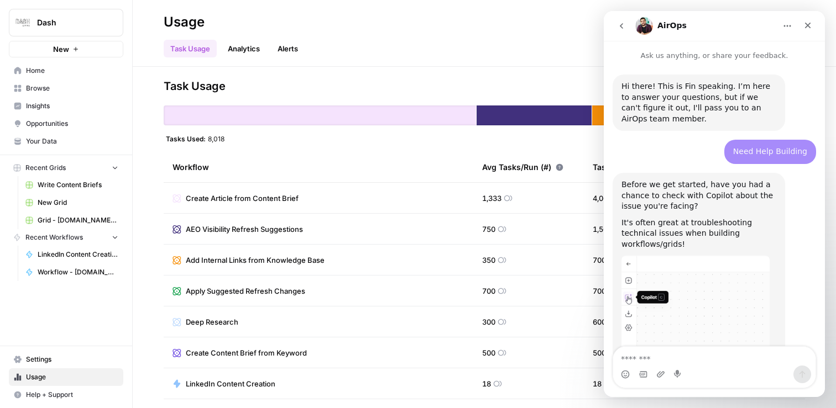
scroll to position [795, 0]
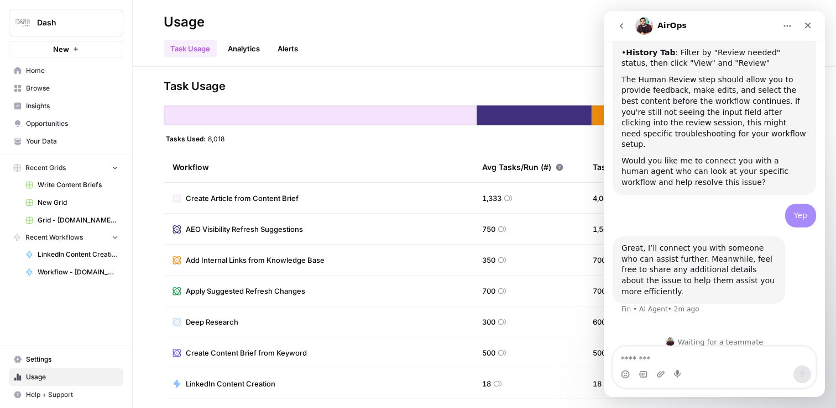
click at [61, 202] on span "New Grid" at bounding box center [78, 203] width 81 height 10
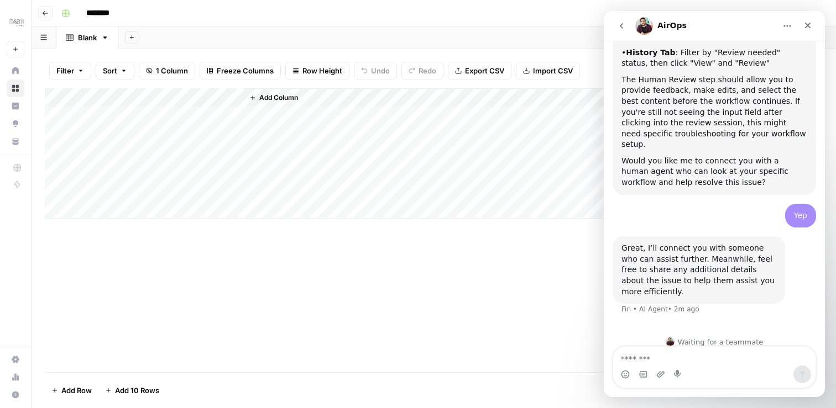
click at [270, 98] on span "Add Column" at bounding box center [278, 98] width 39 height 10
click at [189, 100] on div "Add Column" at bounding box center [434, 153] width 778 height 130
click at [189, 100] on div at bounding box center [163, 99] width 160 height 22
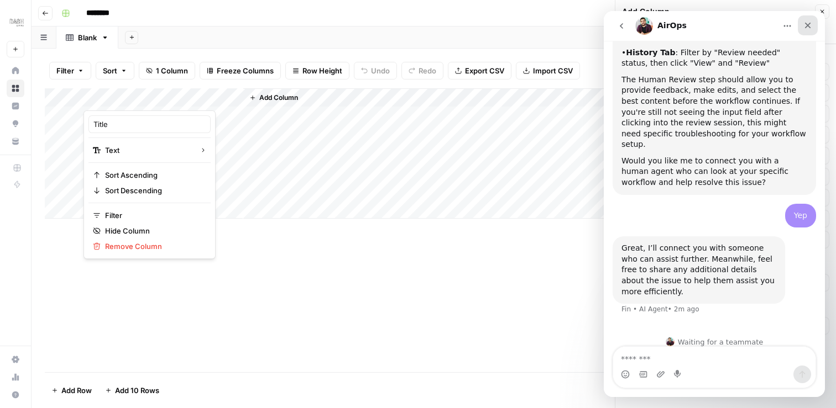
click at [807, 23] on icon "Close" at bounding box center [807, 25] width 9 height 9
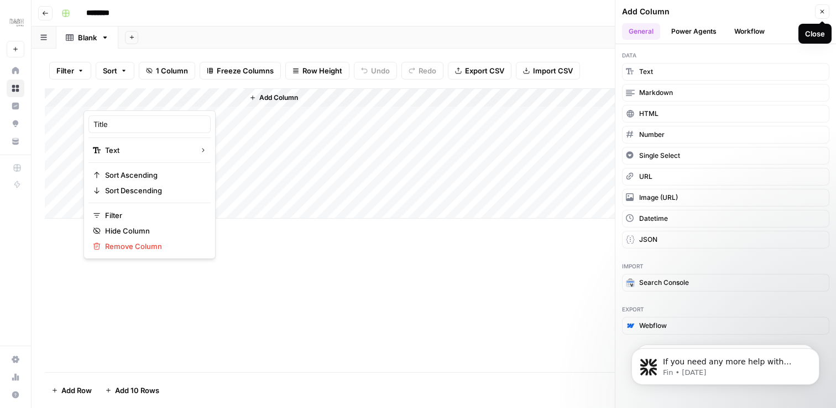
click at [824, 9] on icon "button" at bounding box center [822, 11] width 7 height 7
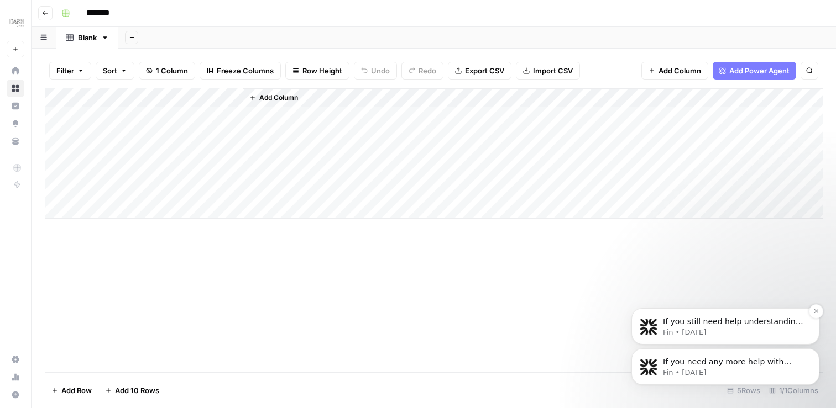
click at [736, 322] on p "If you still need help understanding the copyright considerations for AI-genera…" at bounding box center [734, 322] width 143 height 11
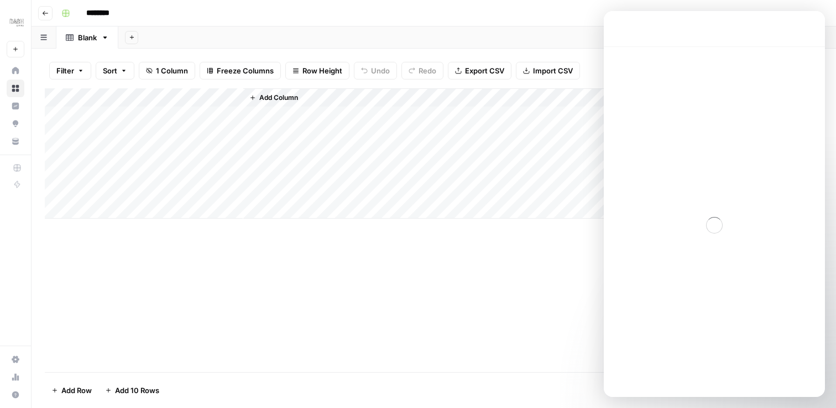
scroll to position [33, 0]
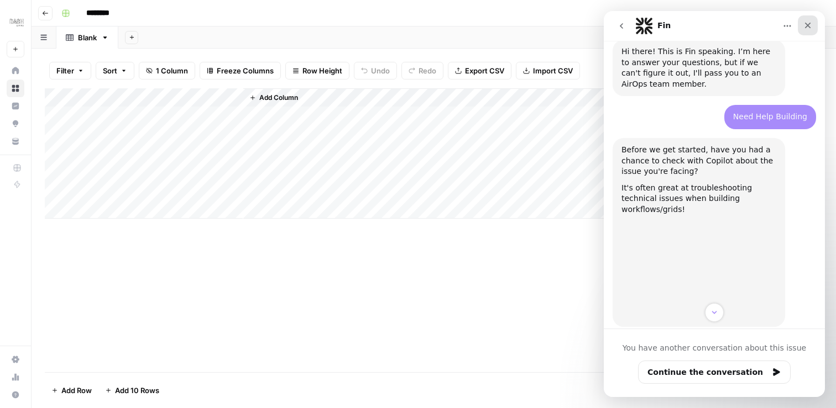
click at [810, 25] on icon "Close" at bounding box center [807, 25] width 9 height 9
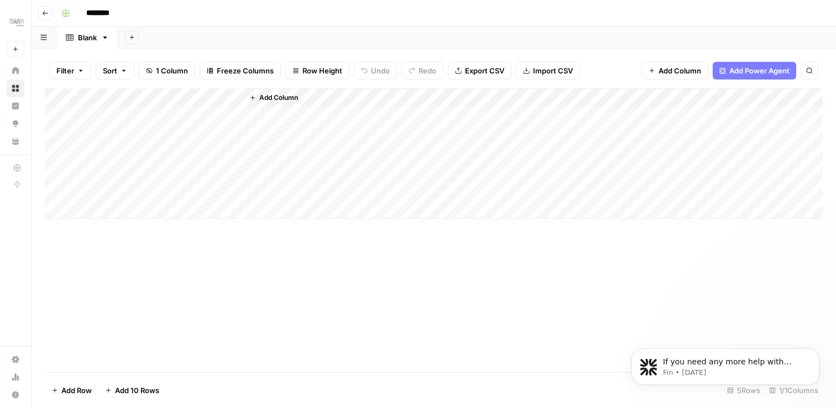
scroll to position [0, 0]
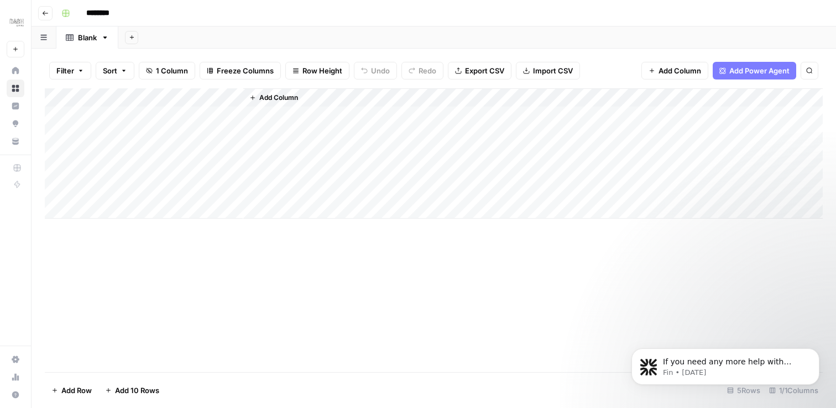
click at [728, 67] on button "Add Power Agent" at bounding box center [753, 71] width 83 height 18
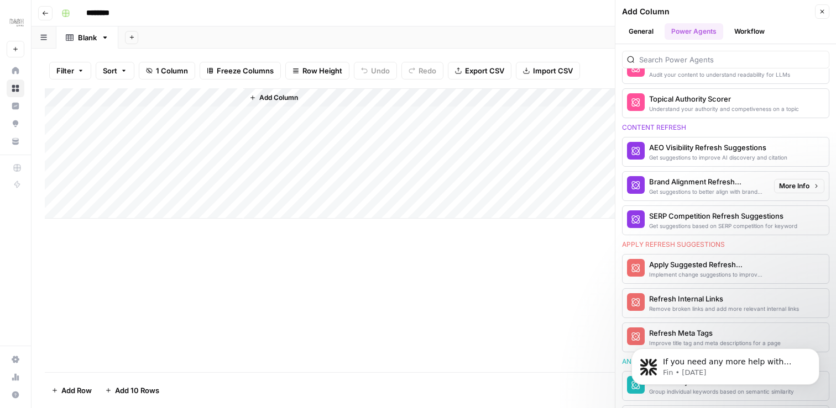
scroll to position [561, 0]
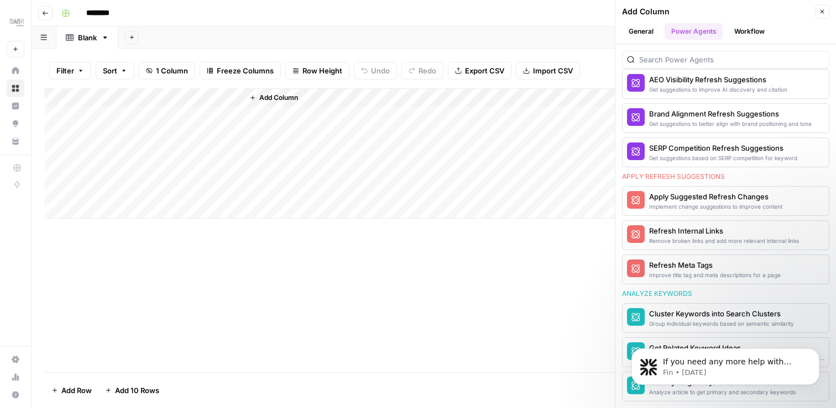
click at [746, 26] on button "Workflow" at bounding box center [749, 31] width 44 height 17
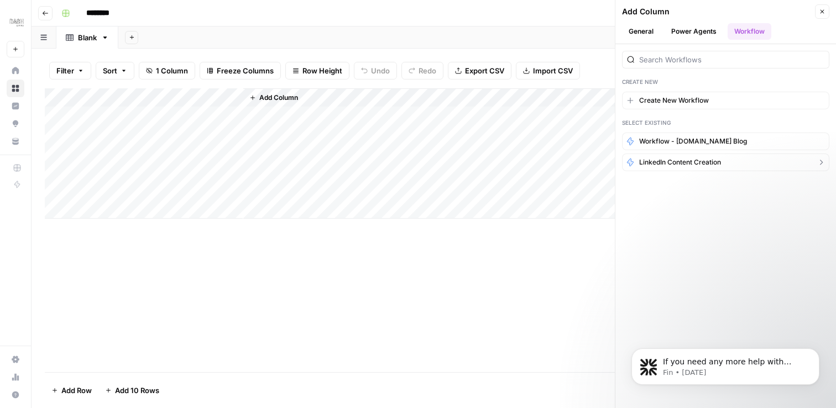
click at [683, 160] on span "LinkedIn Content Creation" at bounding box center [680, 163] width 82 height 10
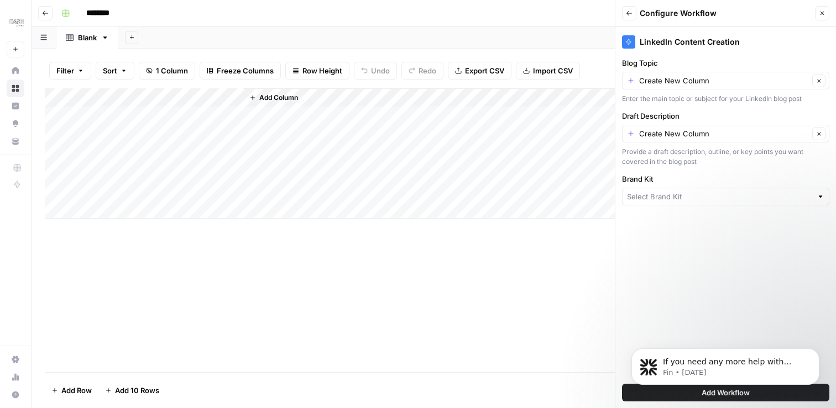
click at [731, 394] on body "If you need any more help with implementing safeguards for your AI image genera…" at bounding box center [725, 364] width 212 height 69
click at [719, 391] on body "If you need any more help with implementing safeguards for your AI image genera…" at bounding box center [725, 364] width 212 height 69
click at [628, 396] on body "If you need any more help with implementing safeguards for your AI image genera…" at bounding box center [725, 364] width 212 height 69
click at [708, 277] on div "LinkedIn Content Creation Blog Topic Create New Column Clear Enter the main top…" at bounding box center [725, 218] width 221 height 382
click at [753, 365] on p "If you need any more help with implementing safeguards for your AI image genera…" at bounding box center [734, 362] width 143 height 11
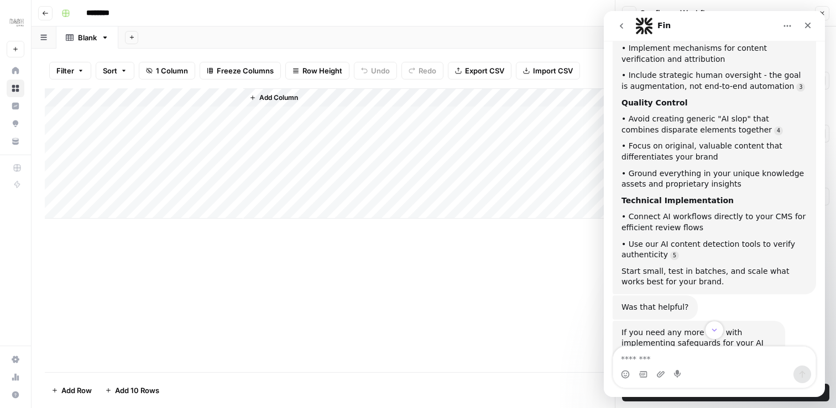
scroll to position [837, 0]
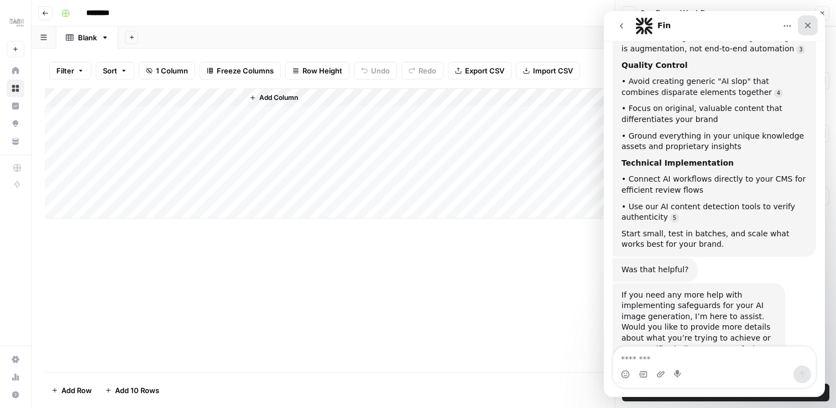
click at [807, 25] on icon "Close" at bounding box center [808, 26] width 6 height 6
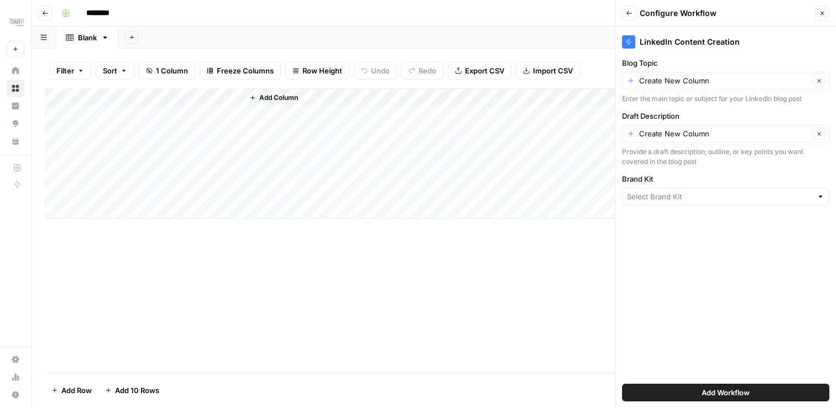
click at [751, 389] on button "Add Workflow" at bounding box center [725, 393] width 207 height 18
click at [824, 197] on div at bounding box center [820, 196] width 8 height 11
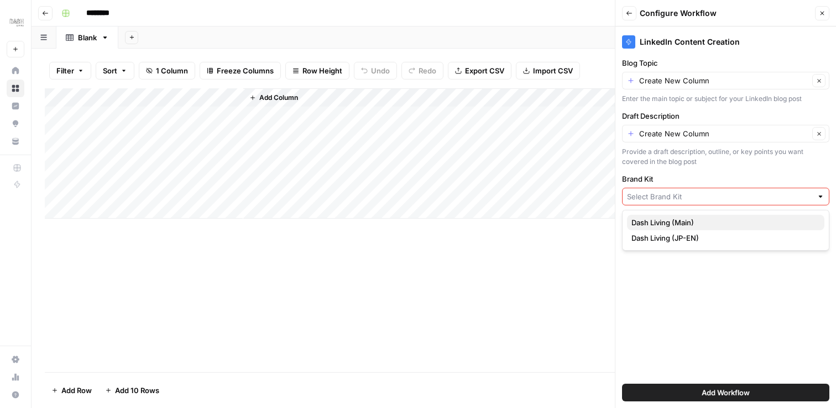
click at [749, 216] on button "Dash Living (Main)" at bounding box center [725, 222] width 197 height 15
type input "Dash Living (Main)"
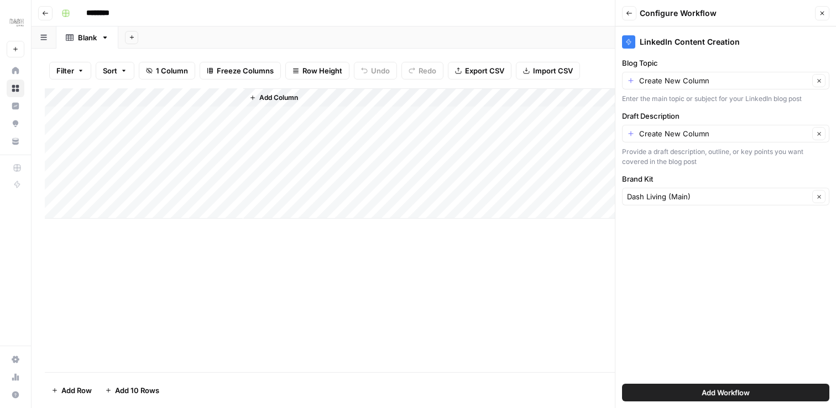
click at [725, 392] on span "Add Workflow" at bounding box center [725, 392] width 48 height 11
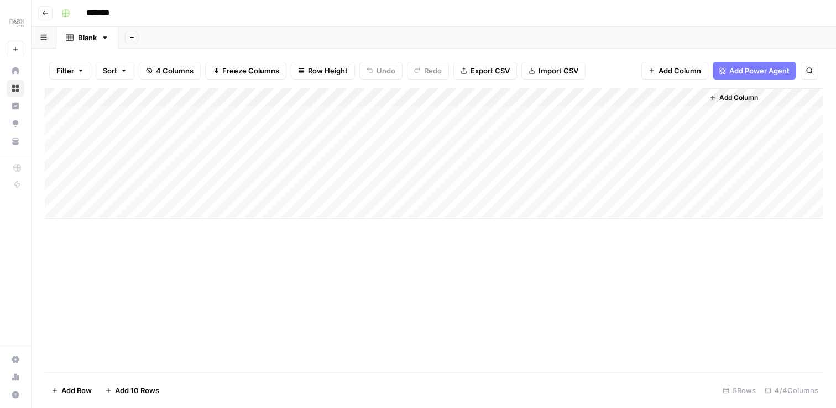
click at [233, 98] on div "Add Column" at bounding box center [434, 153] width 778 height 130
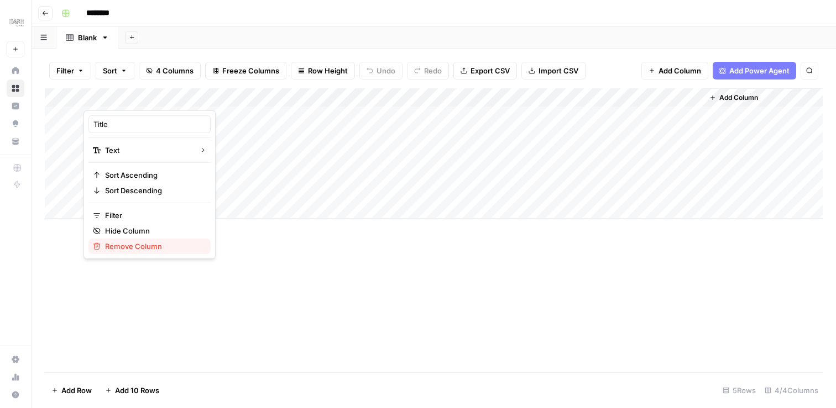
click at [142, 244] on span "Remove Column" at bounding box center [153, 246] width 97 height 11
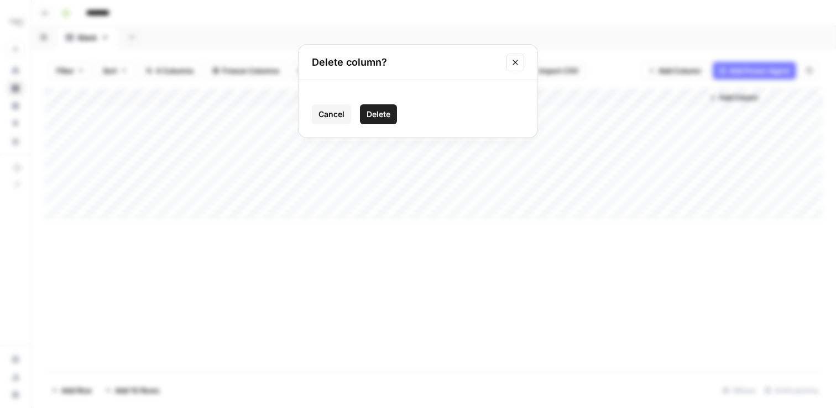
click at [373, 112] on span "Delete" at bounding box center [378, 114] width 24 height 11
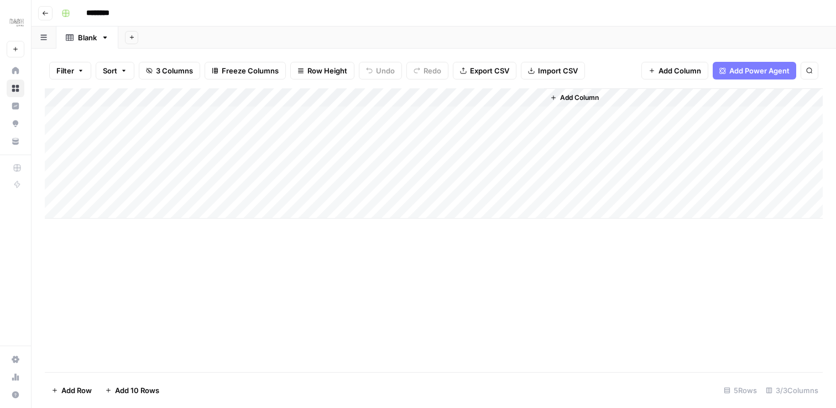
click at [450, 191] on div "Add Column" at bounding box center [434, 153] width 778 height 130
click at [470, 189] on div "Add Column" at bounding box center [434, 153] width 778 height 130
click at [601, 195] on div "Add Column" at bounding box center [683, 153] width 279 height 130
click at [158, 180] on div "Add Column" at bounding box center [434, 153] width 778 height 130
click at [154, 172] on div "Add Column" at bounding box center [434, 153] width 778 height 130
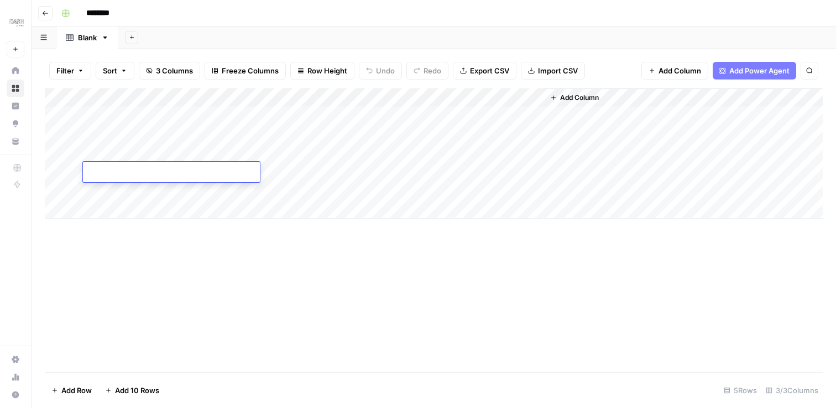
click at [154, 172] on textarea at bounding box center [171, 172] width 177 height 15
type textarea "**********"
click at [219, 166] on div "Add Column" at bounding box center [434, 153] width 778 height 130
type textarea "**********"
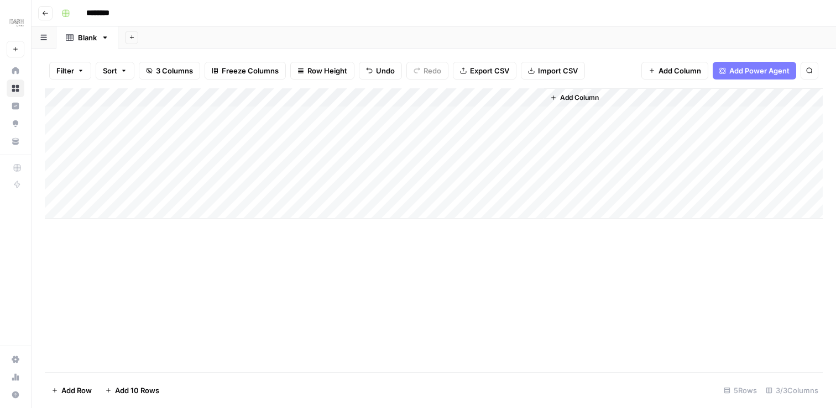
click at [306, 175] on div "Add Column" at bounding box center [434, 153] width 778 height 130
click at [286, 175] on div "Add Column" at bounding box center [434, 153] width 778 height 130
type textarea "**********"
click at [473, 171] on div "Add Column" at bounding box center [434, 153] width 778 height 130
click at [578, 98] on span "Add Column" at bounding box center [579, 98] width 39 height 10
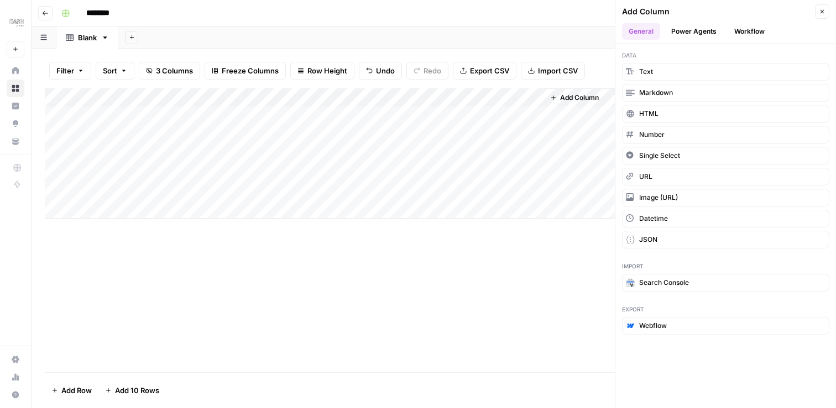
click at [564, 144] on div "Add Column" at bounding box center [683, 153] width 279 height 130
click at [520, 98] on div "Add Column" at bounding box center [434, 153] width 778 height 130
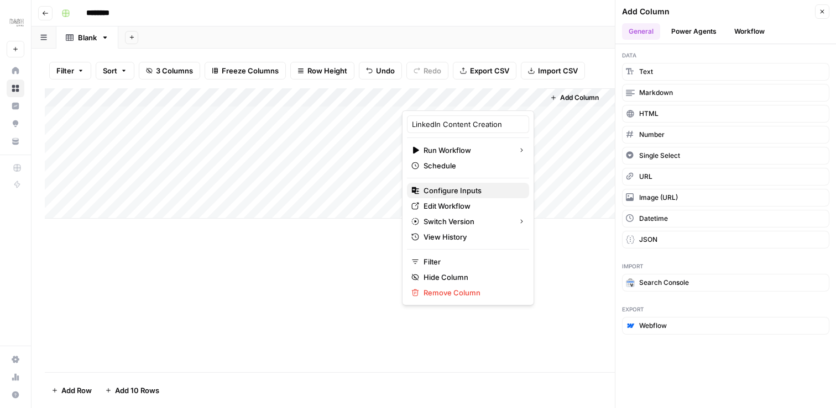
click at [468, 191] on span "Configure Inputs" at bounding box center [471, 190] width 97 height 11
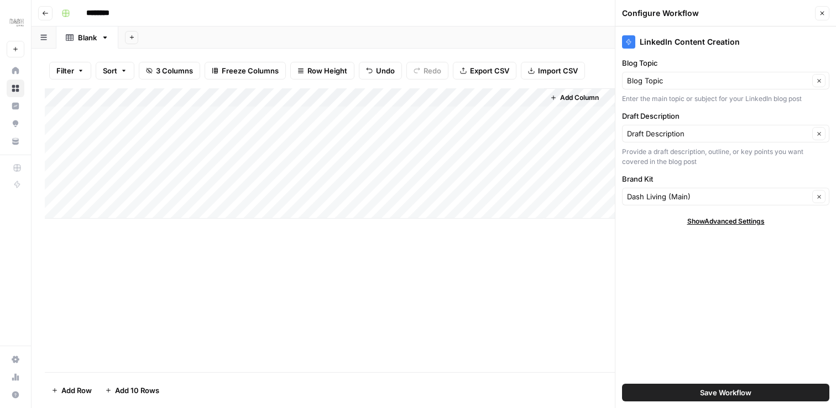
click at [737, 222] on span "Show Advanced Settings" at bounding box center [725, 222] width 77 height 10
click at [824, 14] on icon "button" at bounding box center [822, 13] width 7 height 7
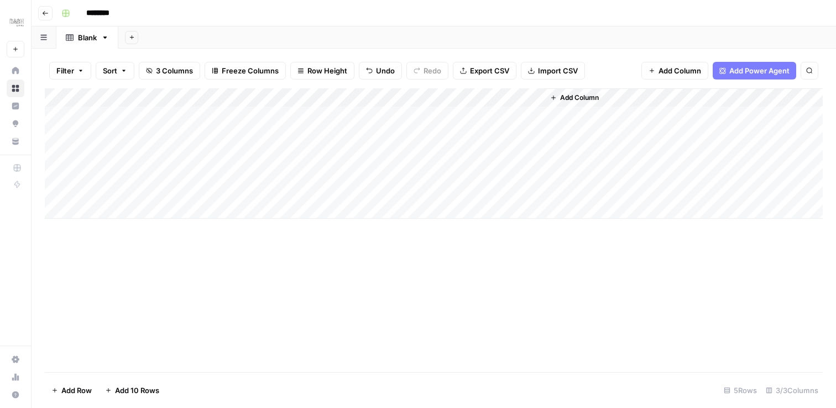
click at [440, 170] on div "Add Column" at bounding box center [434, 153] width 778 height 130
click at [533, 172] on div "Add Column" at bounding box center [434, 153] width 778 height 130
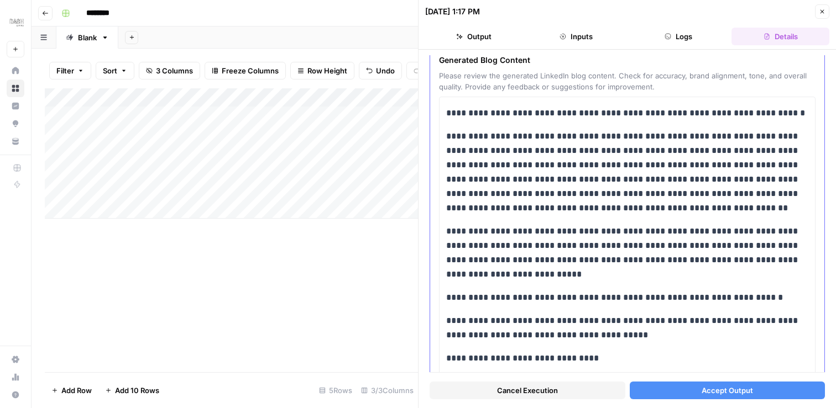
scroll to position [62, 0]
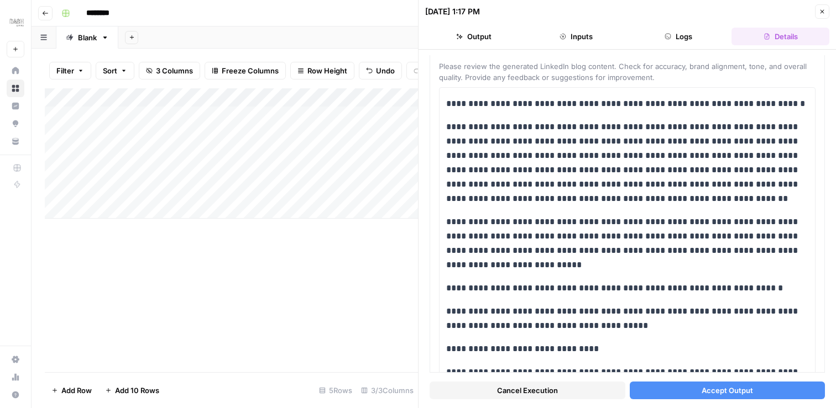
click at [494, 40] on button "Output" at bounding box center [474, 37] width 98 height 18
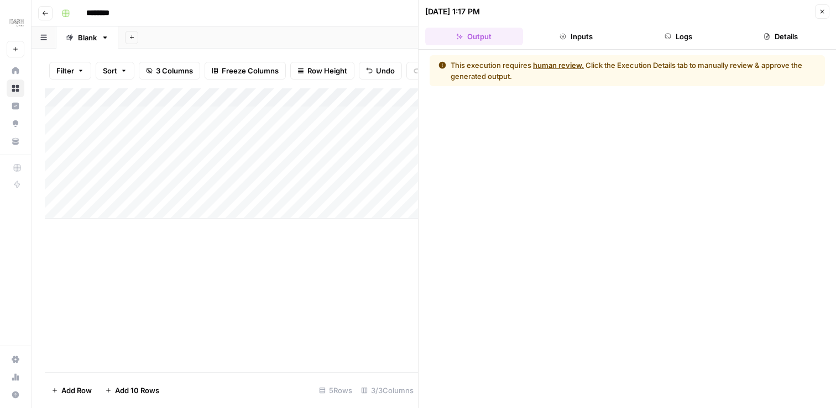
click at [579, 38] on button "Inputs" at bounding box center [576, 37] width 98 height 18
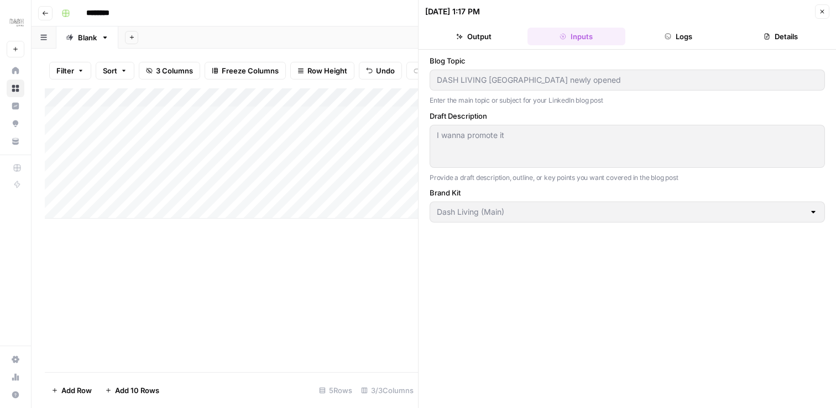
click at [641, 38] on button "Logs" at bounding box center [679, 37] width 98 height 18
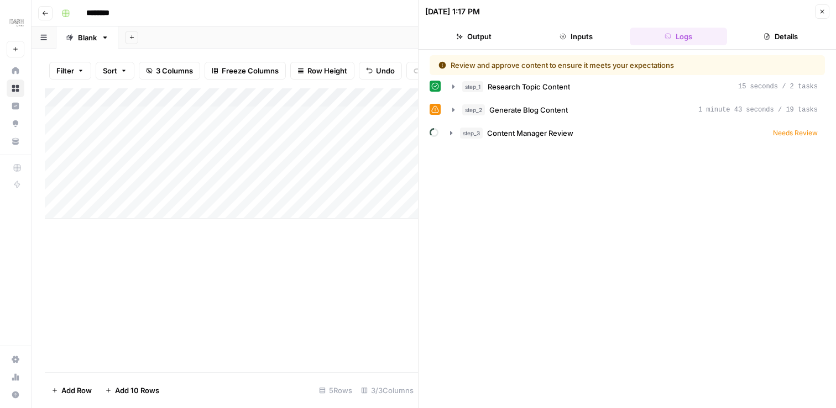
click at [775, 44] on button "Details" at bounding box center [780, 37] width 98 height 18
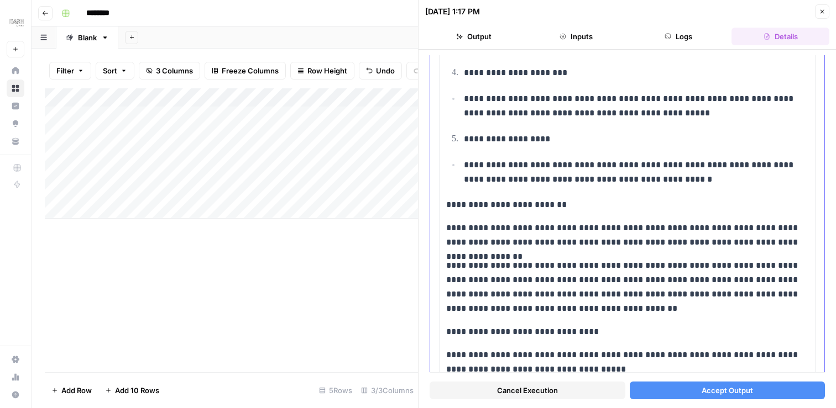
scroll to position [4348, 0]
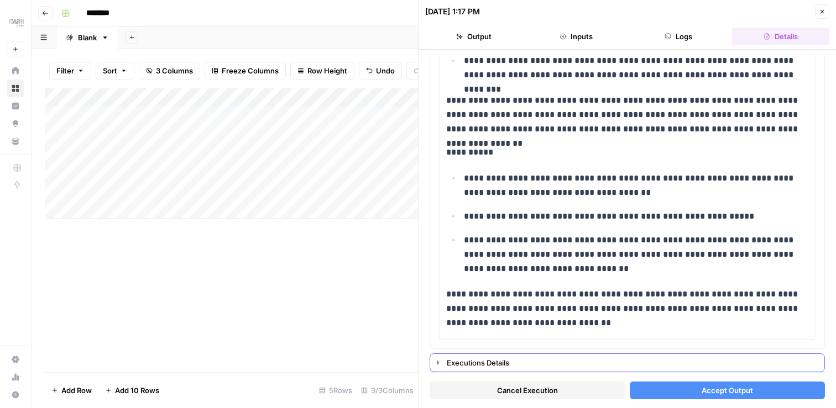
click at [514, 370] on button "Executions Details" at bounding box center [627, 363] width 394 height 18
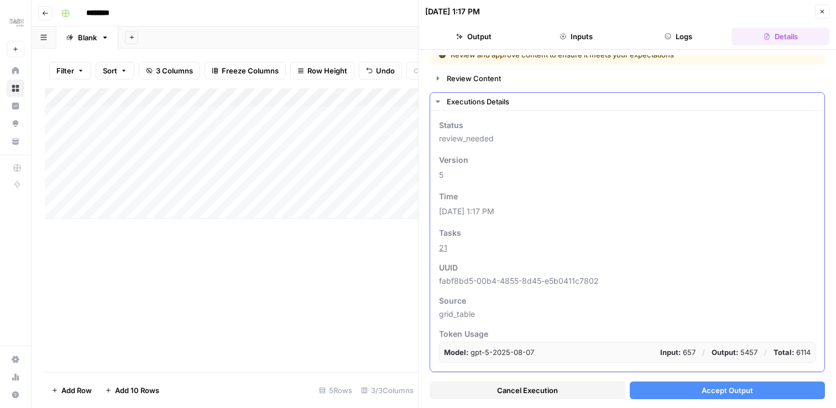
scroll to position [0, 0]
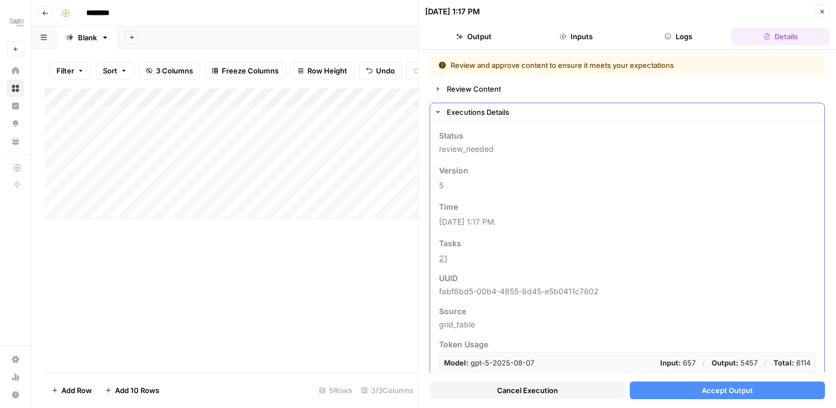
click at [443, 113] on button "Executions Details" at bounding box center [627, 112] width 394 height 18
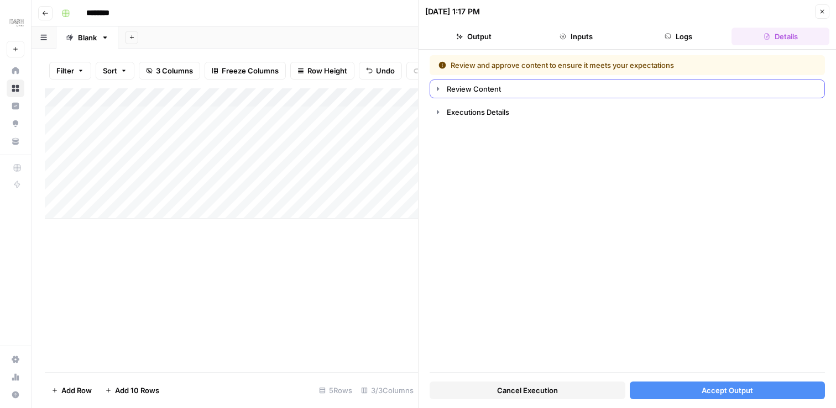
click at [442, 90] on button "Review Content" at bounding box center [627, 89] width 394 height 18
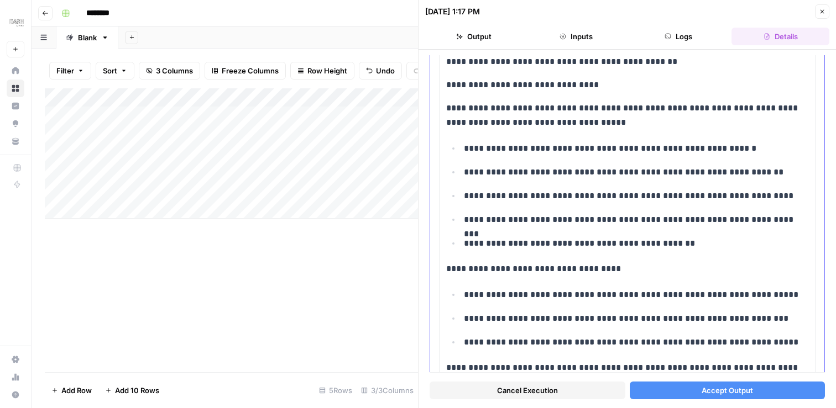
scroll to position [3582, 0]
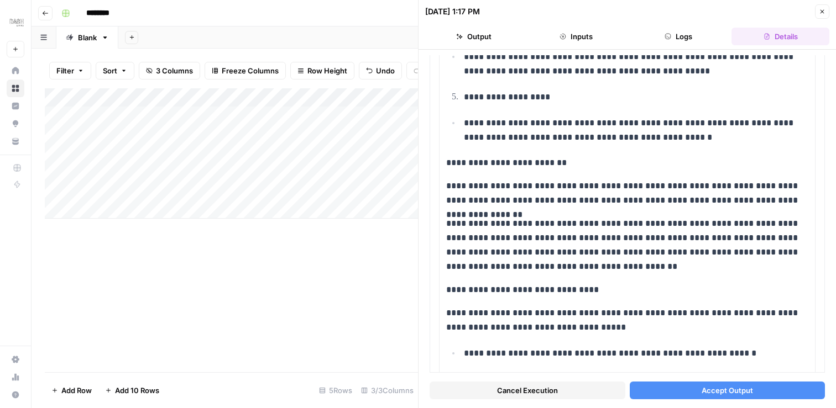
click at [595, 41] on button "Inputs" at bounding box center [576, 37] width 98 height 18
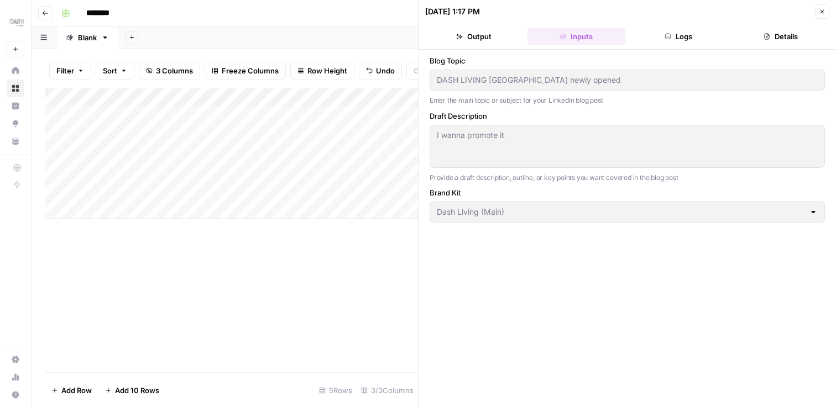
click at [769, 38] on icon "button" at bounding box center [766, 36] width 7 height 7
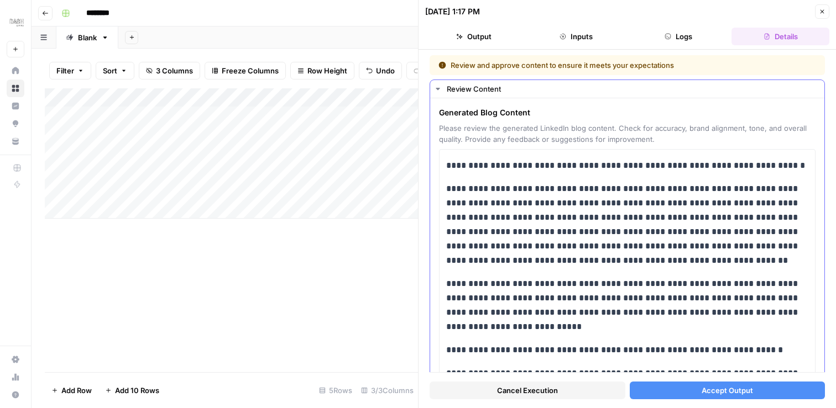
click at [474, 85] on div "Review Content" at bounding box center [632, 88] width 371 height 11
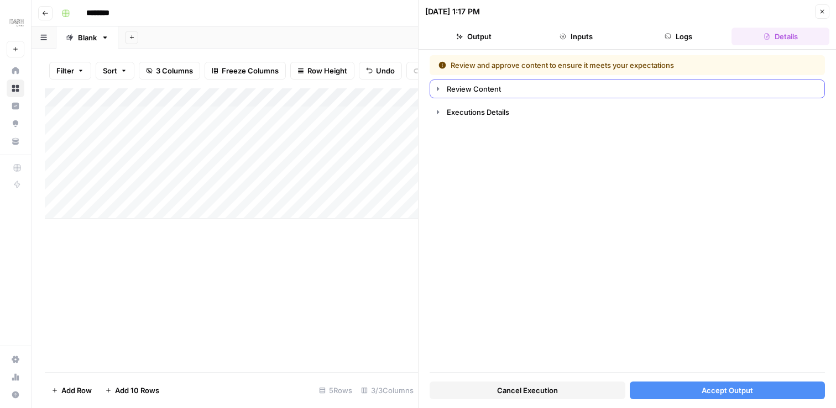
click at [452, 91] on div "Review Content" at bounding box center [632, 88] width 371 height 11
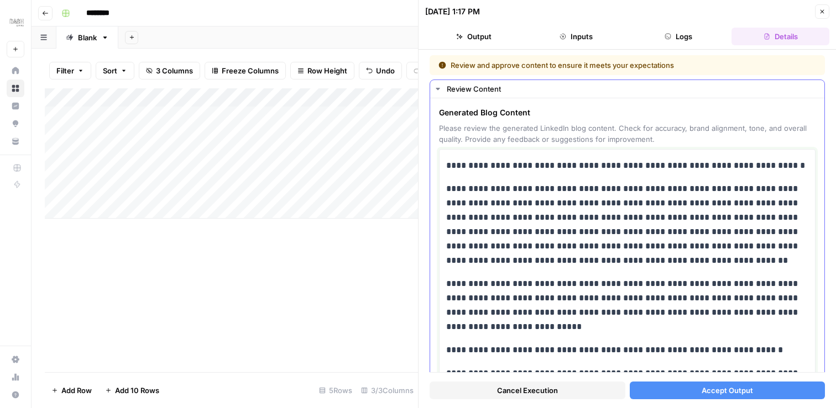
click at [544, 189] on p "**********" at bounding box center [627, 225] width 362 height 86
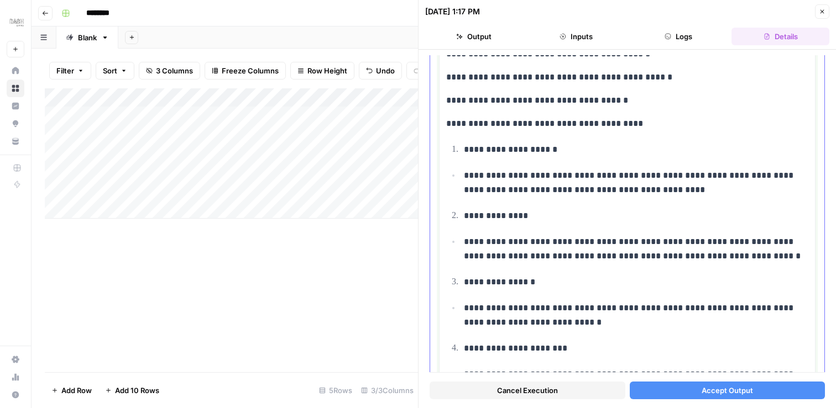
scroll to position [3183, 0]
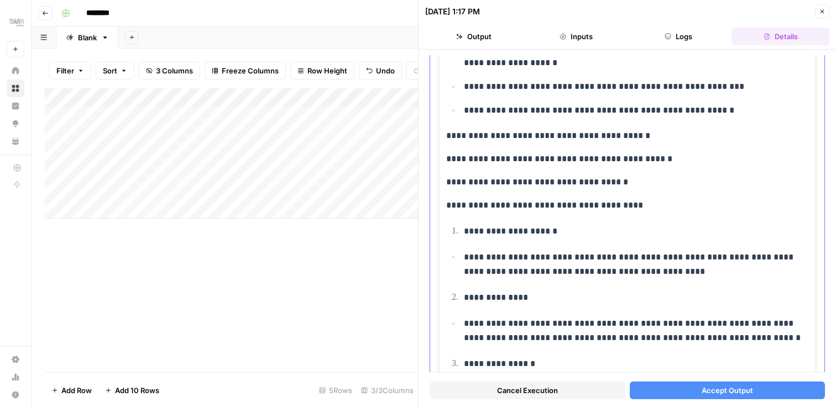
click at [555, 154] on p "**********" at bounding box center [627, 159] width 362 height 14
click at [564, 160] on p "**********" at bounding box center [627, 159] width 362 height 14
click at [675, 182] on p "**********" at bounding box center [627, 182] width 362 height 14
click at [670, 203] on p "**********" at bounding box center [627, 205] width 362 height 14
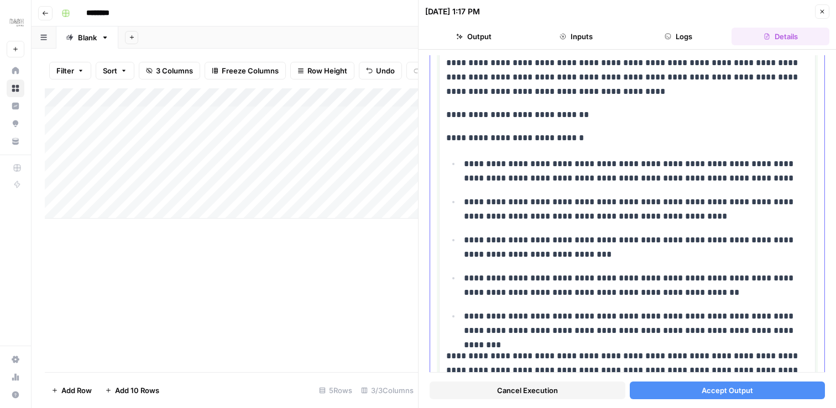
scroll to position [4348, 0]
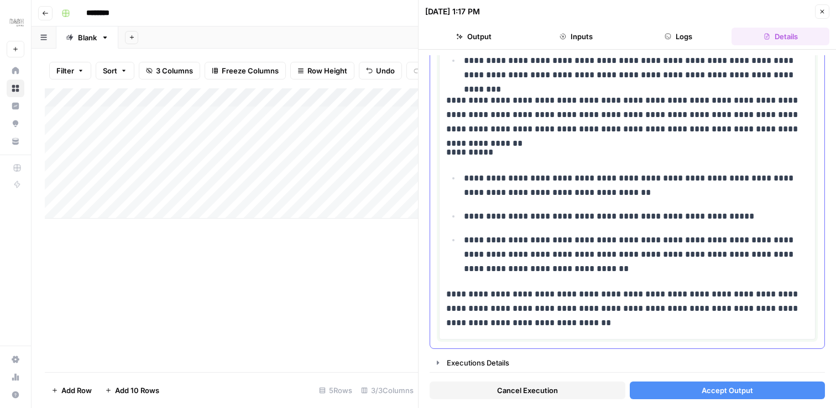
click at [614, 326] on p "**********" at bounding box center [627, 308] width 362 height 43
click at [594, 329] on p "**********" at bounding box center [627, 308] width 362 height 43
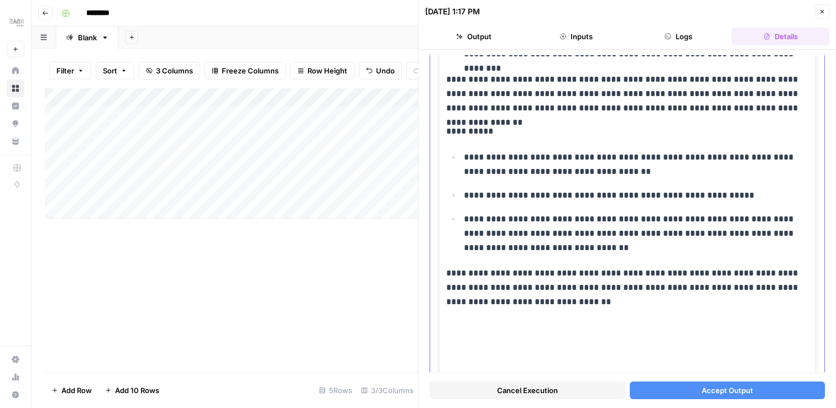
scroll to position [4441, 0]
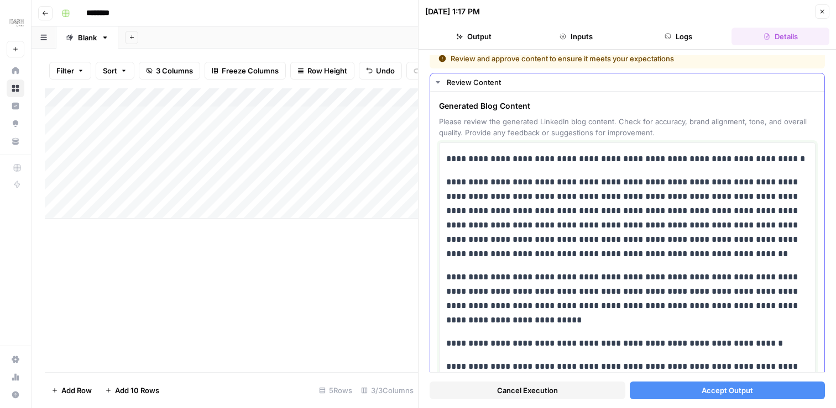
scroll to position [0, 0]
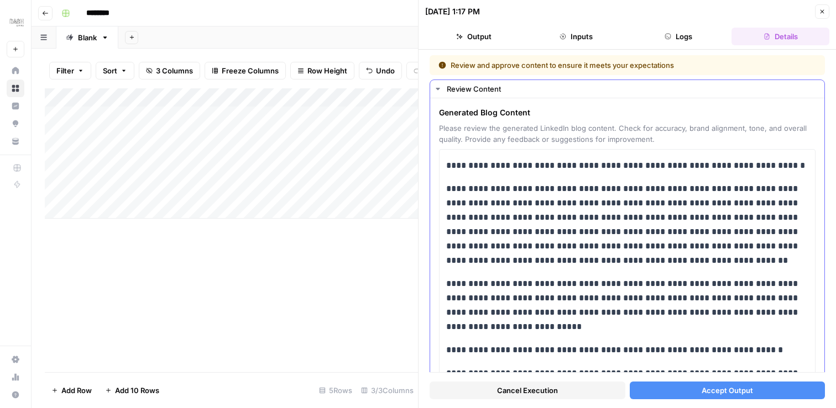
click at [485, 116] on span "Generated Blog Content" at bounding box center [627, 112] width 376 height 11
click at [494, 111] on span "Generated Blog Content" at bounding box center [627, 112] width 376 height 11
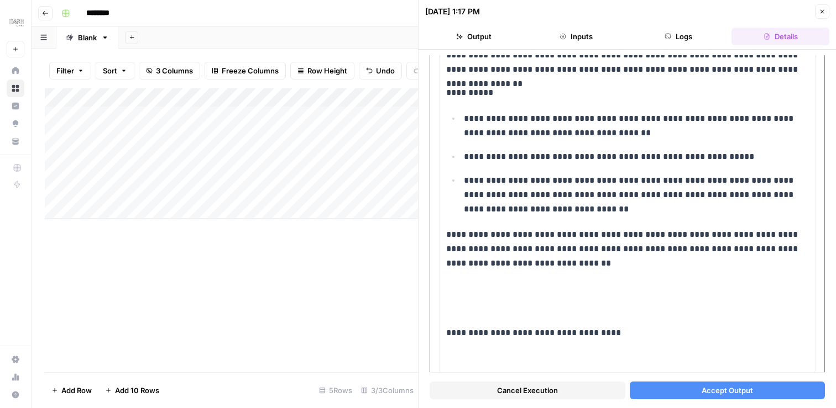
scroll to position [4441, 0]
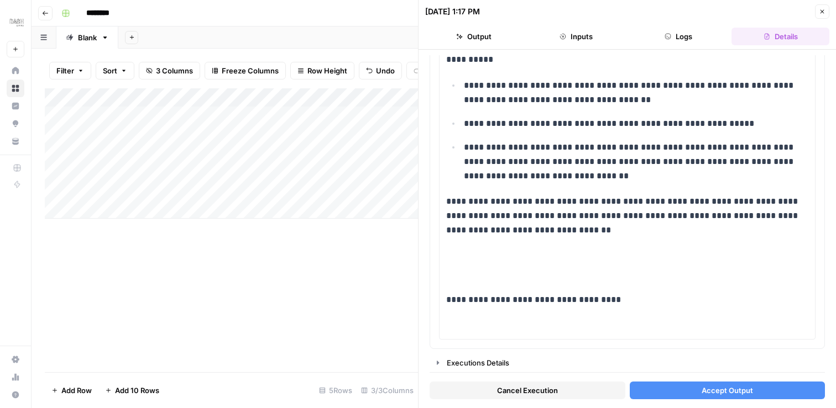
click at [677, 40] on button "Logs" at bounding box center [679, 37] width 98 height 18
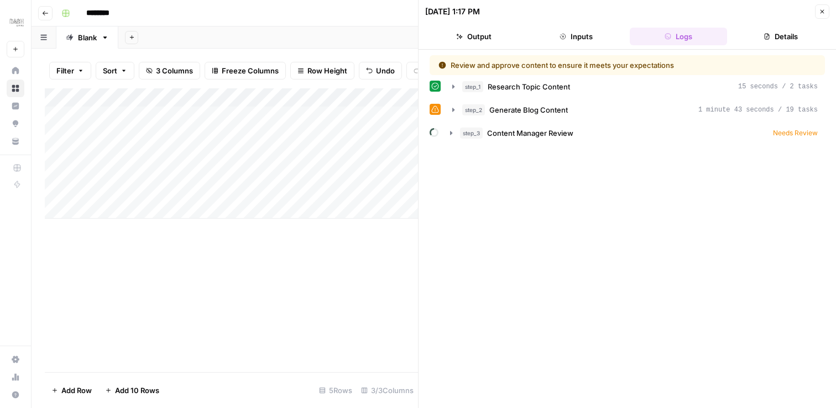
click at [591, 36] on button "Inputs" at bounding box center [576, 37] width 98 height 18
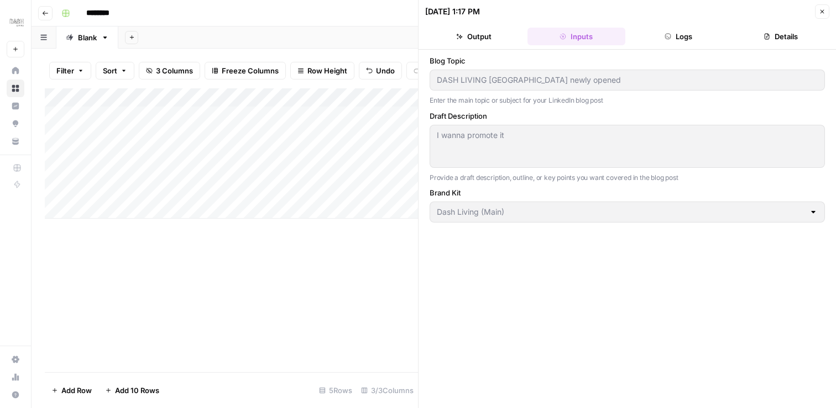
click at [487, 35] on button "Output" at bounding box center [474, 37] width 98 height 18
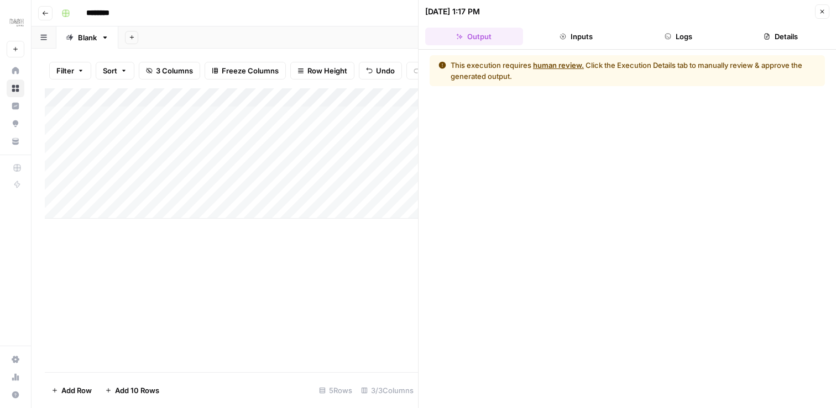
click at [763, 39] on icon "button" at bounding box center [766, 36] width 7 height 7
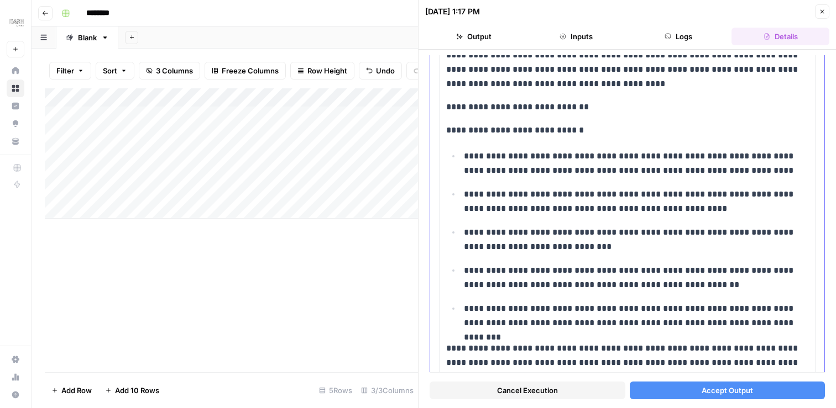
scroll to position [4348, 0]
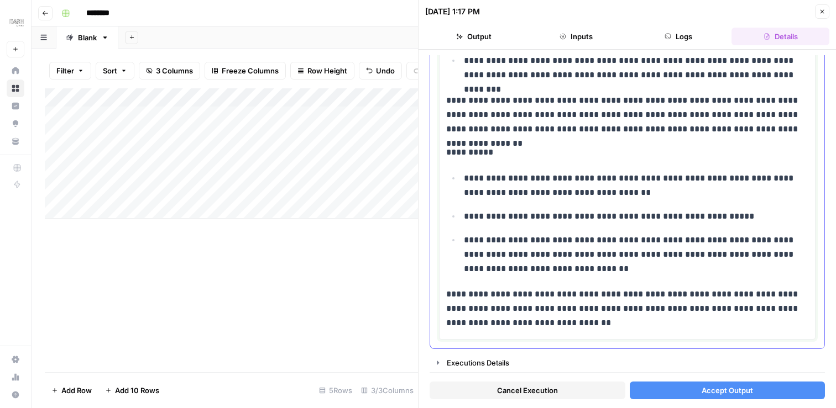
click at [614, 330] on p "**********" at bounding box center [627, 308] width 362 height 43
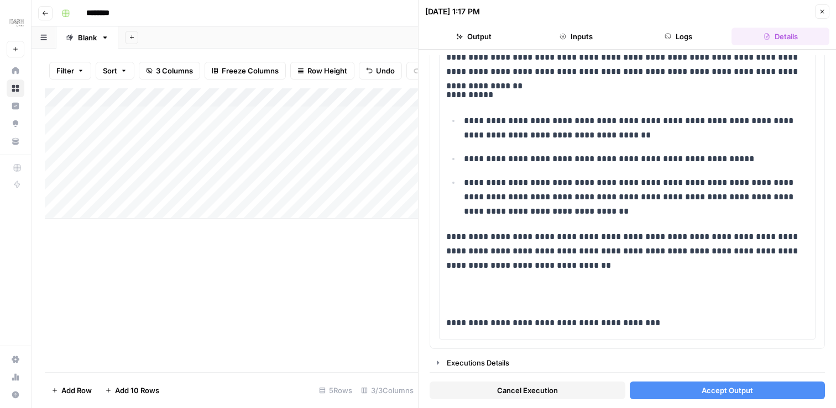
click at [711, 393] on span "Accept Output" at bounding box center [726, 390] width 51 height 11
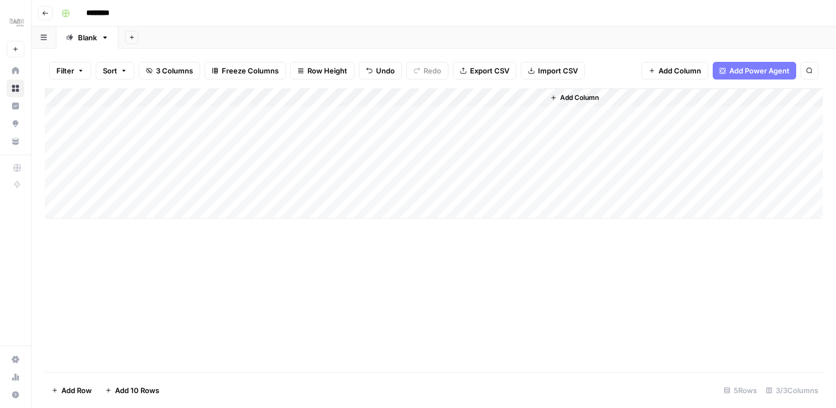
click at [448, 171] on div "Add Column" at bounding box center [434, 153] width 778 height 130
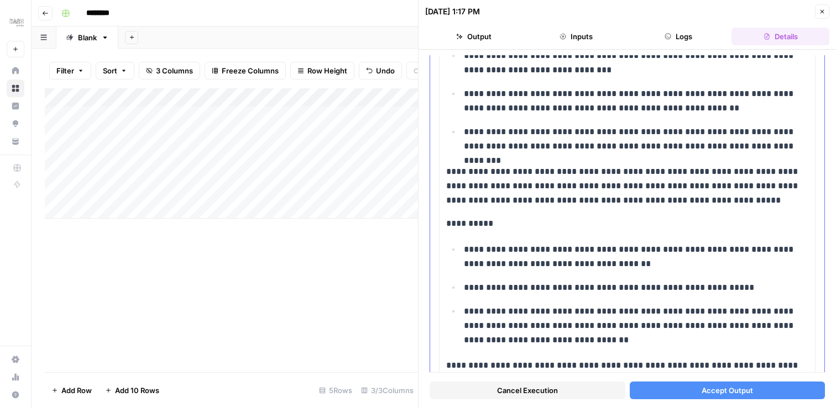
scroll to position [4345, 0]
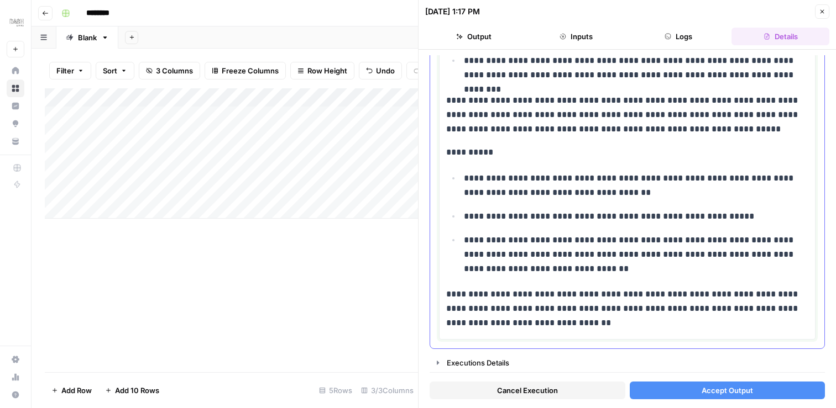
click at [616, 328] on p "**********" at bounding box center [627, 308] width 362 height 43
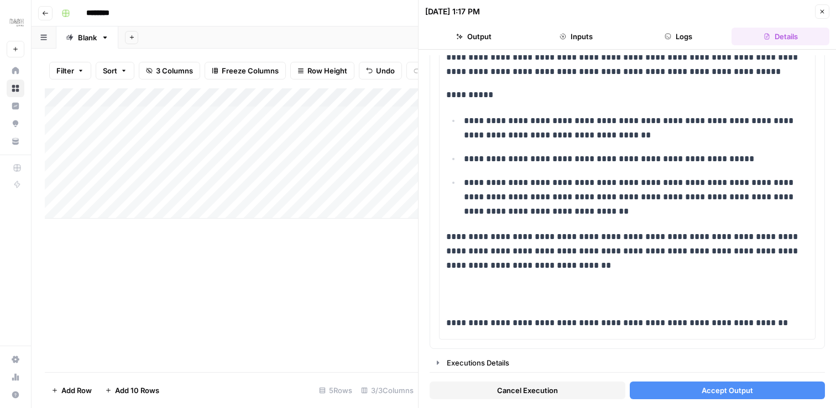
click at [707, 389] on span "Accept Output" at bounding box center [726, 390] width 51 height 11
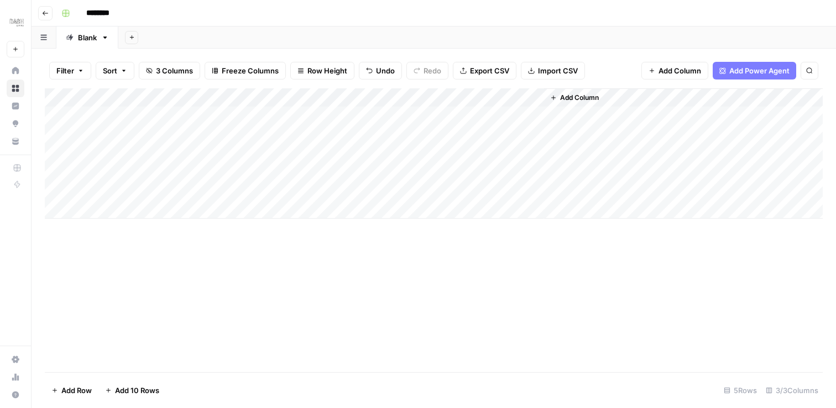
click at [437, 172] on div "Add Column" at bounding box center [434, 153] width 778 height 130
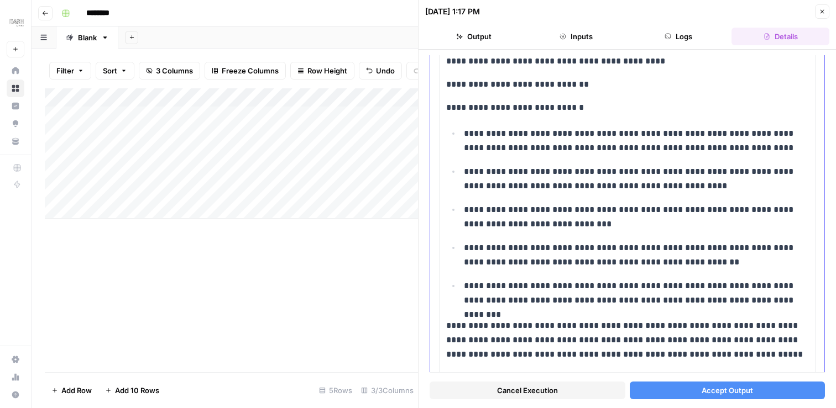
scroll to position [4187, 0]
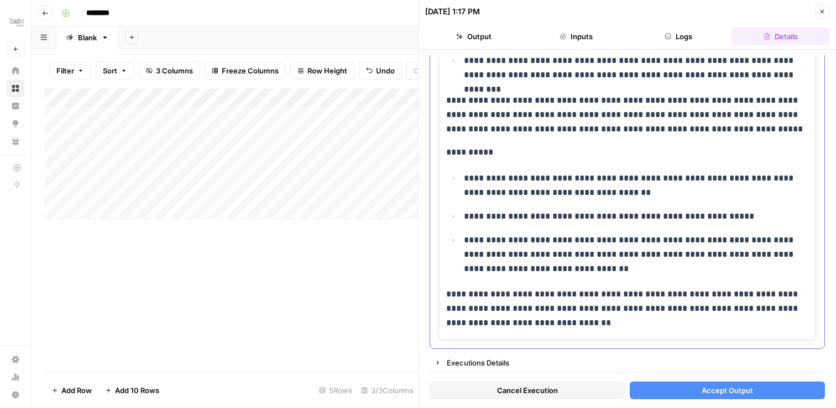
click at [597, 321] on p "**********" at bounding box center [627, 308] width 362 height 43
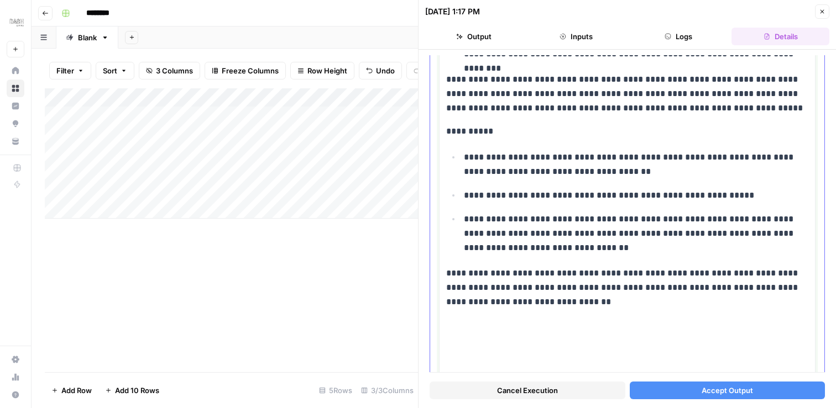
scroll to position [4280, 0]
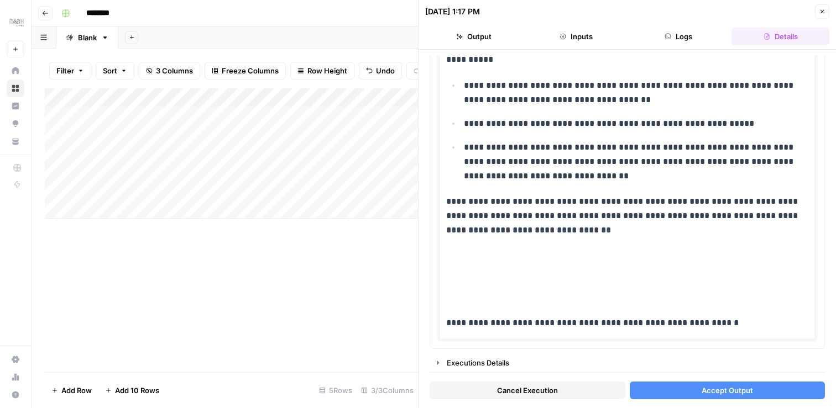
drag, startPoint x: 714, startPoint y: 326, endPoint x: 418, endPoint y: 326, distance: 295.7
click at [418, 326] on div "**********" at bounding box center [627, 204] width 418 height 408
click at [782, 391] on button "Accept Output" at bounding box center [728, 391] width 196 height 18
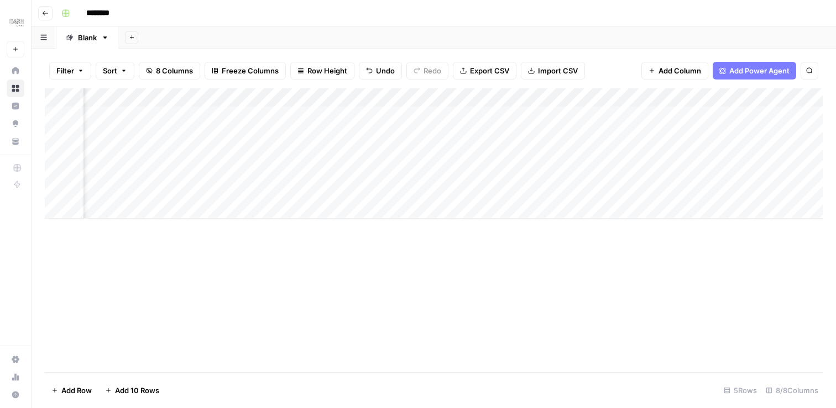
scroll to position [0, 280]
click at [305, 173] on div "Add Column" at bounding box center [434, 153] width 778 height 130
click at [310, 169] on div "Add Column" at bounding box center [434, 153] width 778 height 130
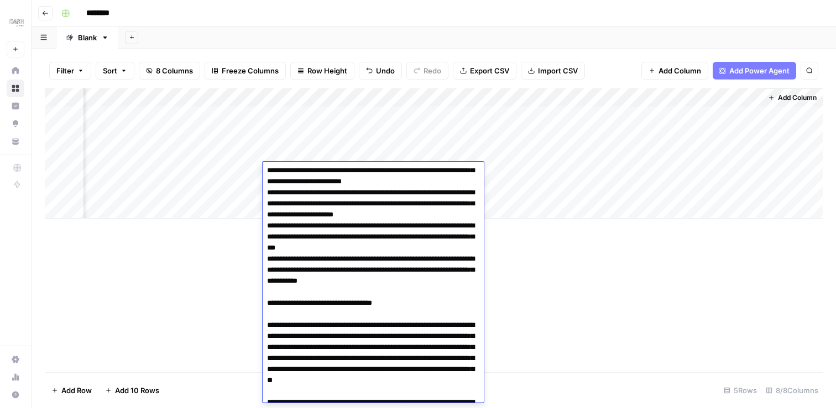
scroll to position [0, 0]
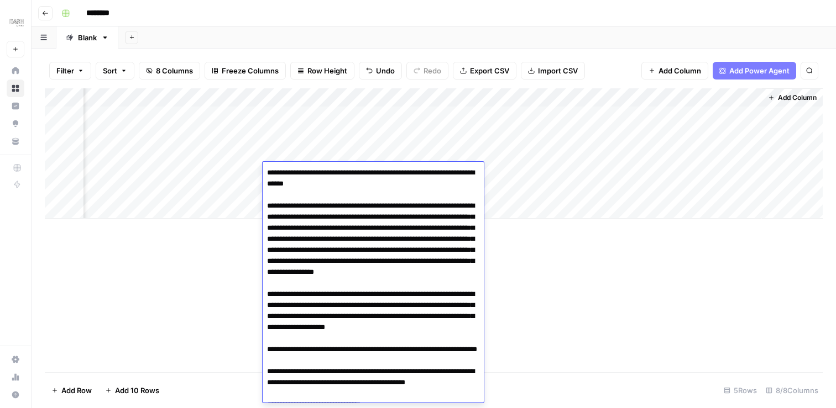
click at [422, 114] on div "Add Column" at bounding box center [434, 153] width 778 height 130
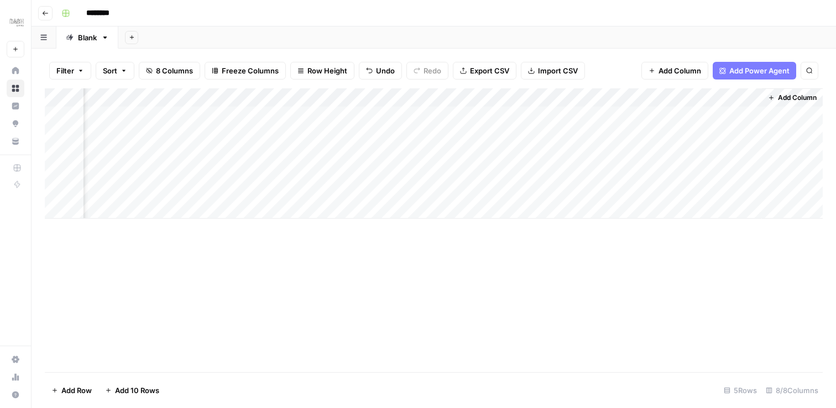
click at [416, 172] on div "Add Column" at bounding box center [434, 153] width 778 height 130
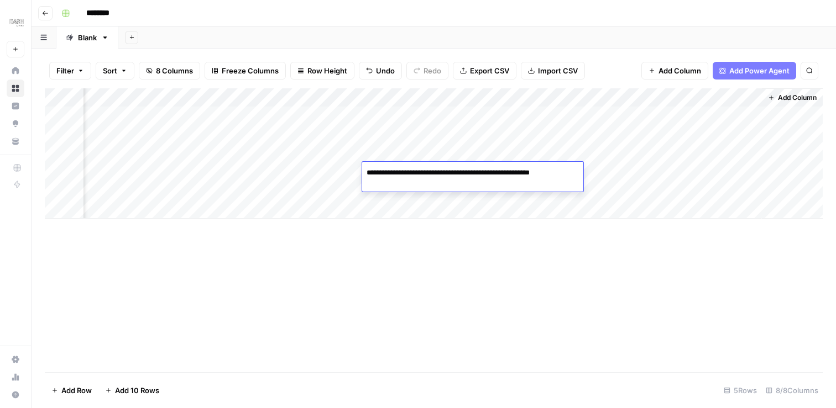
click at [442, 237] on div "Add Column" at bounding box center [434, 230] width 778 height 284
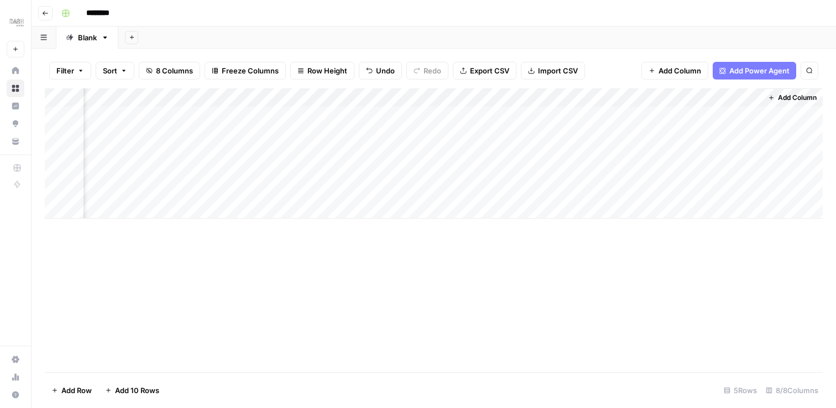
click at [522, 171] on div "Add Column" at bounding box center [434, 153] width 778 height 130
click at [606, 146] on div "Add Column" at bounding box center [434, 153] width 778 height 130
click at [602, 173] on div "Add Column" at bounding box center [434, 153] width 778 height 130
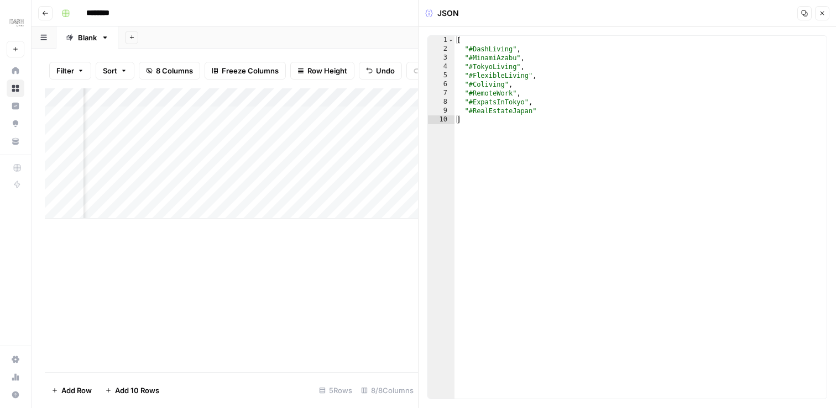
click at [820, 11] on icon "button" at bounding box center [822, 13] width 7 height 7
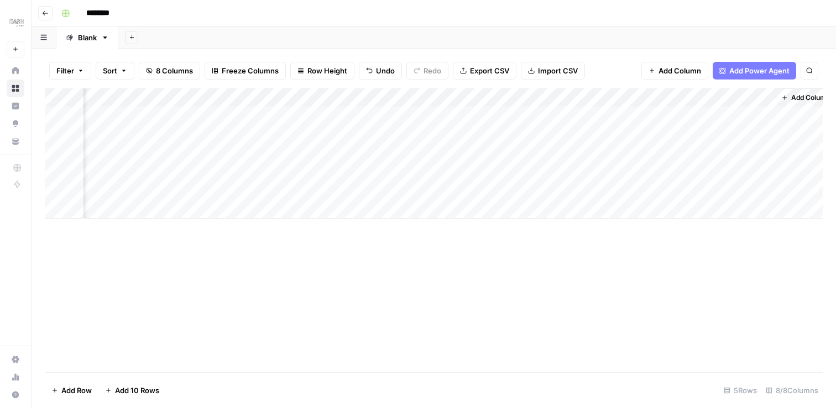
scroll to position [0, 267]
click at [716, 173] on div "Add Column" at bounding box center [434, 153] width 778 height 130
click at [499, 267] on div "Add Column" at bounding box center [434, 230] width 778 height 284
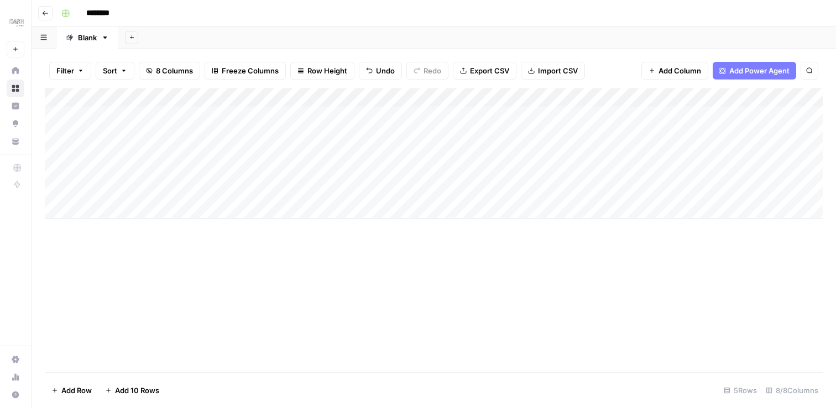
click at [458, 172] on div "Add Column" at bounding box center [434, 153] width 778 height 130
click at [517, 172] on div "Add Column" at bounding box center [434, 153] width 778 height 130
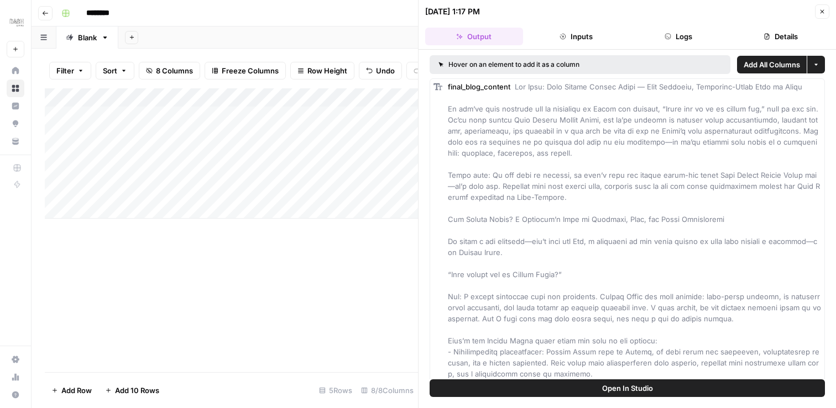
click at [578, 36] on button "Inputs" at bounding box center [576, 37] width 98 height 18
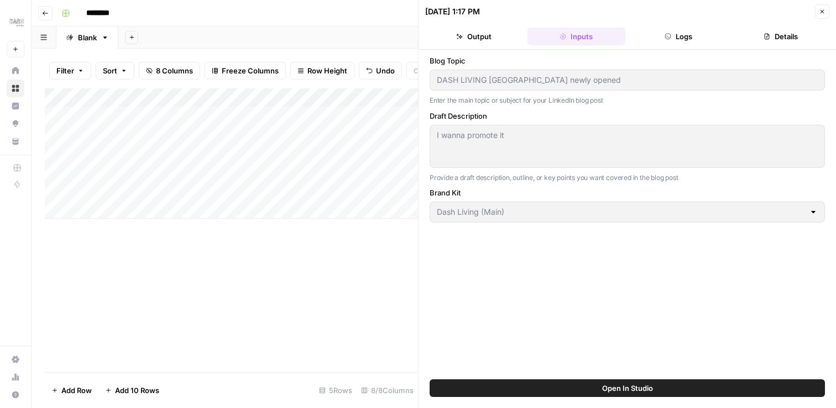
click at [665, 38] on icon "button" at bounding box center [668, 37] width 6 height 6
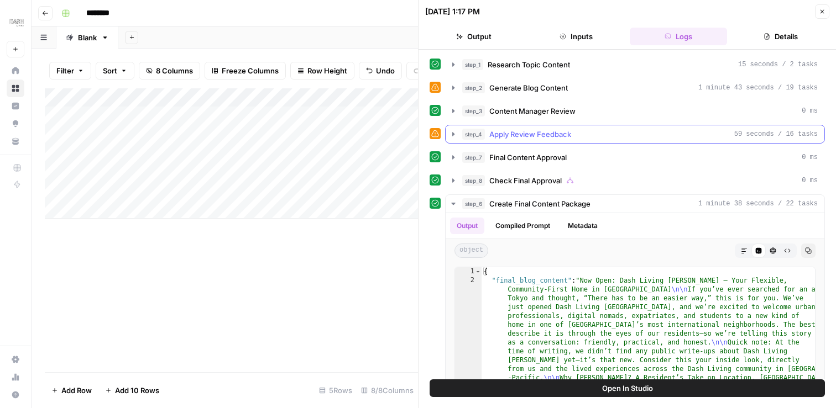
click at [455, 130] on icon "button" at bounding box center [453, 134] width 9 height 9
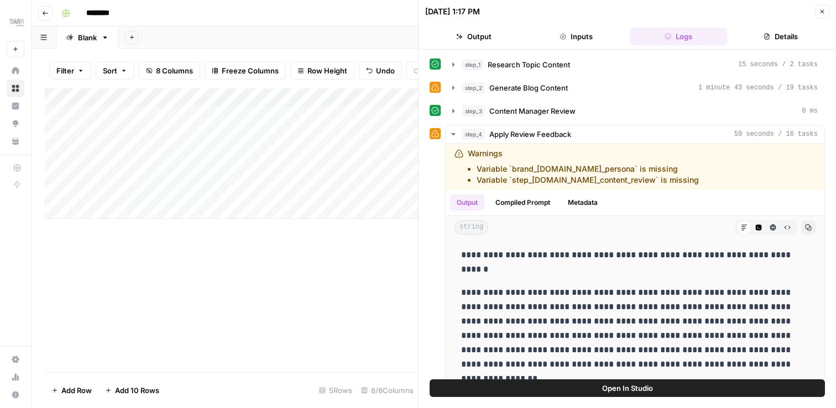
click at [455, 134] on icon "button" at bounding box center [453, 134] width 9 height 9
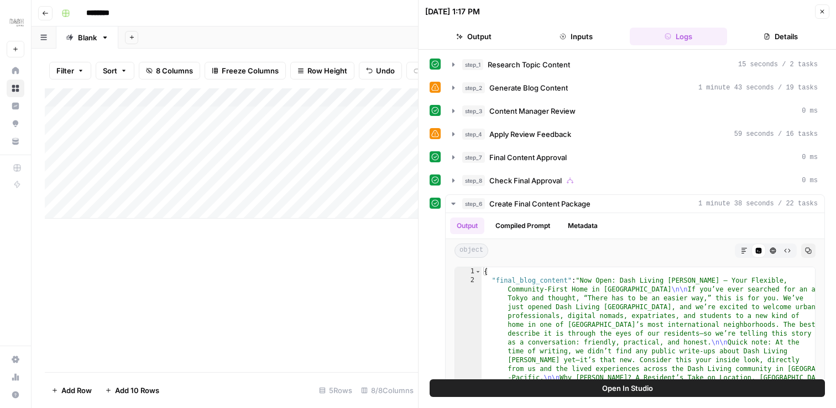
click at [823, 15] on button "Close" at bounding box center [822, 11] width 14 height 14
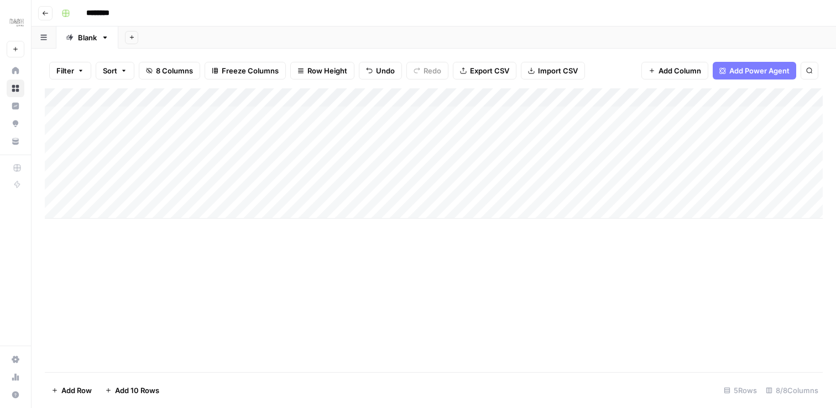
click at [116, 11] on input "********" at bounding box center [112, 13] width 62 height 18
drag, startPoint x: 129, startPoint y: 12, endPoint x: 72, endPoint y: 10, distance: 57.0
click at [71, 11] on div "********" at bounding box center [441, 13] width 768 height 18
type input "**********"
click at [194, 255] on div "Add Column" at bounding box center [434, 230] width 778 height 284
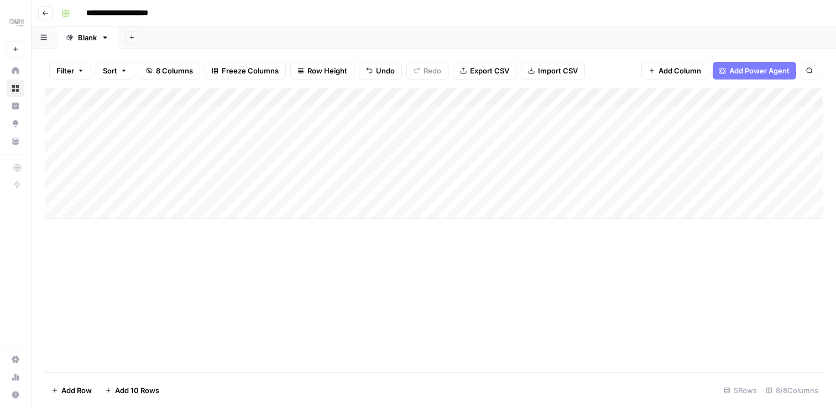
click at [56, 114] on div "Add Column" at bounding box center [434, 153] width 778 height 130
click at [56, 133] on div "Add Column" at bounding box center [434, 153] width 778 height 130
click at [56, 150] on div "Add Column" at bounding box center [434, 153] width 778 height 130
click at [72, 384] on button "Delete 3 Rows" at bounding box center [76, 391] width 62 height 18
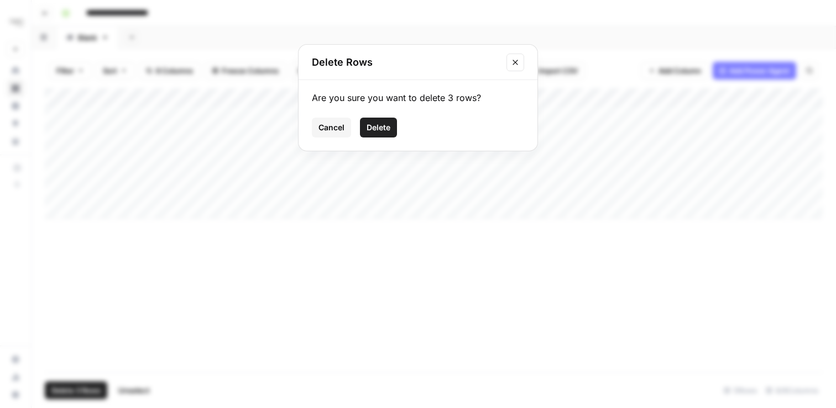
click at [374, 132] on span "Delete" at bounding box center [378, 127] width 24 height 11
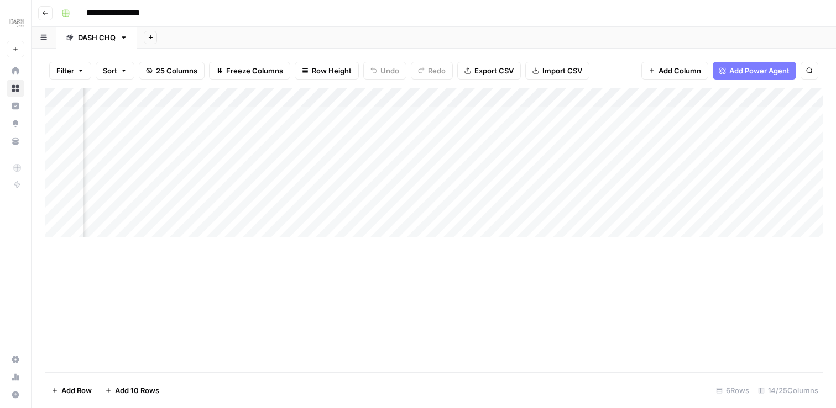
scroll to position [0, 1028]
